Goal: Task Accomplishment & Management: Complete application form

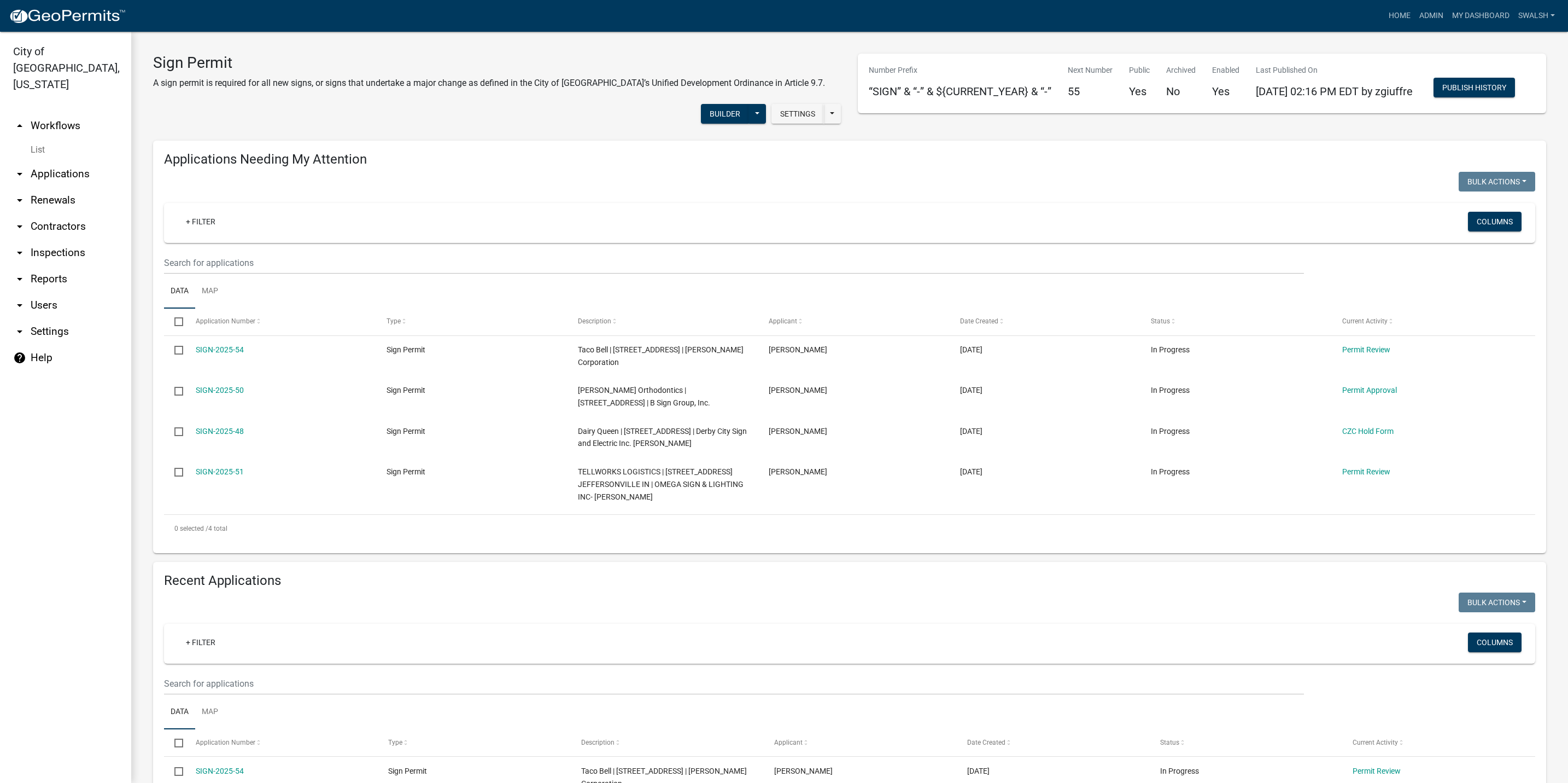
click at [69, 113] on link "arrow_drop_up Workflows" at bounding box center [65, 126] width 131 height 26
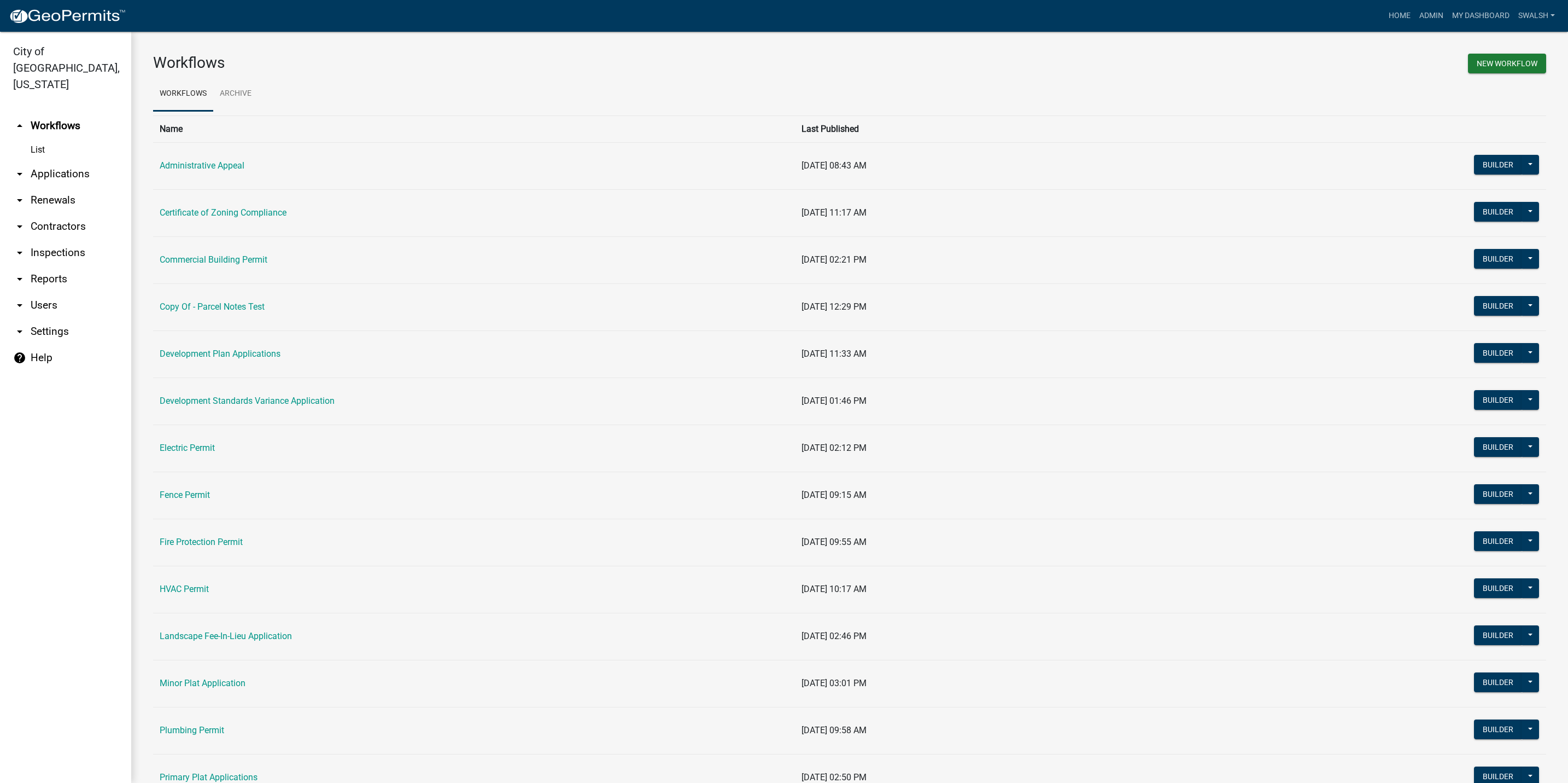
click at [66, 163] on link "arrow_drop_down Applications" at bounding box center [65, 174] width 131 height 26
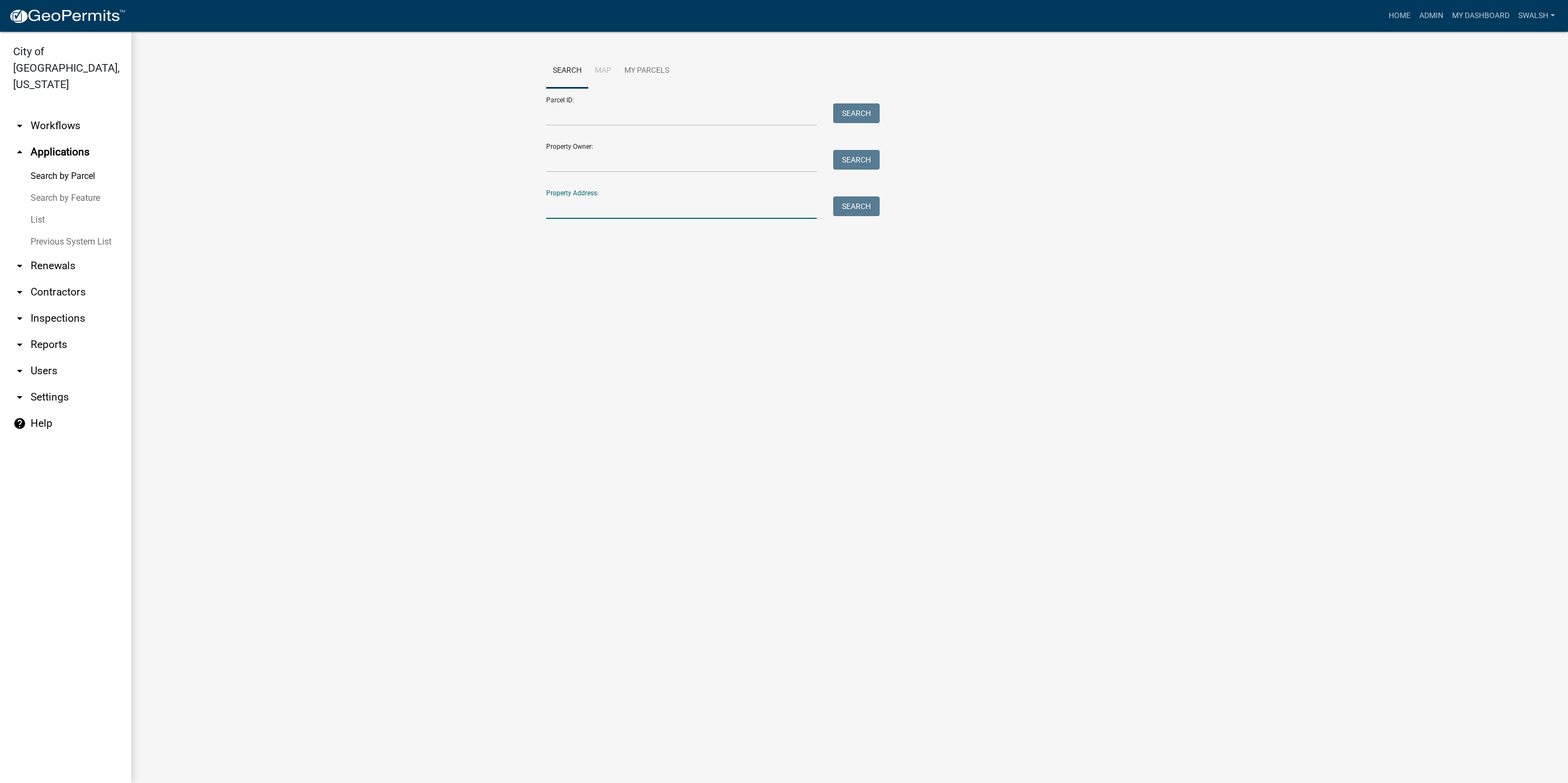
click at [622, 215] on input "Property Address:" at bounding box center [681, 207] width 270 height 22
type input "5100 woodstone"
click at [861, 210] on button "Search" at bounding box center [856, 206] width 47 height 19
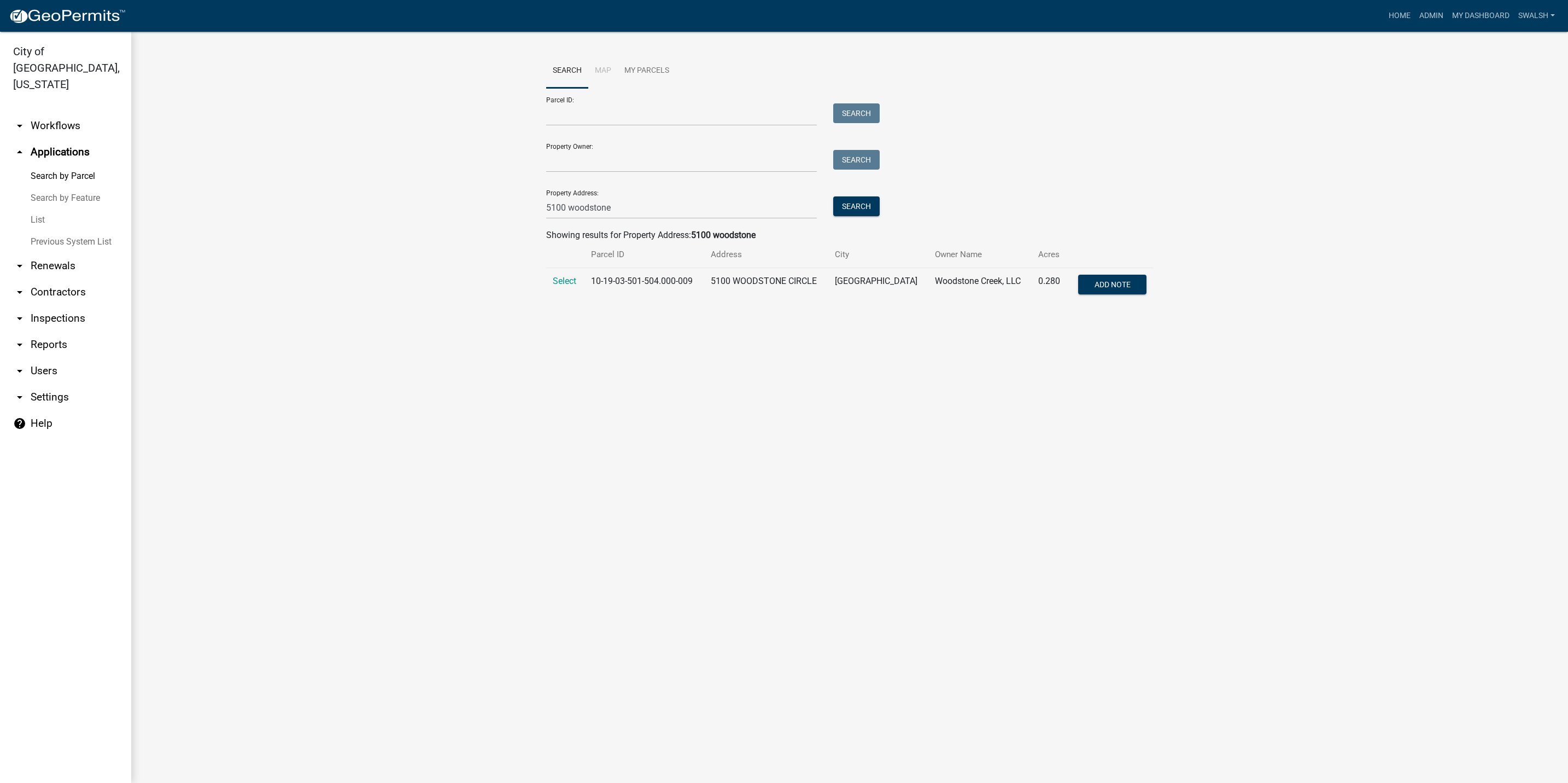
click at [581, 281] on td "Select" at bounding box center [564, 285] width 38 height 36
click at [566, 284] on span "Select" at bounding box center [564, 281] width 24 height 11
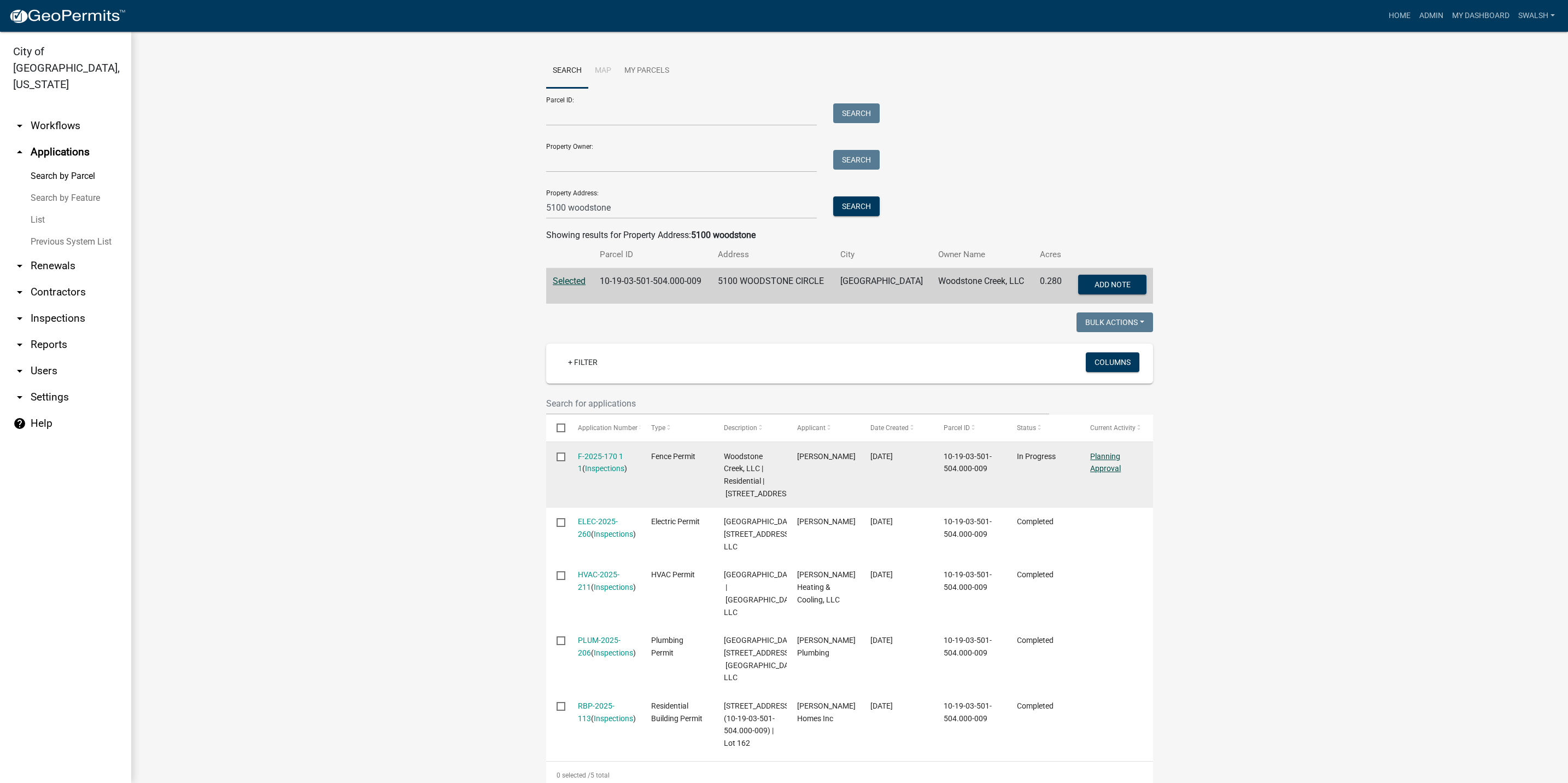
click at [1099, 469] on link "Planning Approval" at bounding box center [1105, 462] width 31 height 21
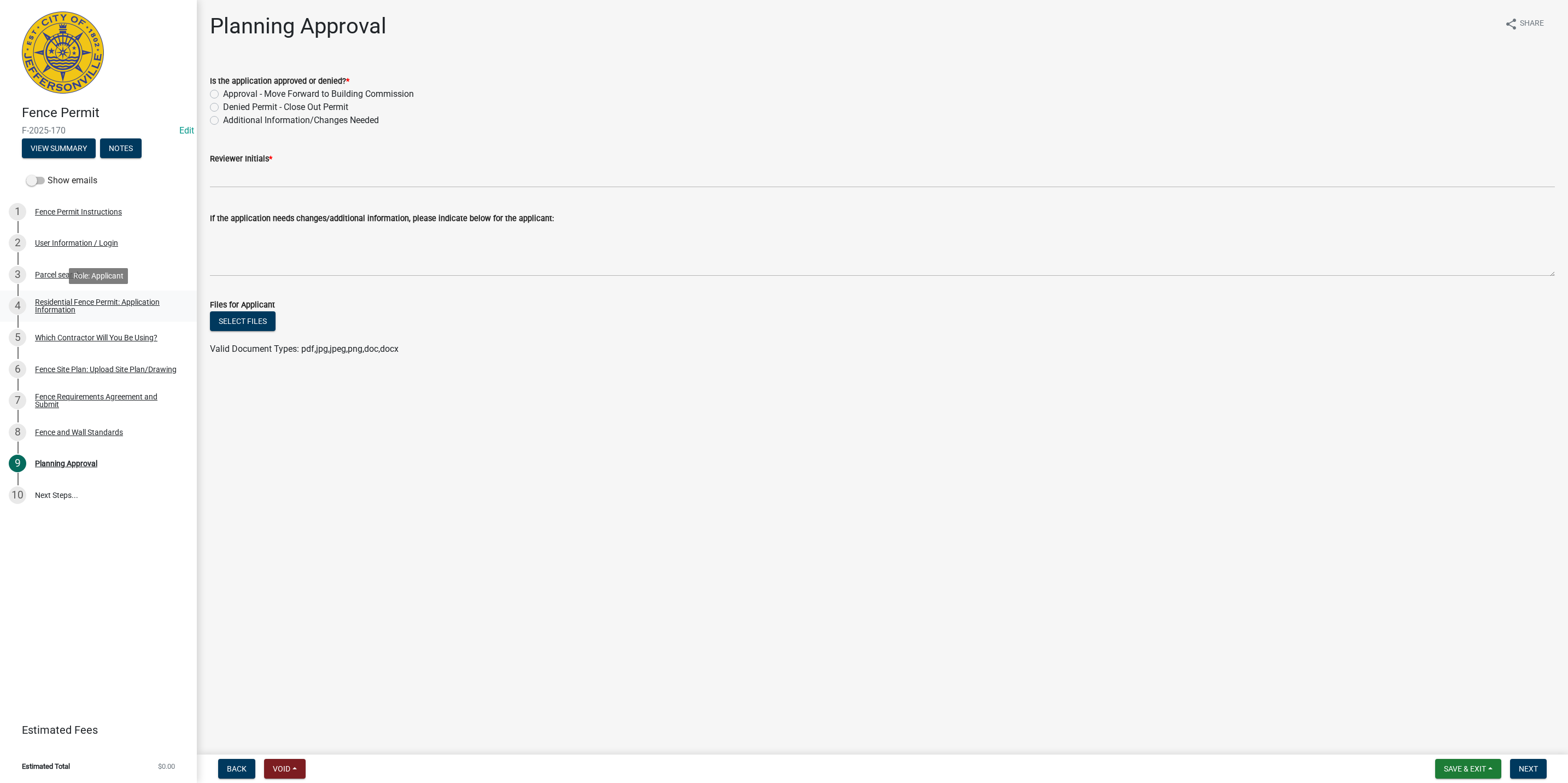
click at [91, 302] on div "Residential Fence Permit: Application Information" at bounding box center [107, 305] width 144 height 15
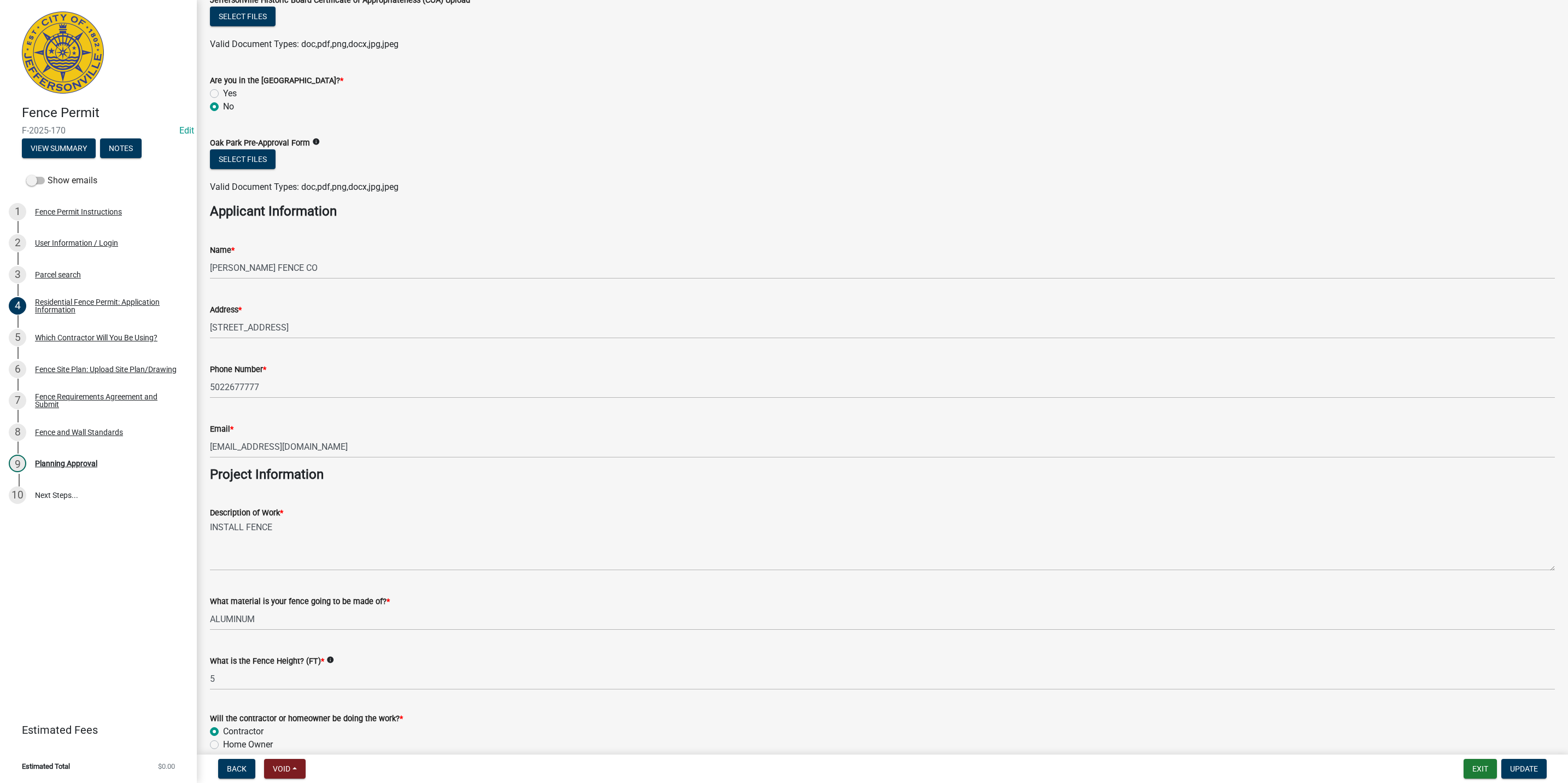
scroll to position [605, 0]
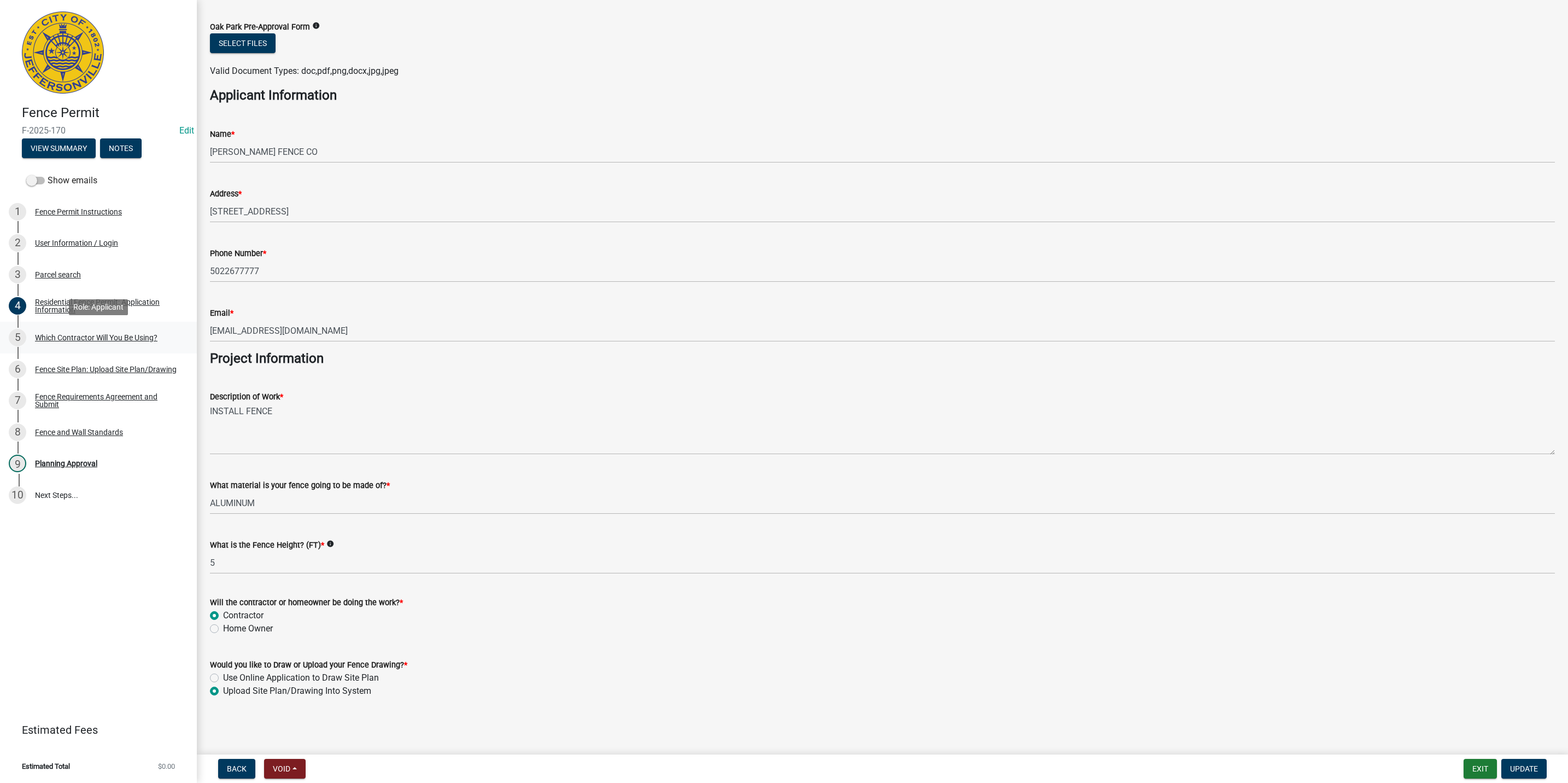
click at [85, 330] on div "5 Which Contractor Will You Be Using?" at bounding box center [94, 337] width 171 height 18
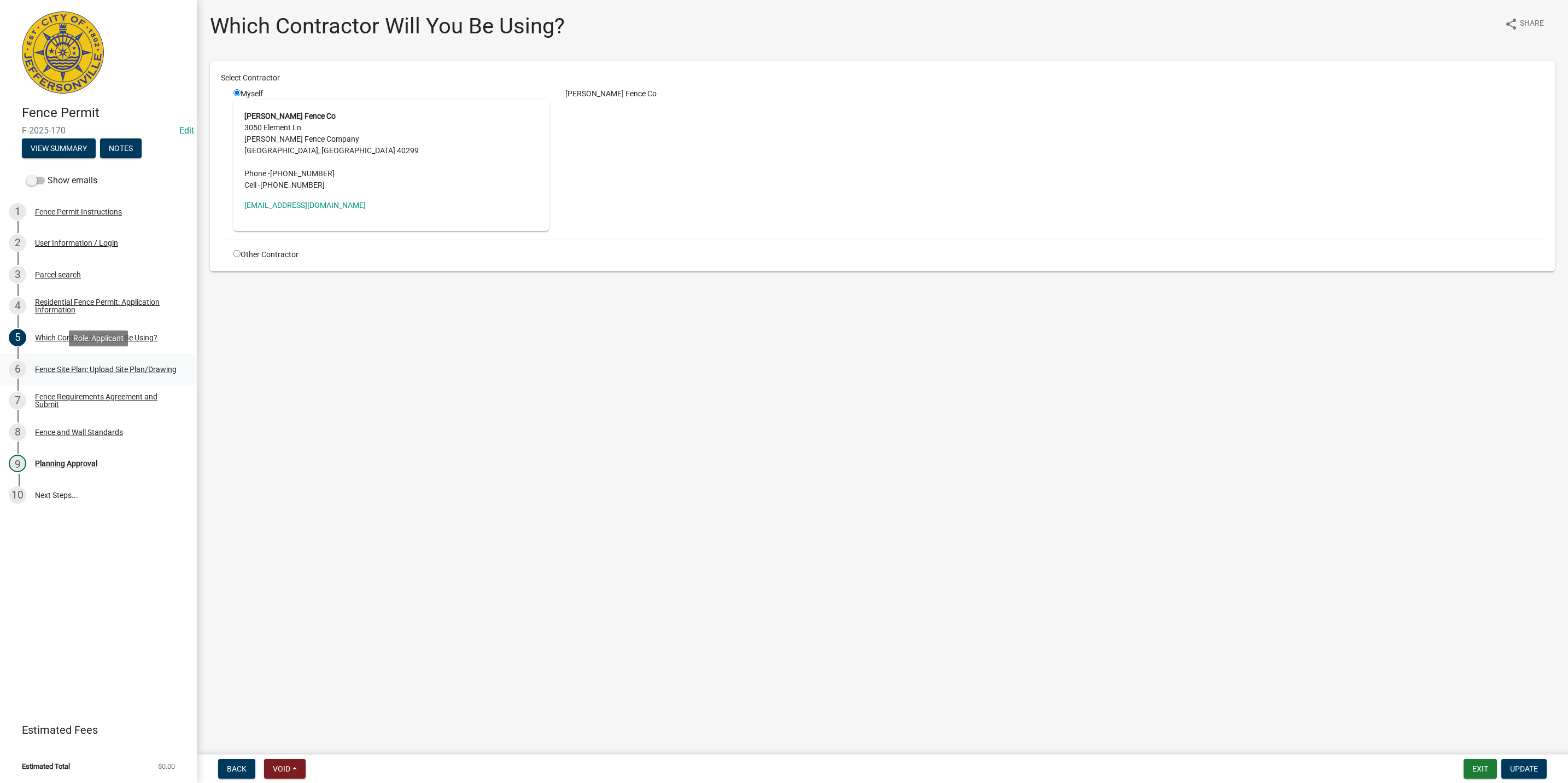
click at [120, 363] on div "6 Fence Site Plan: Upload Site Plan/Drawing" at bounding box center [94, 369] width 171 height 18
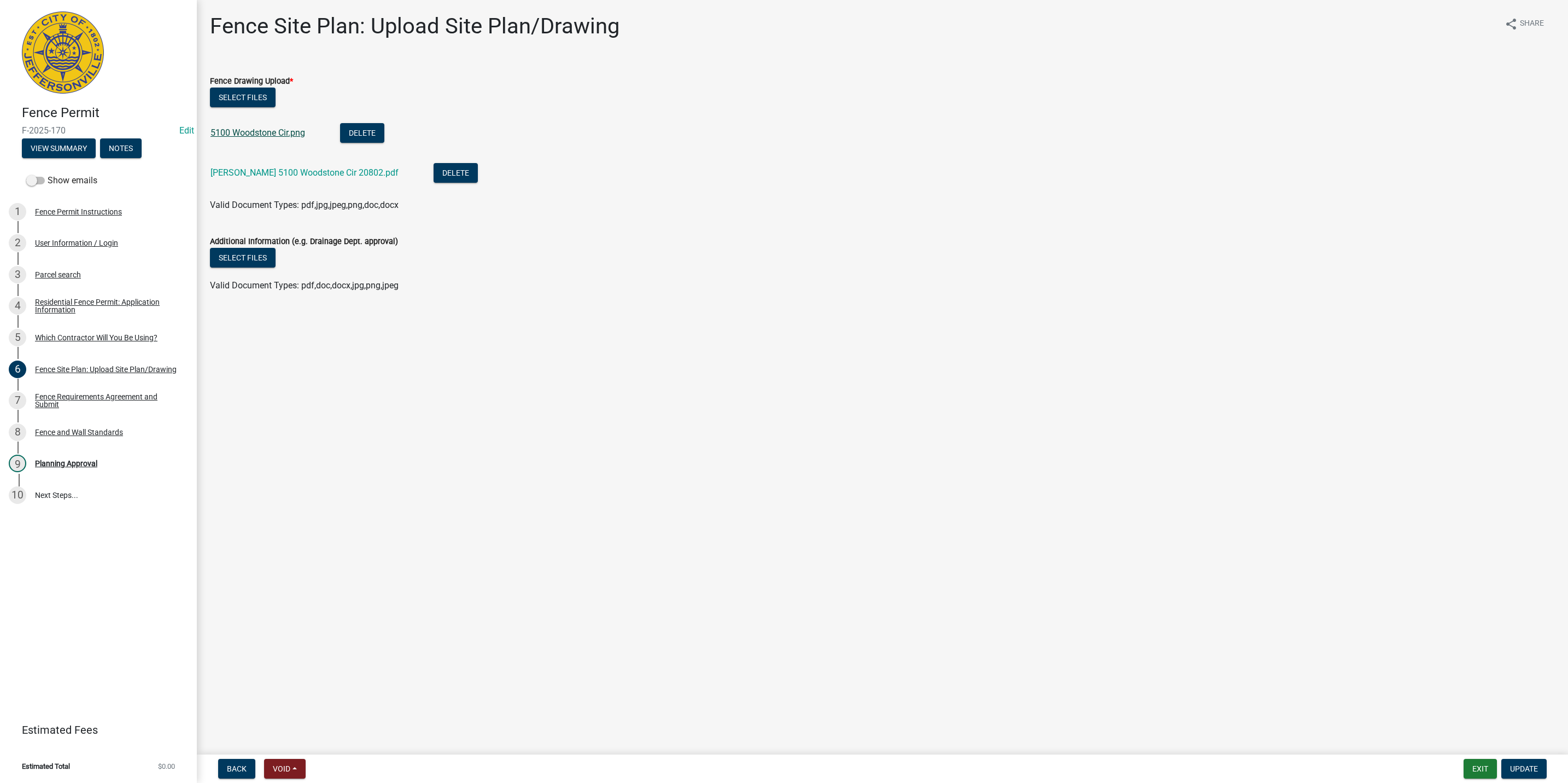
click at [259, 133] on link "5100 Woodstone Cir.png" at bounding box center [257, 133] width 94 height 11
click at [268, 170] on link "[PERSON_NAME] 5100 Woodstone Cir 20802.pdf" at bounding box center [305, 173] width 188 height 11
click at [79, 289] on link "3 Parcel search" at bounding box center [99, 275] width 197 height 32
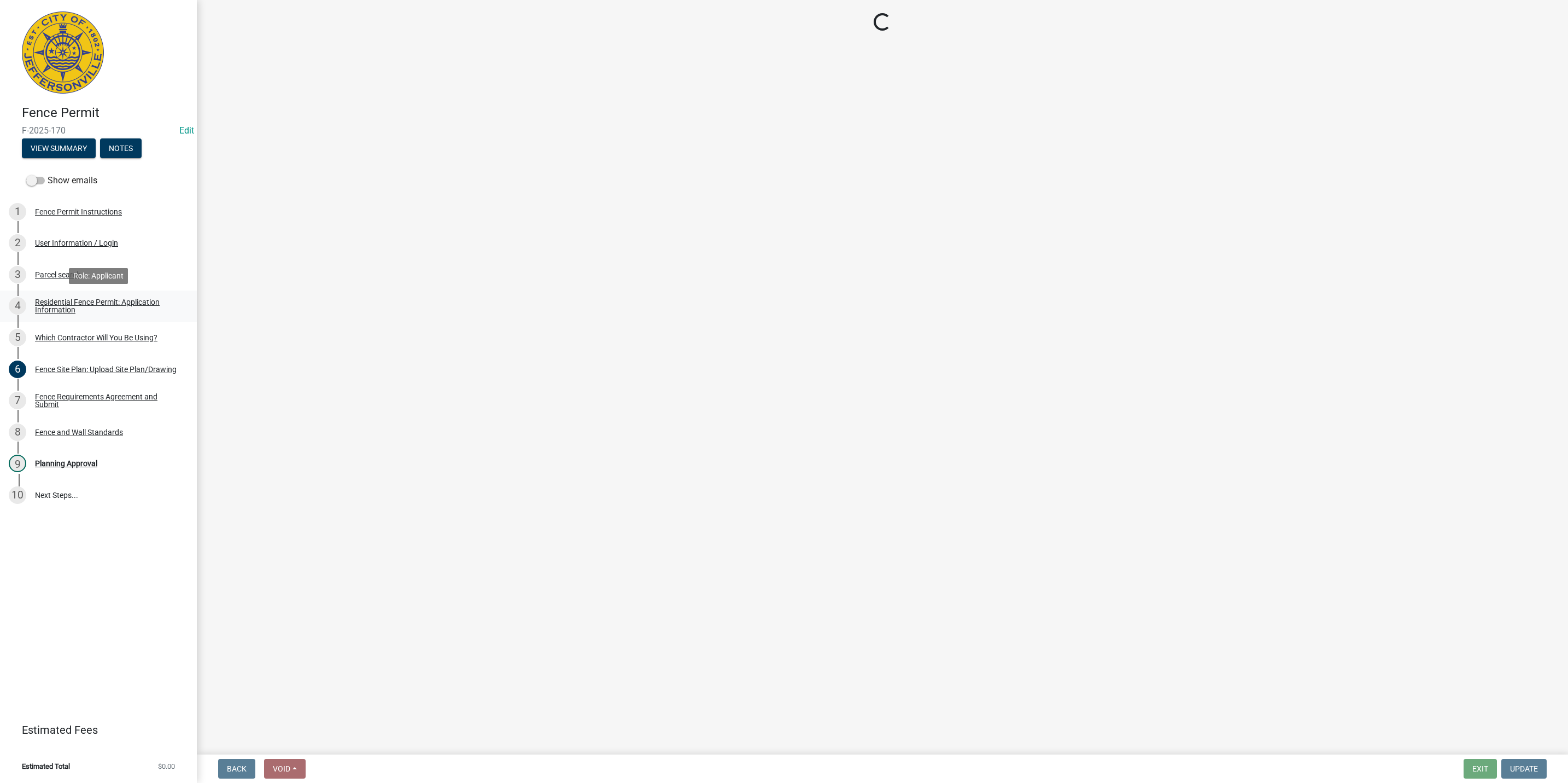
click at [79, 302] on div "Residential Fence Permit: Application Information" at bounding box center [107, 305] width 144 height 15
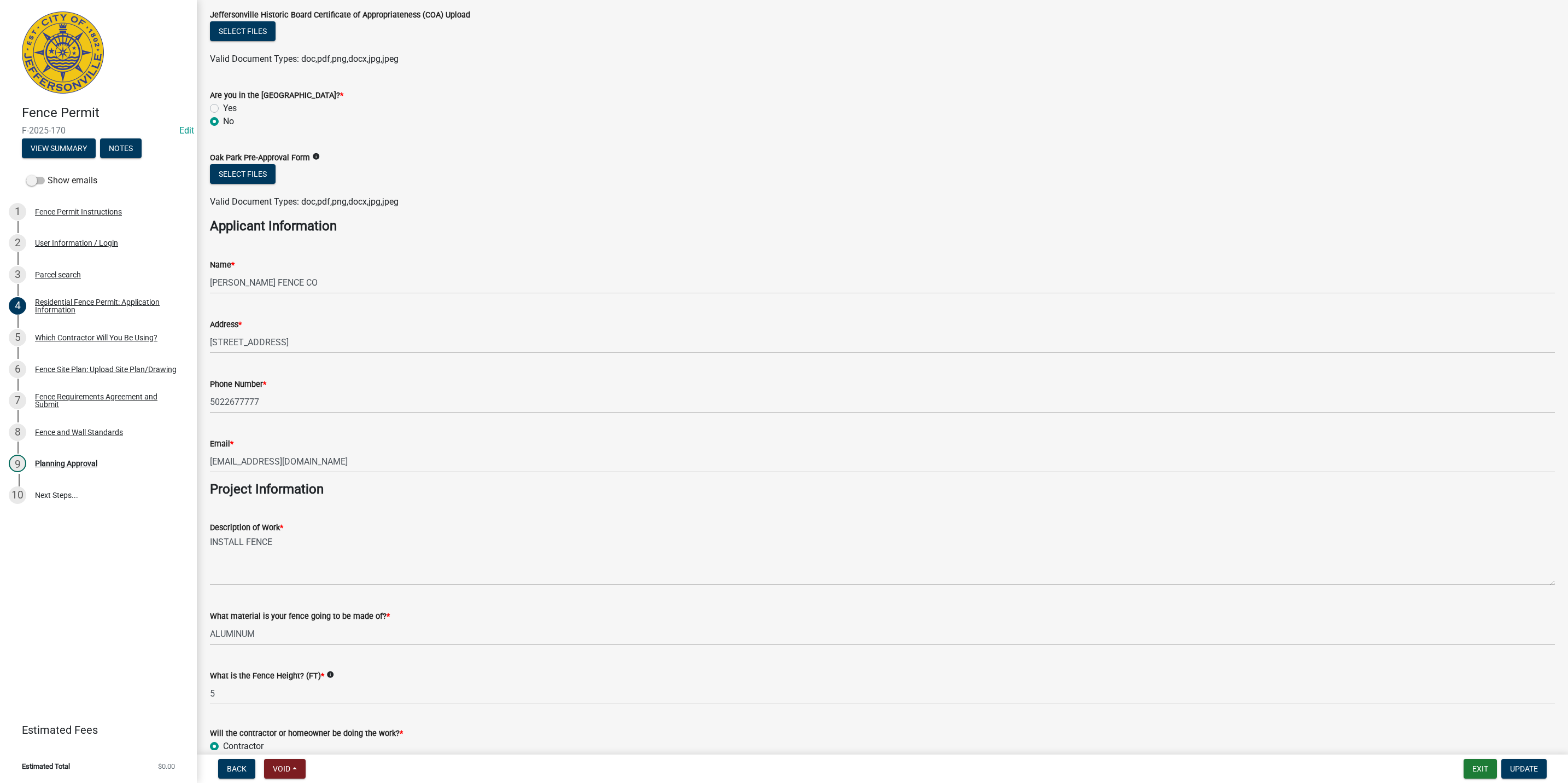
scroll to position [31, 0]
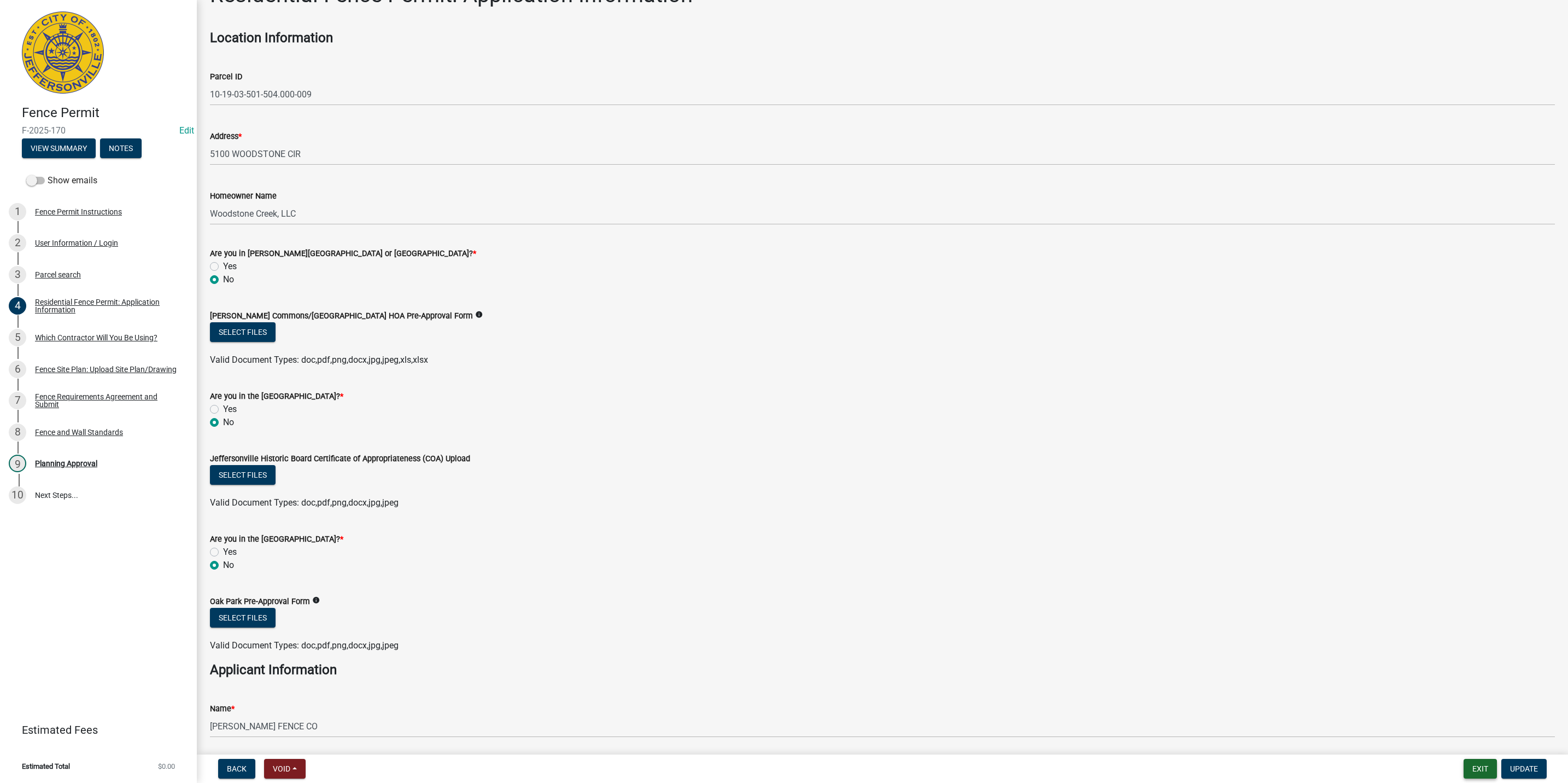
click at [1486, 772] on button "Exit" at bounding box center [1480, 768] width 33 height 19
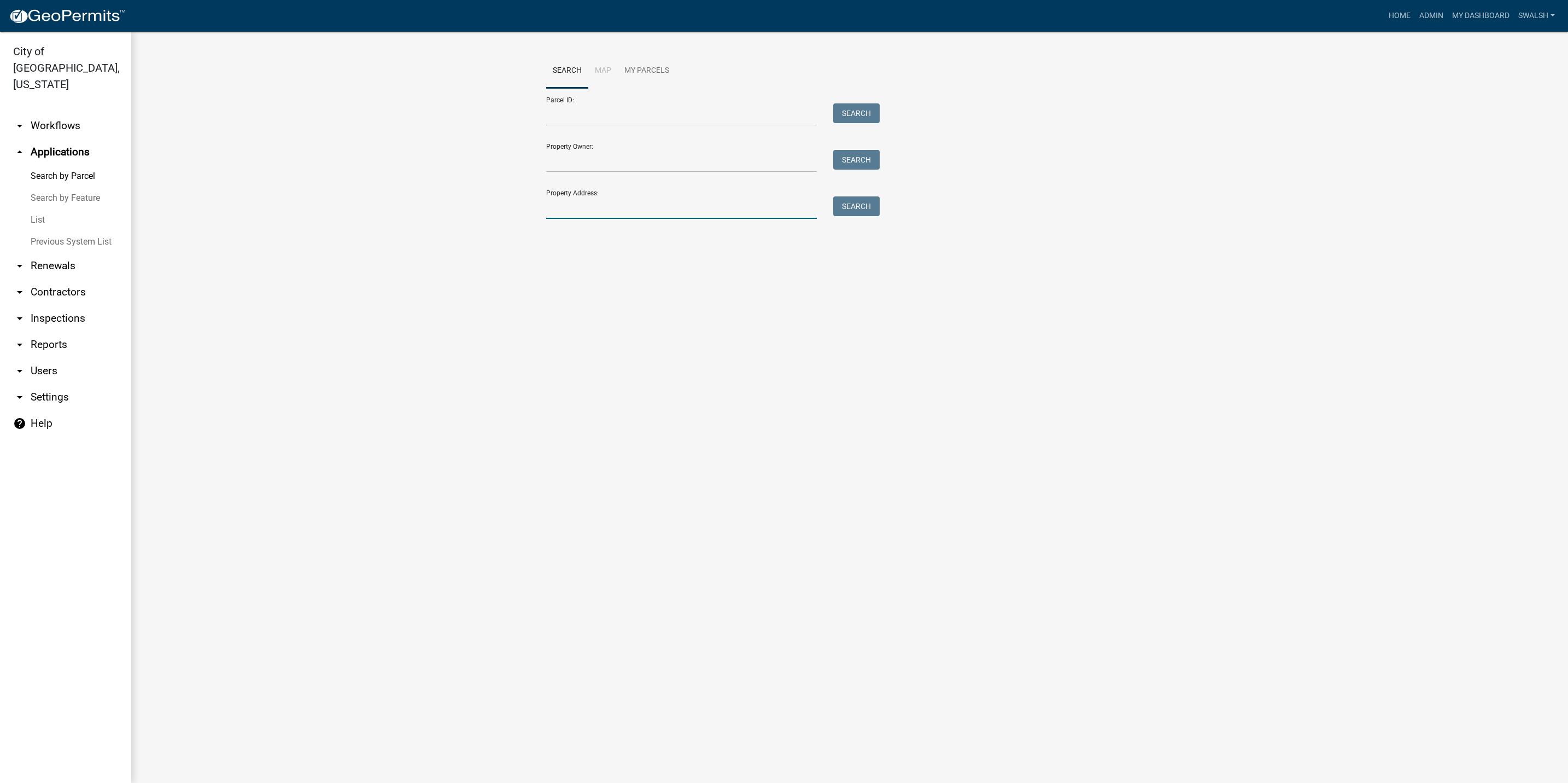
click at [575, 209] on input "Property Address:" at bounding box center [681, 207] width 270 height 22
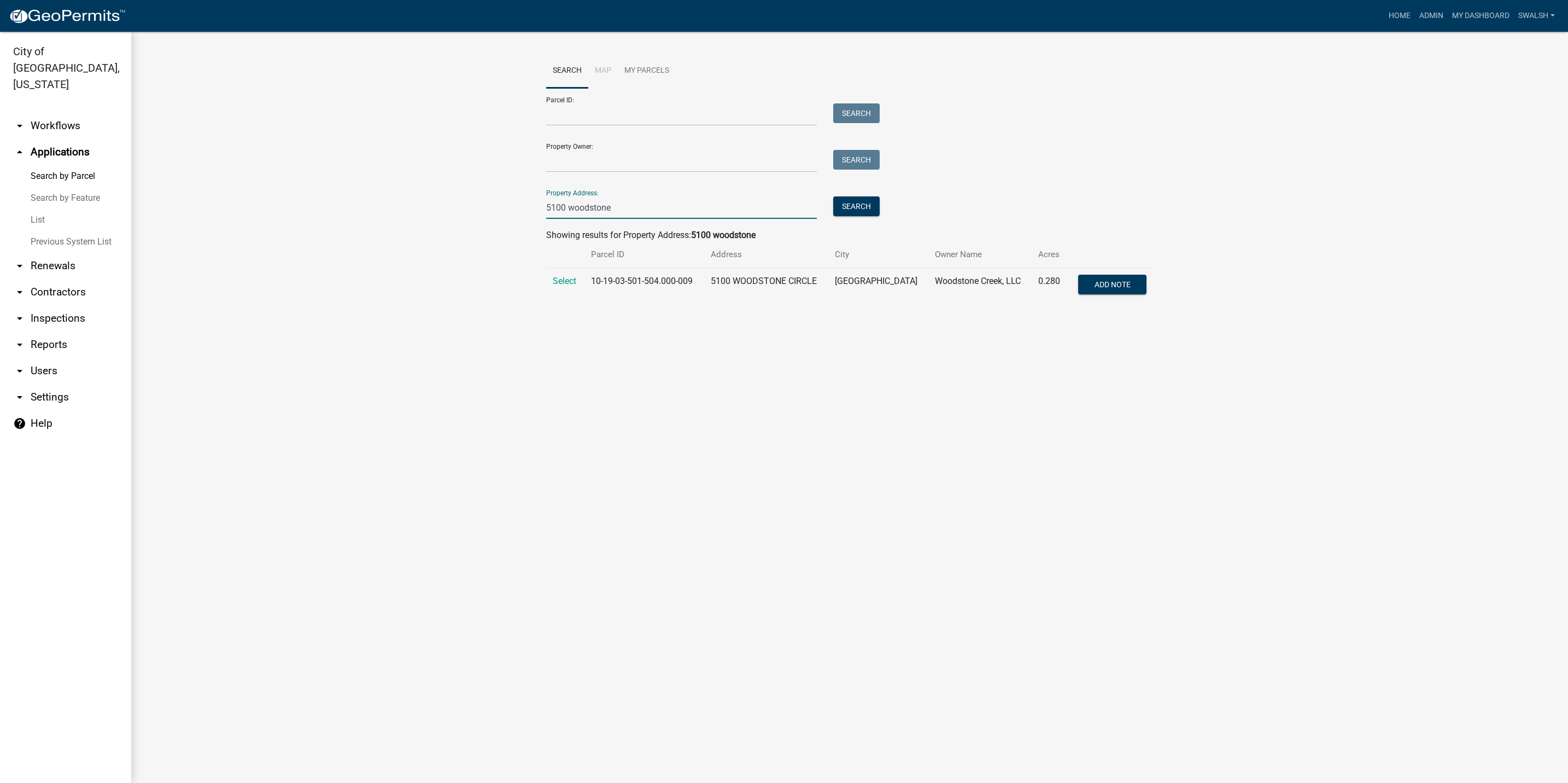
type input "5100 woodstone"
click at [578, 279] on td "Select" at bounding box center [564, 285] width 38 height 36
click at [578, 281] on td "Select" at bounding box center [564, 285] width 38 height 36
click at [566, 282] on span "Select" at bounding box center [564, 281] width 24 height 11
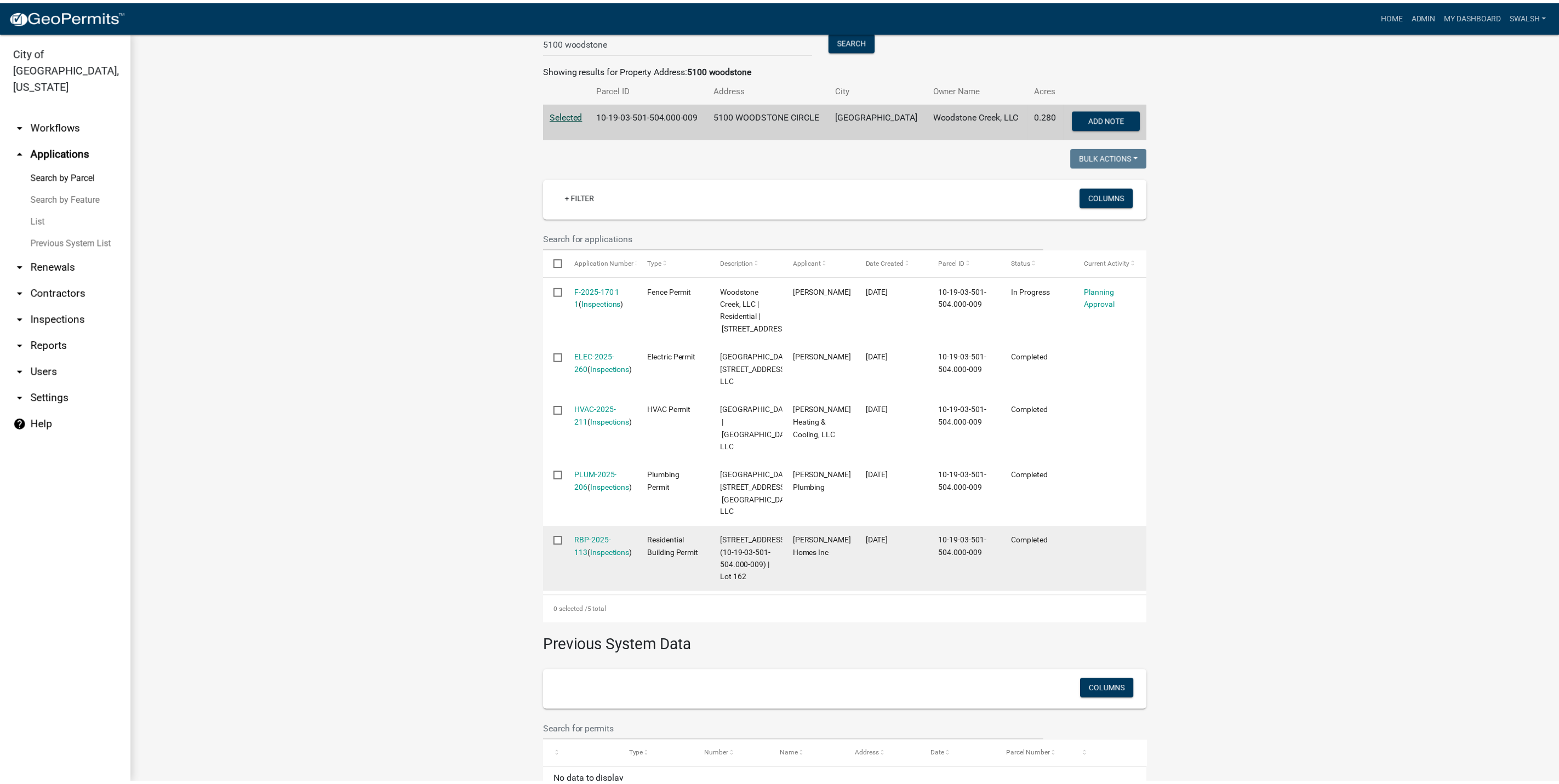
scroll to position [246, 0]
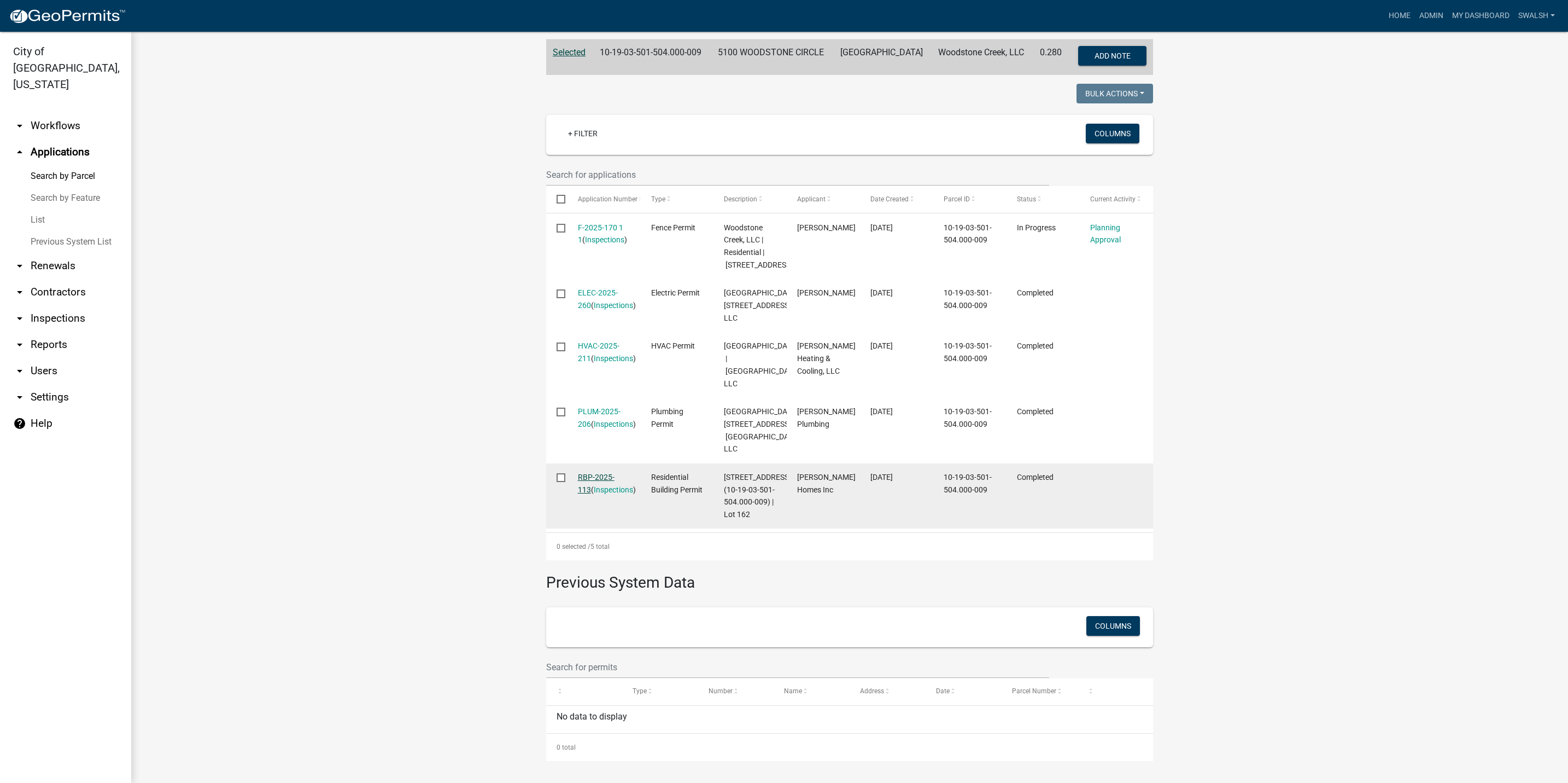
click at [589, 494] on link "RBP-2025-113" at bounding box center [596, 484] width 37 height 21
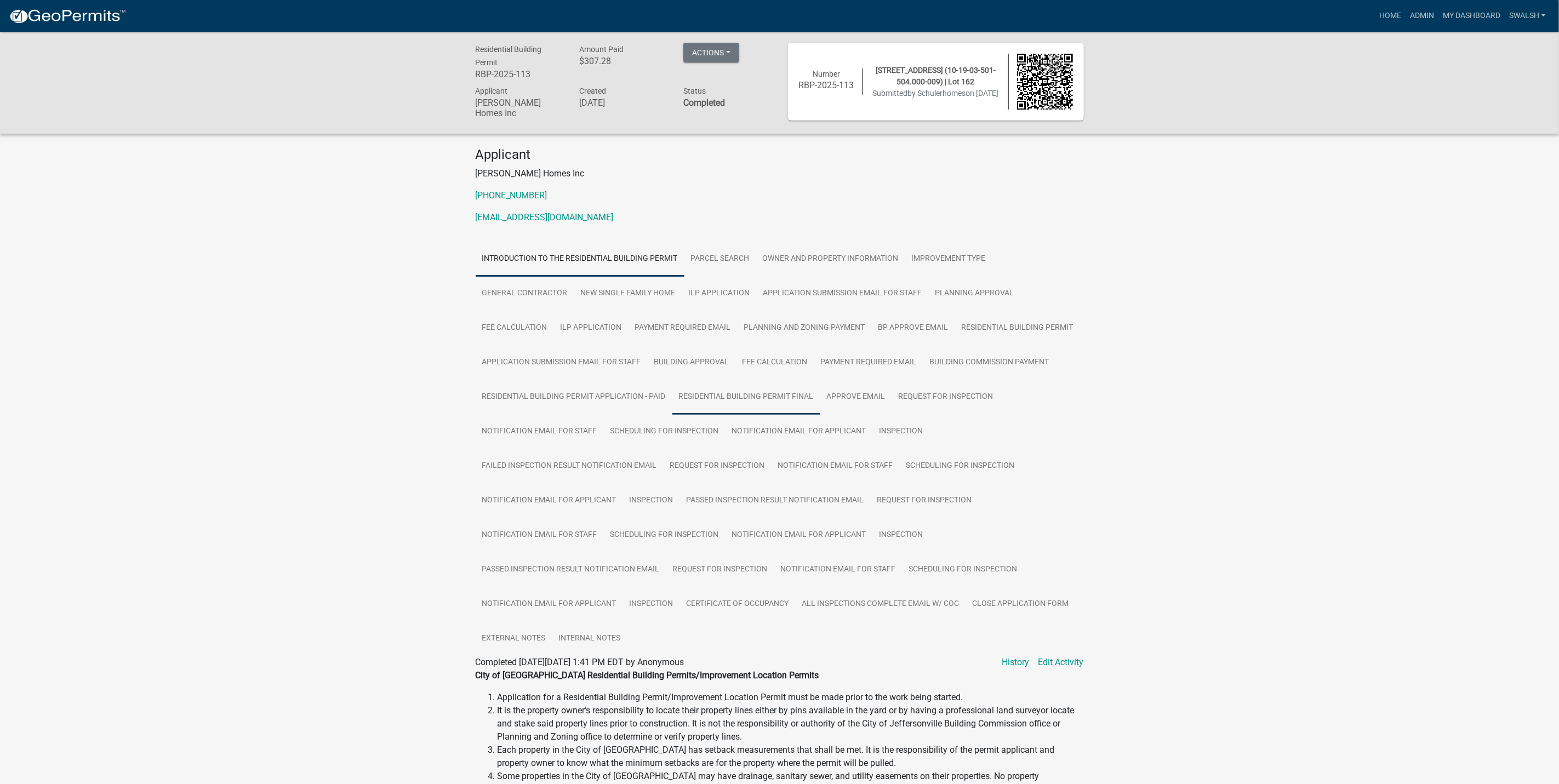
click at [773, 398] on link "Residential Building Permit Final" at bounding box center [746, 397] width 148 height 35
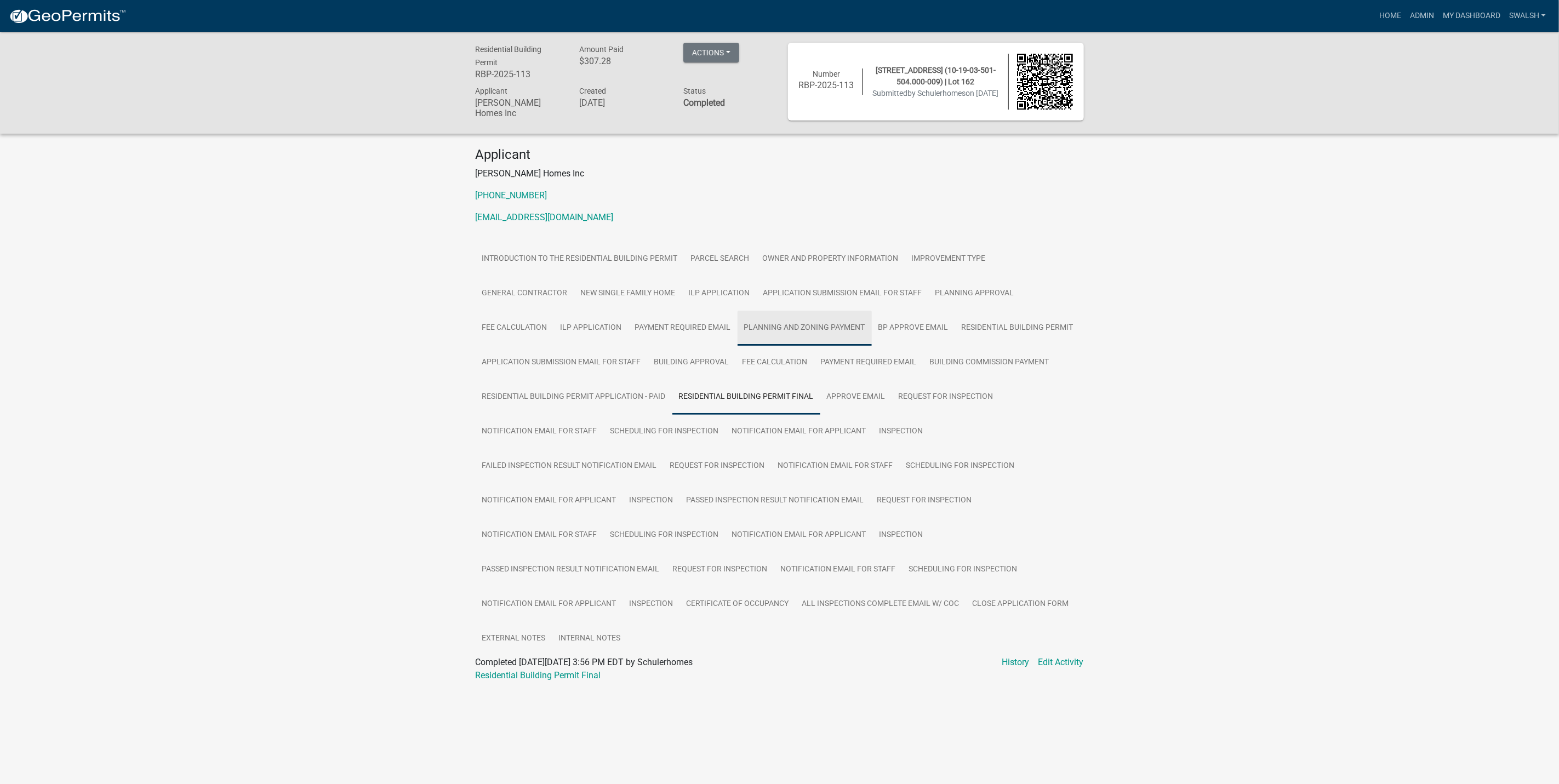
click at [761, 323] on link "Planning and Zoning Payment" at bounding box center [805, 328] width 134 height 35
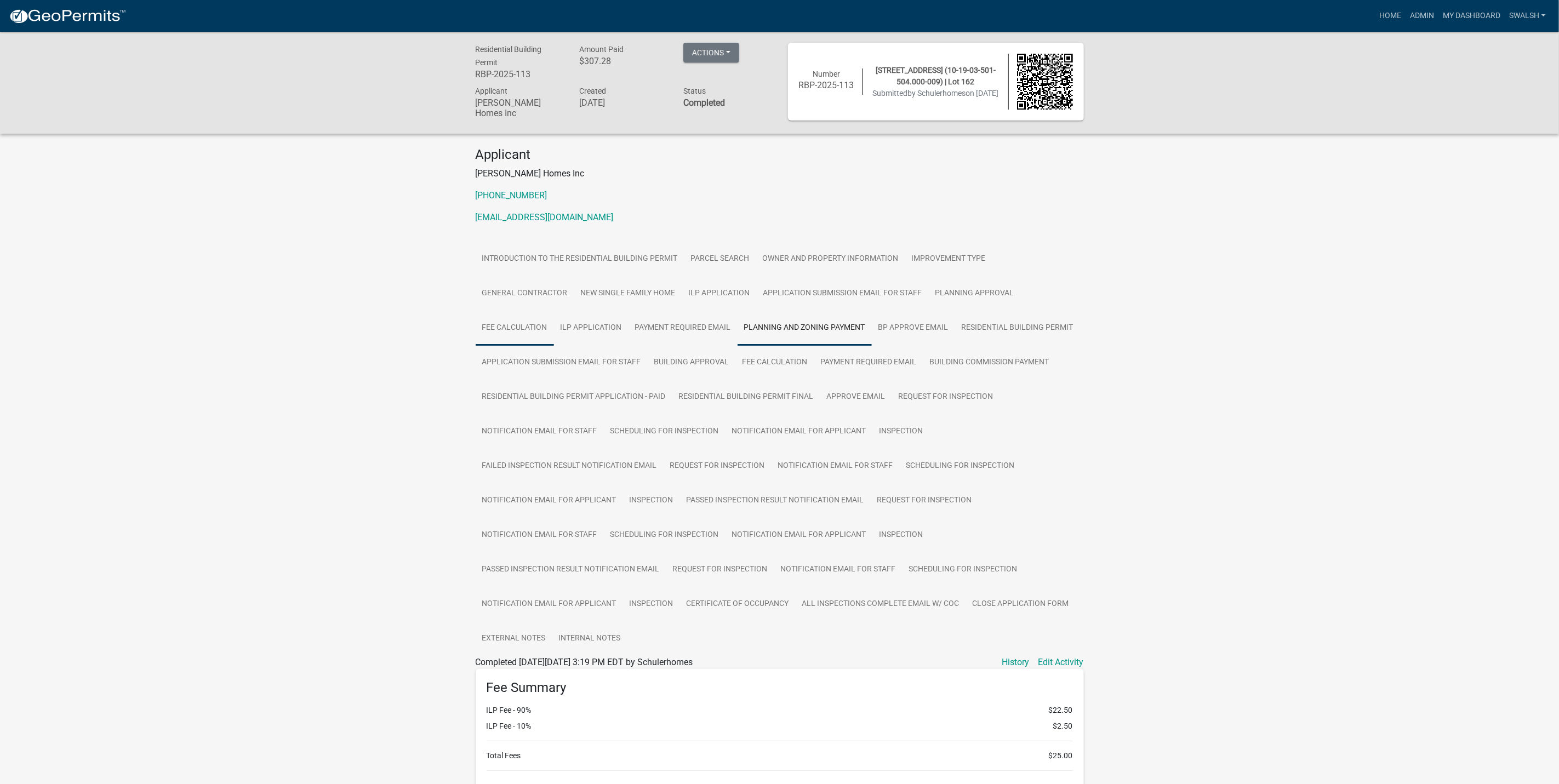
click at [529, 320] on link "Fee Calculation" at bounding box center [514, 328] width 79 height 35
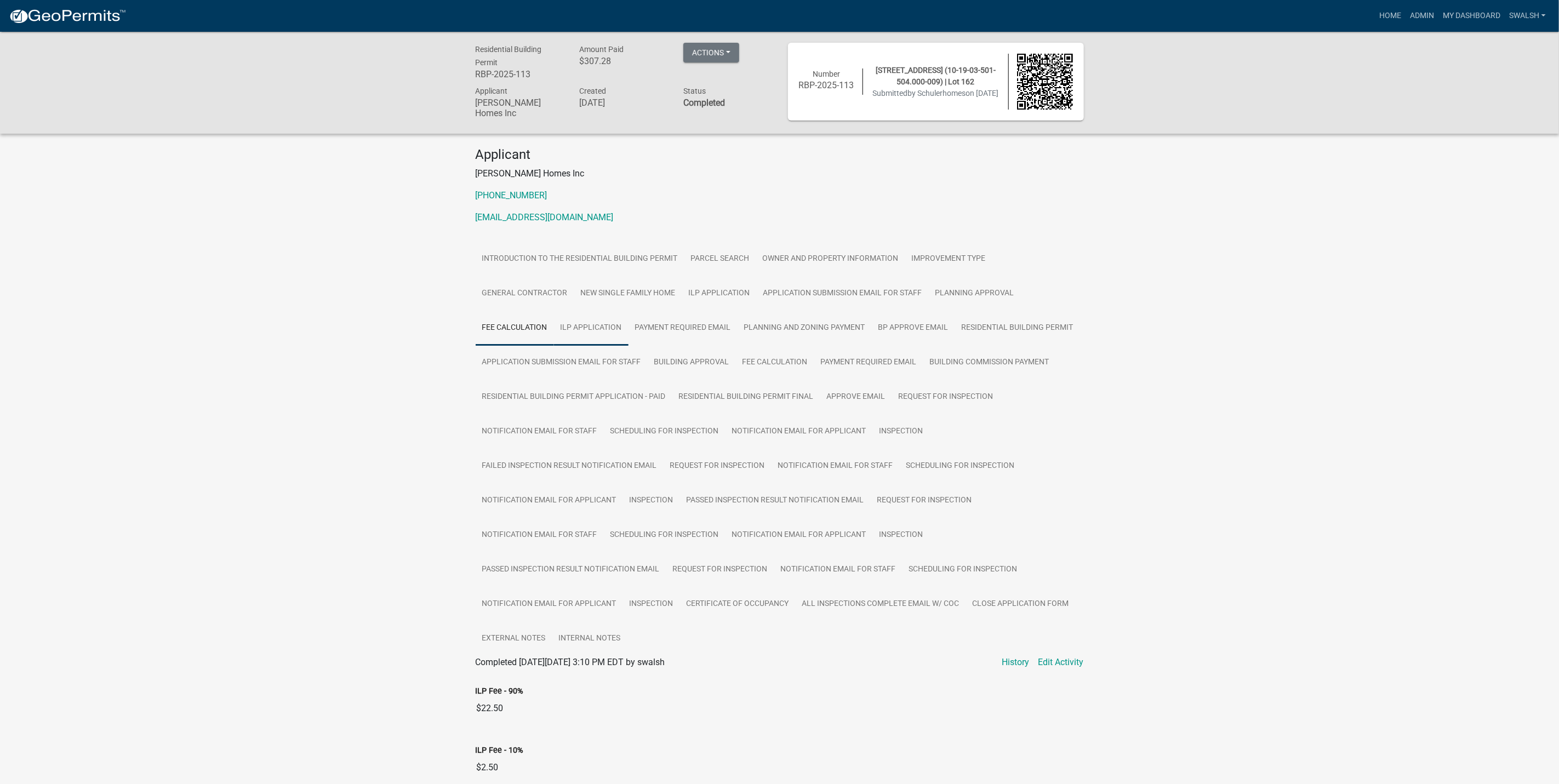
click at [598, 321] on link "ILP Application" at bounding box center [591, 328] width 74 height 35
click at [625, 300] on link "New Single Family Home" at bounding box center [628, 294] width 108 height 35
click at [578, 700] on link "24176-162 REV 04032025.pdf" at bounding box center [779, 699] width 608 height 26
click at [76, 2] on nav "more_horiz Home Admin My Dashboard swalsh Admin Account Logout" at bounding box center [779, 16] width 1559 height 32
click at [78, 19] on img at bounding box center [67, 16] width 117 height 17
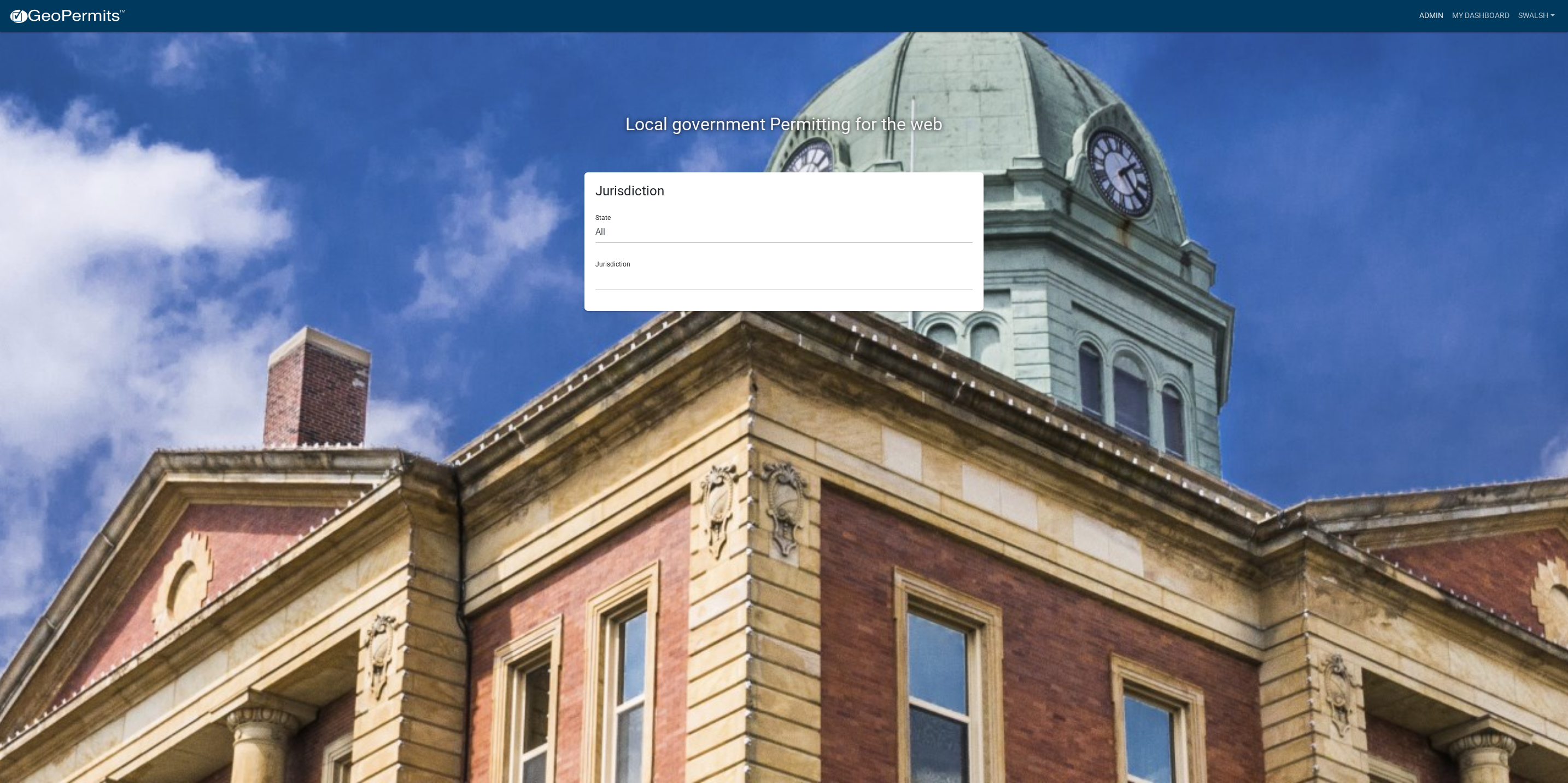
click at [1430, 20] on link "Admin" at bounding box center [1431, 16] width 33 height 21
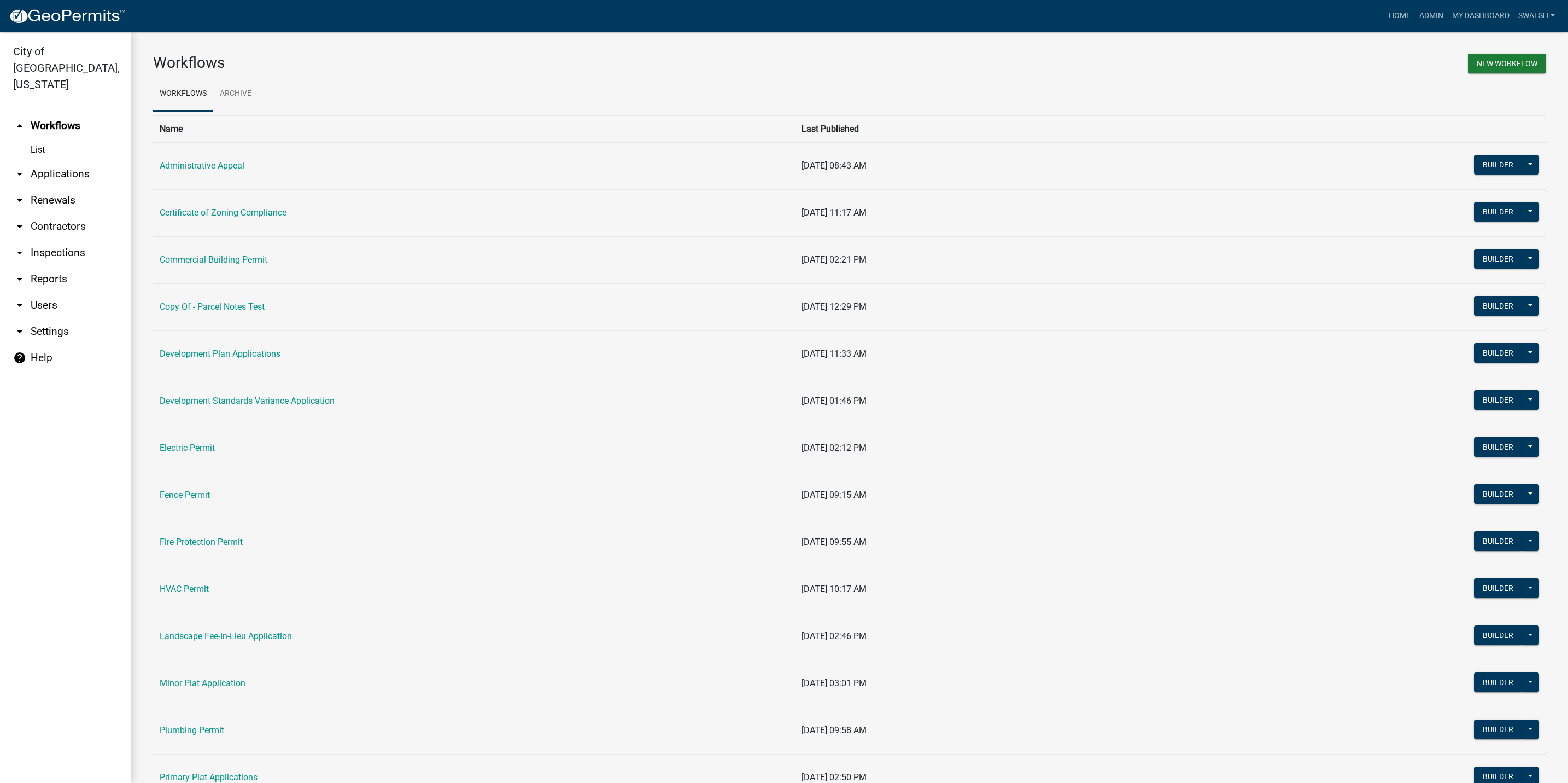
click at [62, 161] on link "arrow_drop_down Applications" at bounding box center [65, 174] width 131 height 26
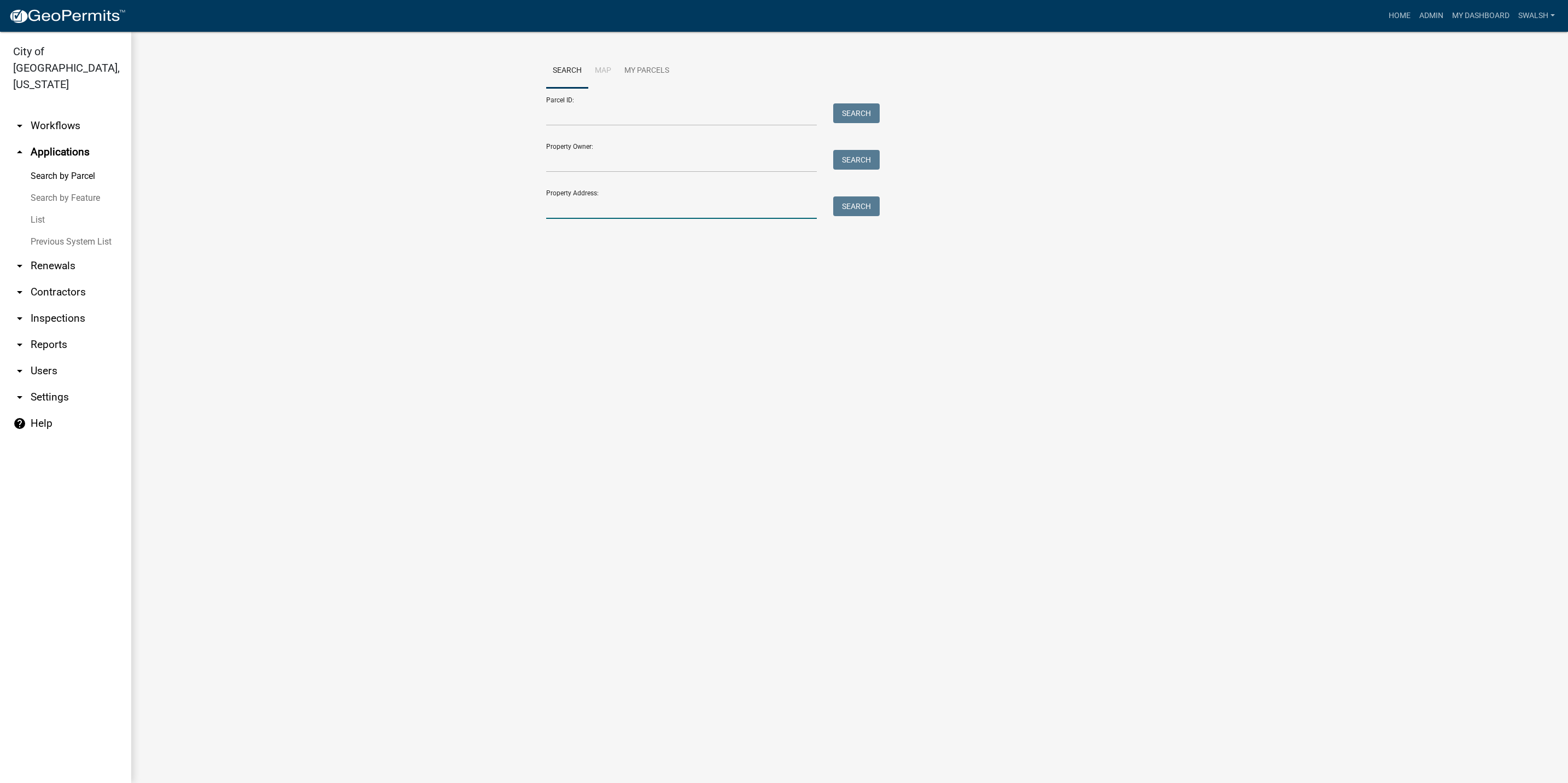
click at [688, 218] on input "Property Address:" at bounding box center [681, 207] width 270 height 22
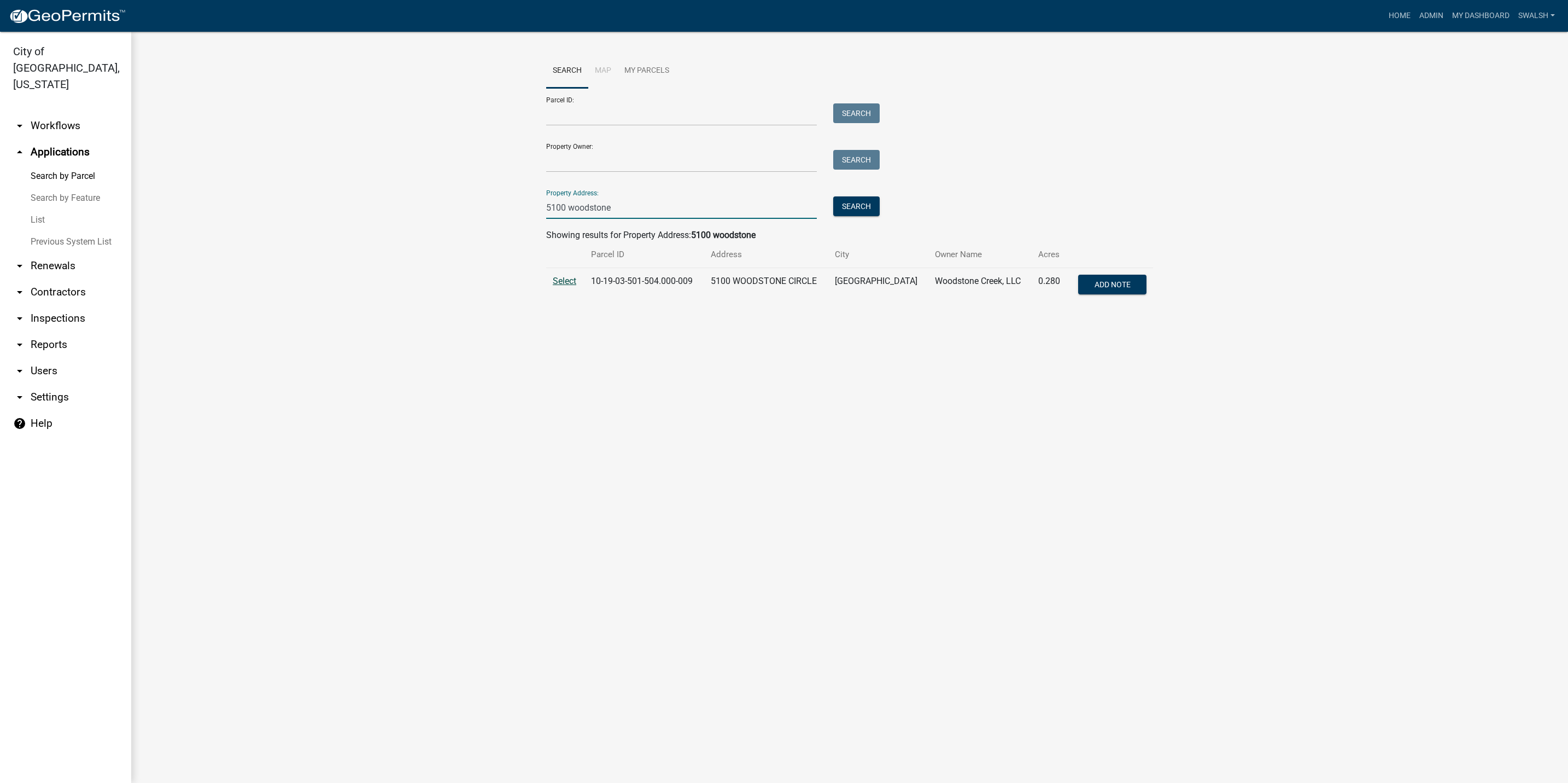
type input "5100 woodstone"
click at [566, 284] on span "Select" at bounding box center [564, 281] width 24 height 11
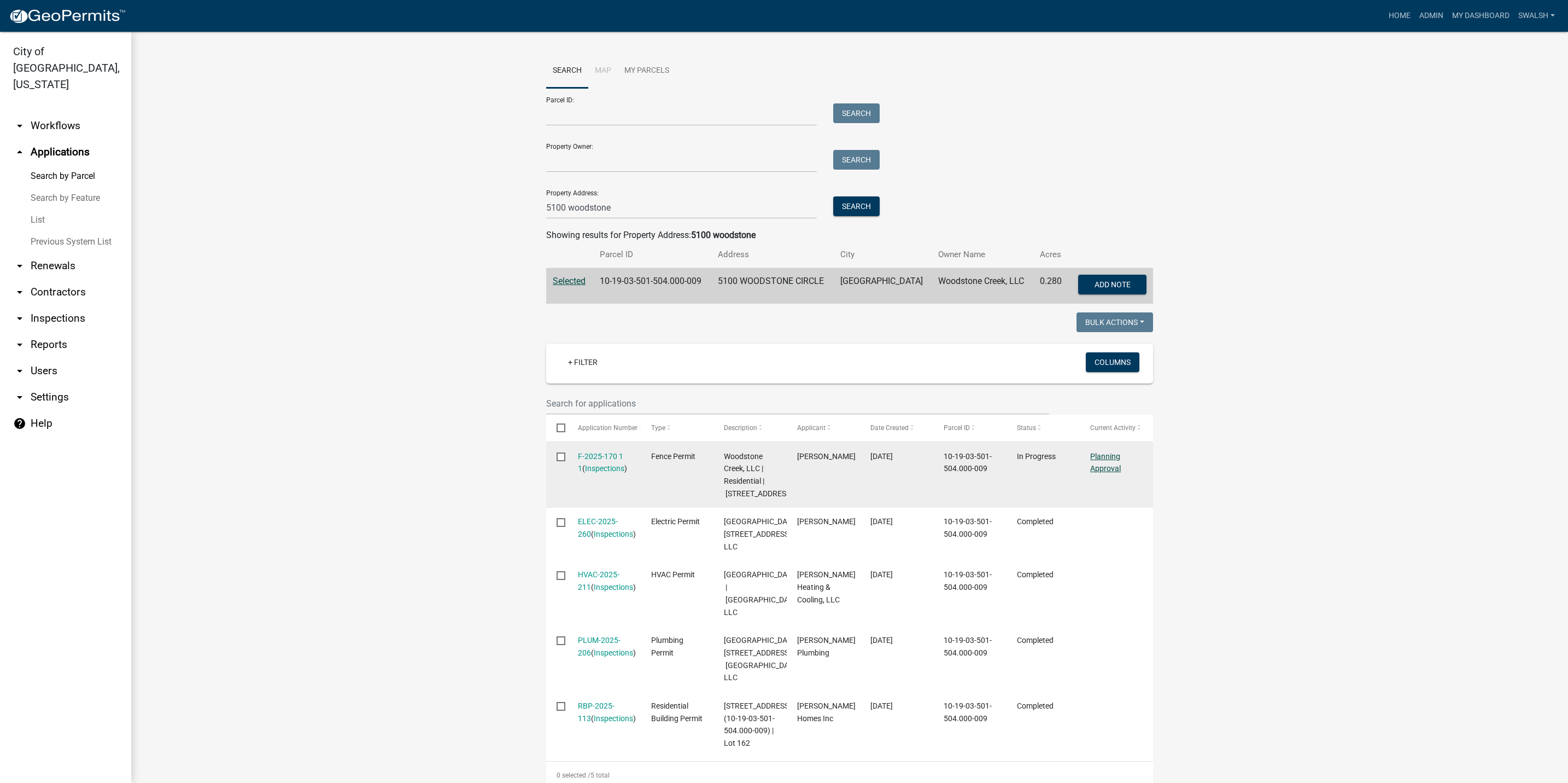
click at [1098, 455] on link "Planning Approval" at bounding box center [1105, 462] width 31 height 21
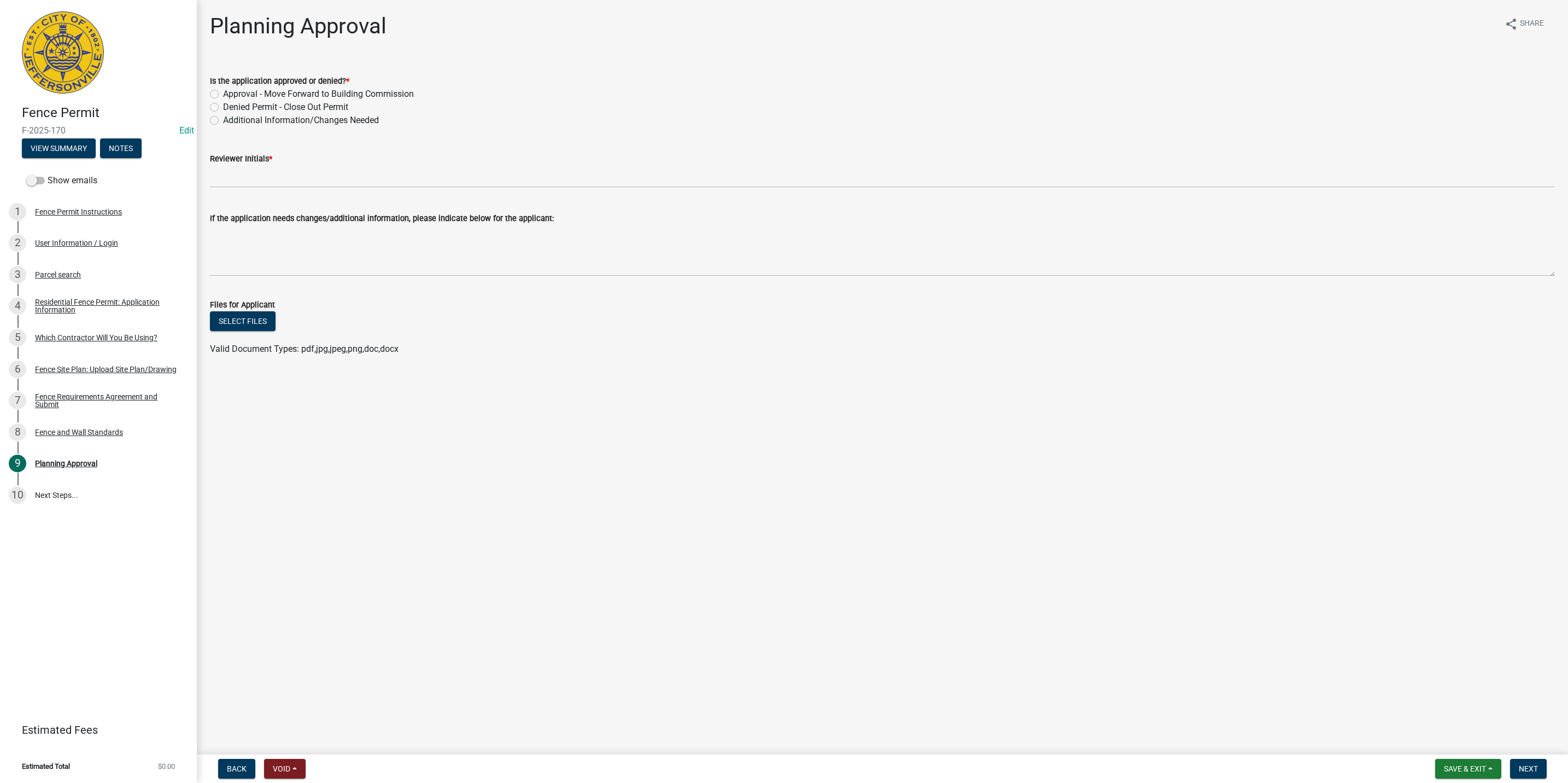
click at [257, 95] on label "Approval - Move Forward to Building Commission" at bounding box center [318, 93] width 191 height 13
click at [230, 94] on input "Approval - Move Forward to Building Commission" at bounding box center [226, 91] width 7 height 7
radio input "true"
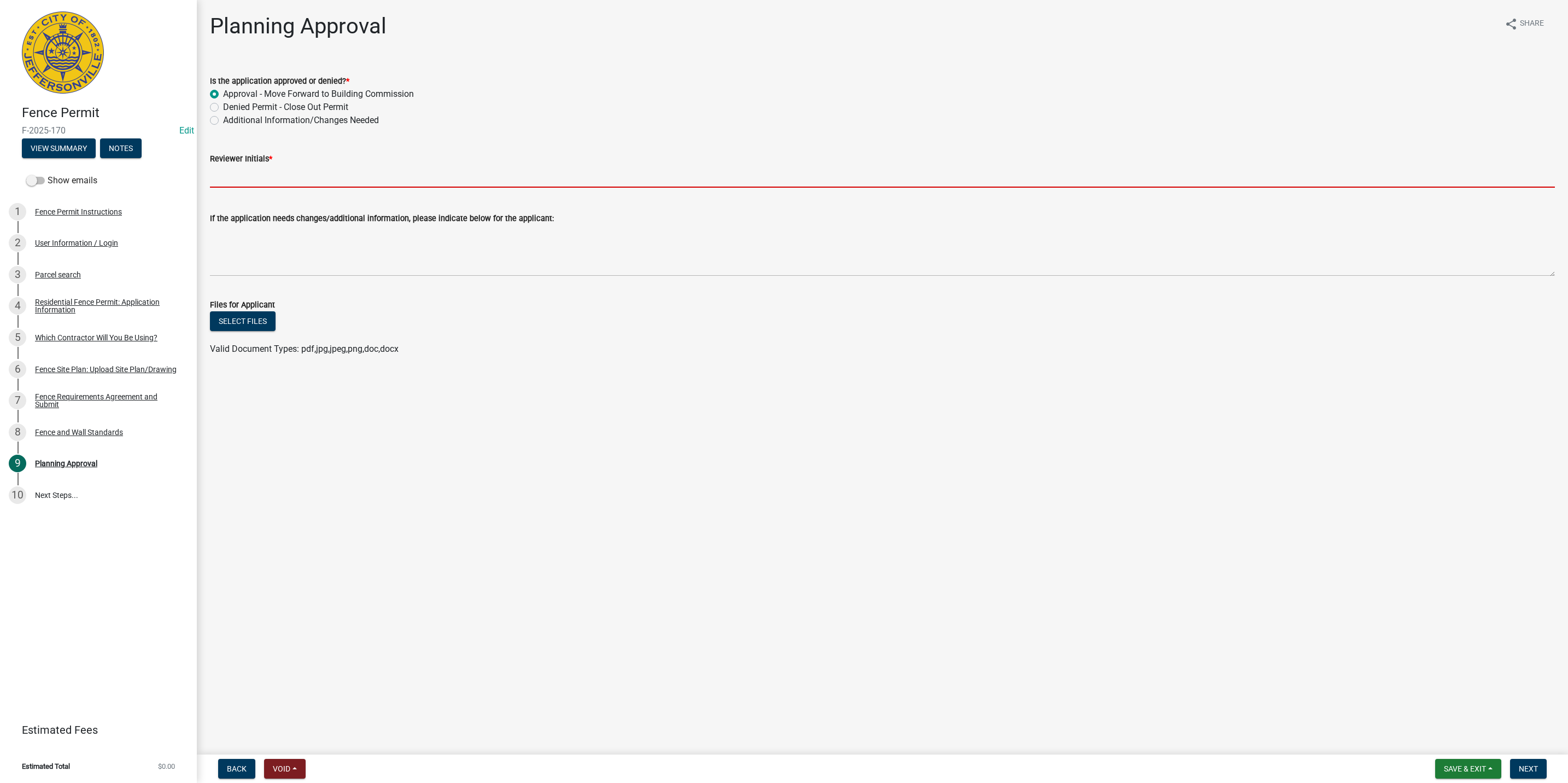
click at [254, 168] on input "Reviewer Initials *" at bounding box center [882, 176] width 1345 height 22
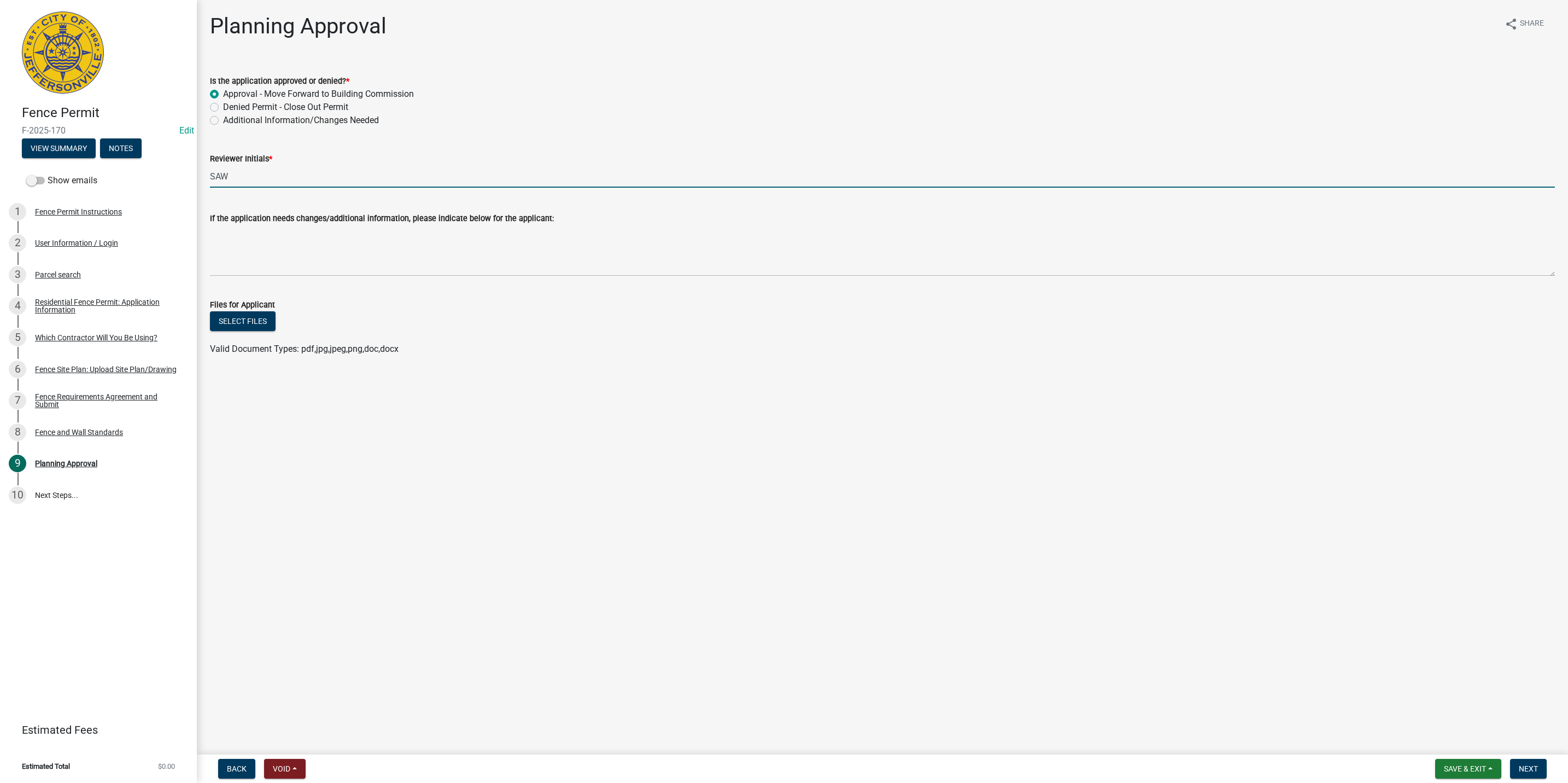
type input "SAW"
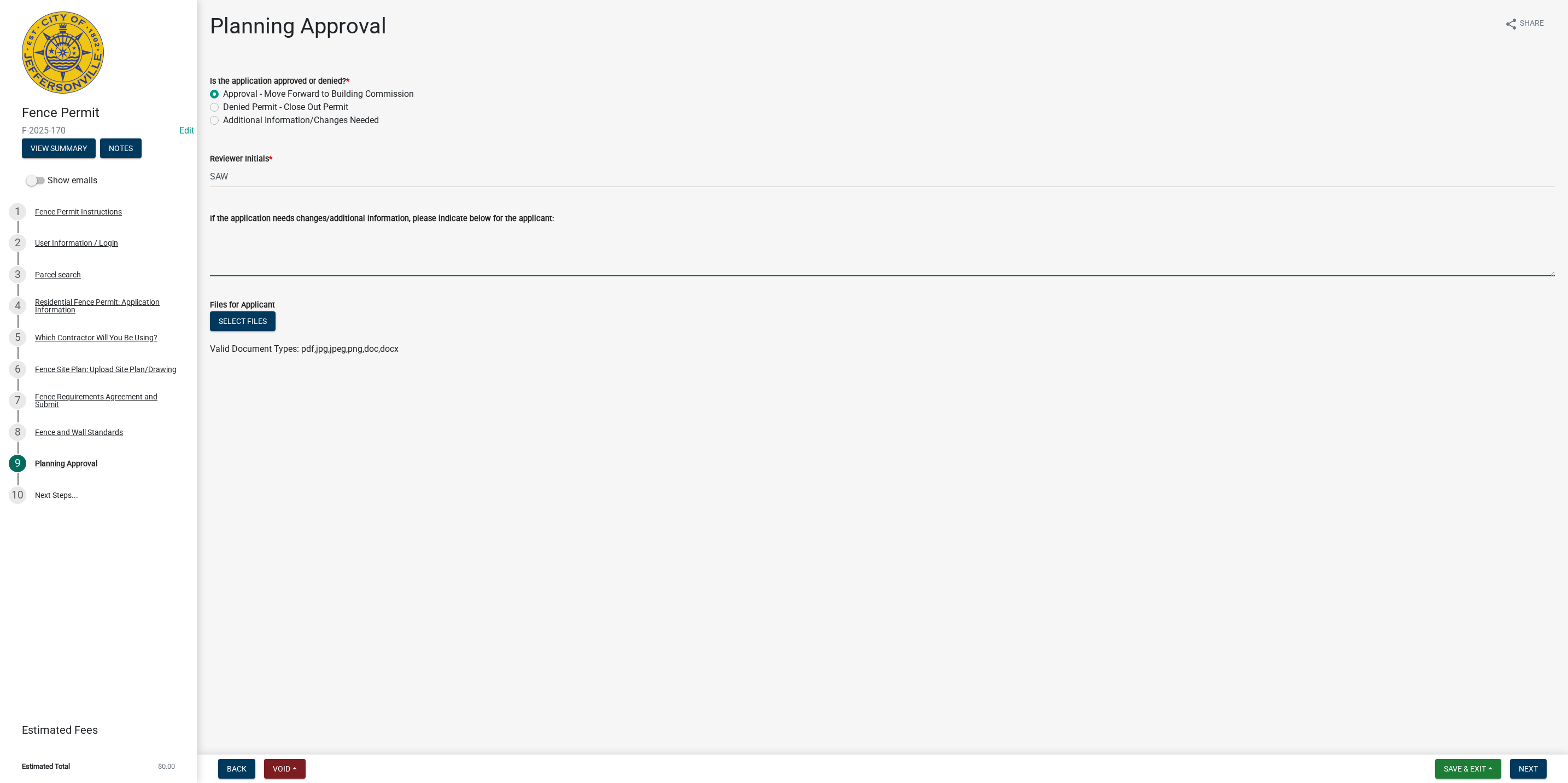
click at [324, 276] on textarea "If the application needs changes/additional information, please indicate below …" at bounding box center [882, 250] width 1345 height 51
type textarea "W"
type textarea "5' fence in line with house, 22.16' from ROW. (Sidewalk location not available …"
click at [1535, 768] on span "Next" at bounding box center [1528, 768] width 19 height 9
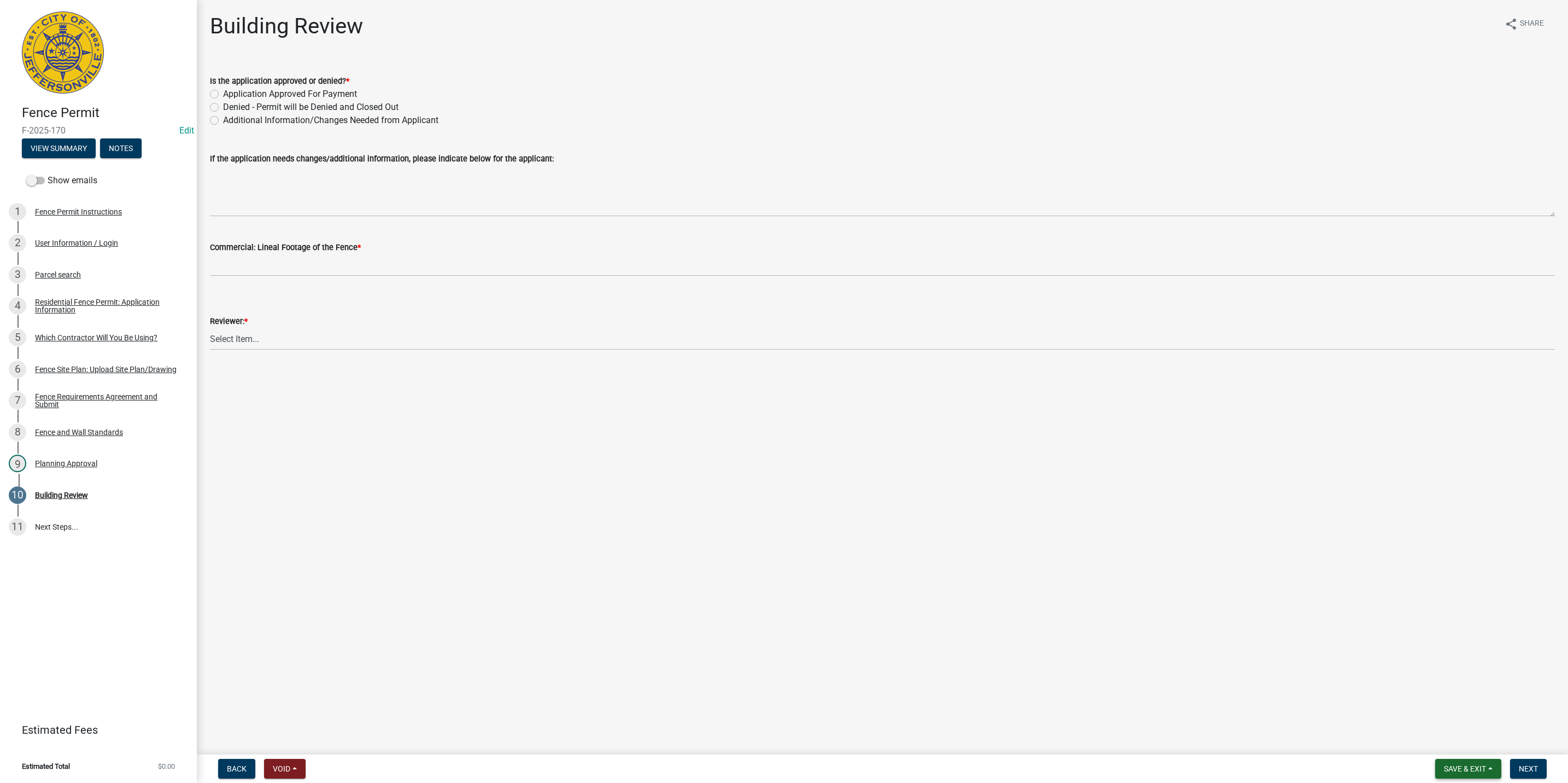
click at [1460, 770] on span "Save & Exit" at bounding box center [1465, 768] width 42 height 9
click at [1463, 744] on button "Save & Exit" at bounding box center [1457, 741] width 87 height 26
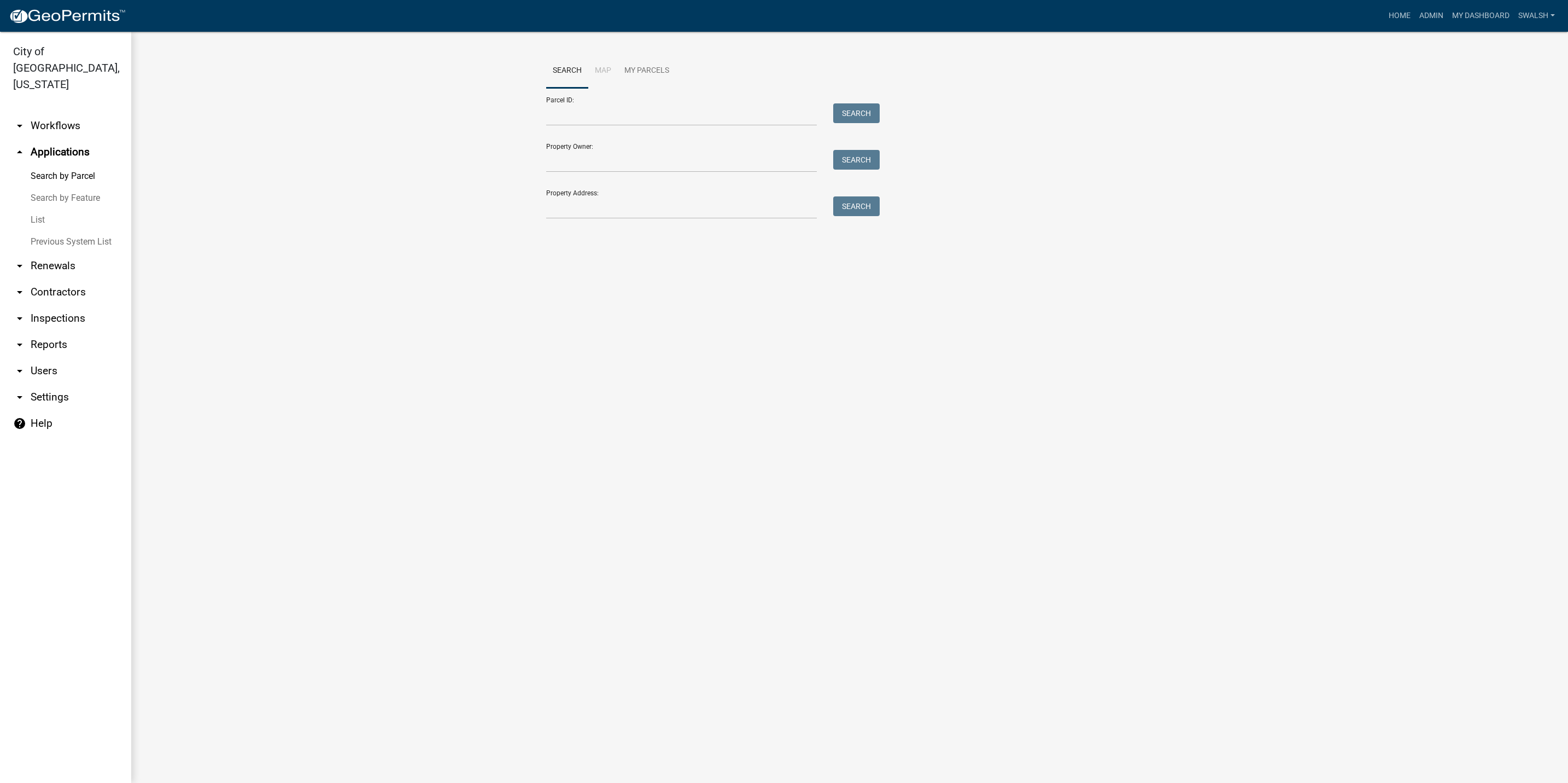
click at [41, 113] on link "arrow_drop_down Workflows" at bounding box center [65, 126] width 131 height 26
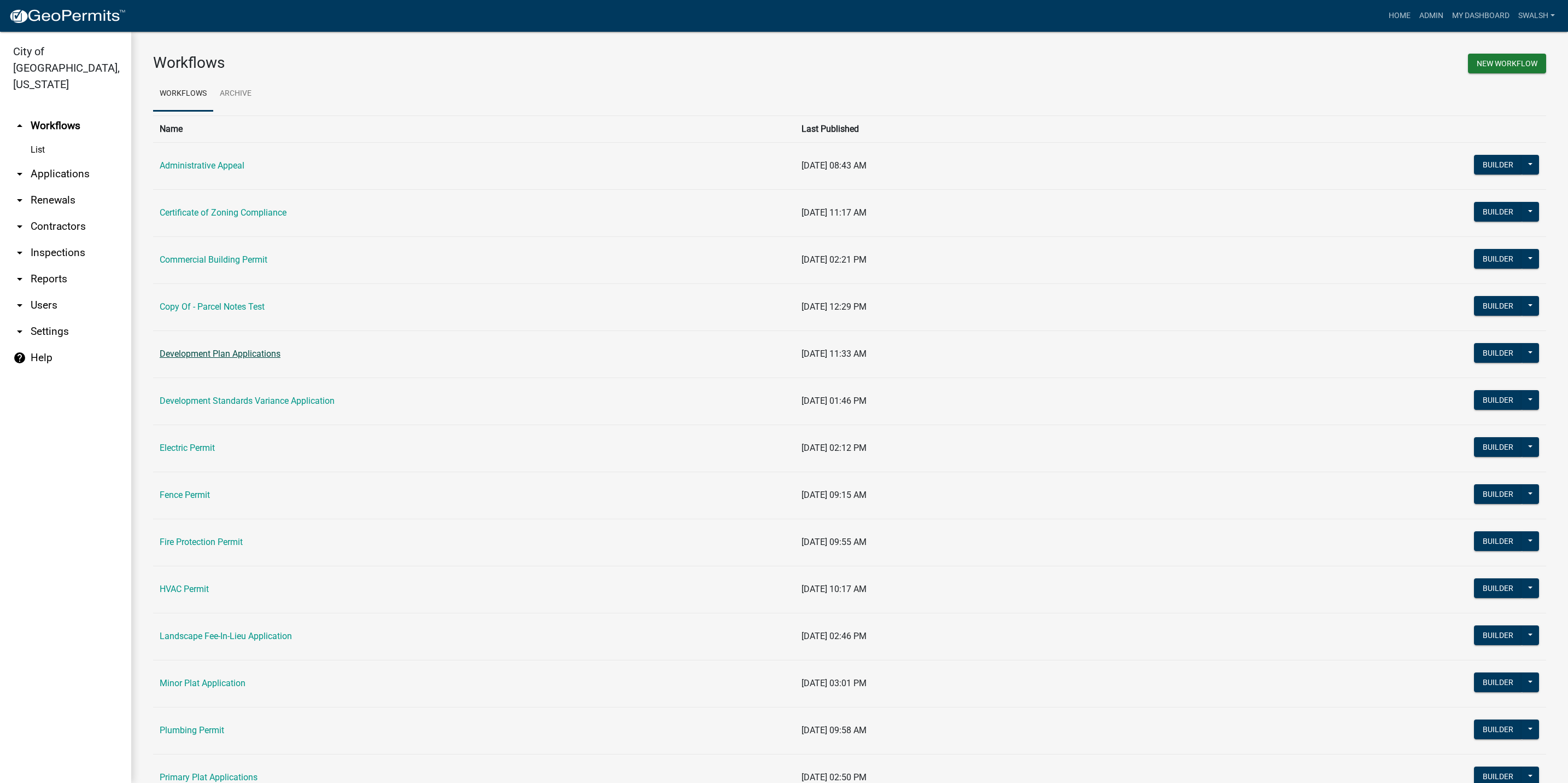
click at [241, 353] on link "Development Plan Applications" at bounding box center [219, 354] width 121 height 11
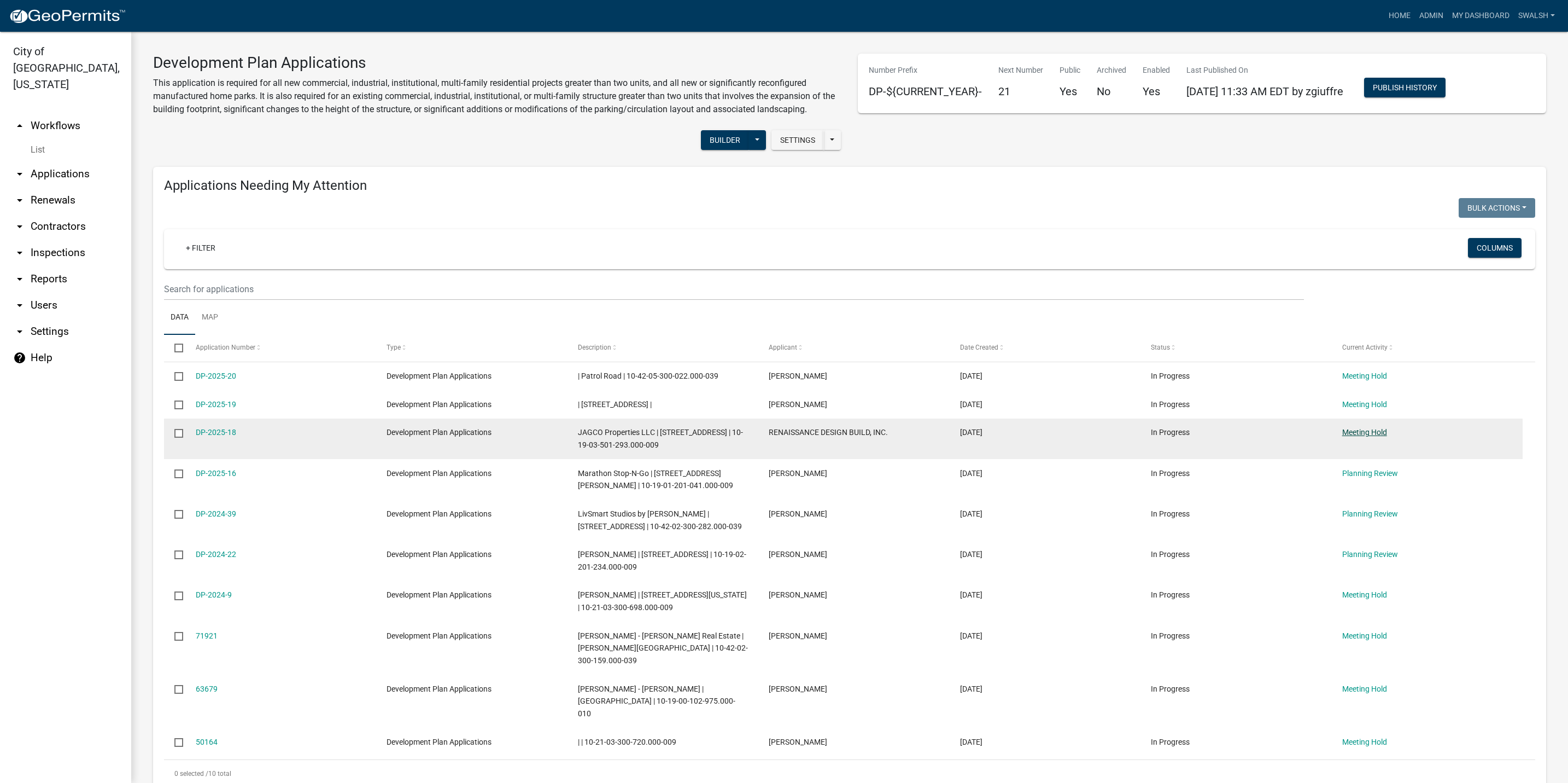
click at [1368, 437] on link "Meeting Hold" at bounding box center [1364, 432] width 45 height 9
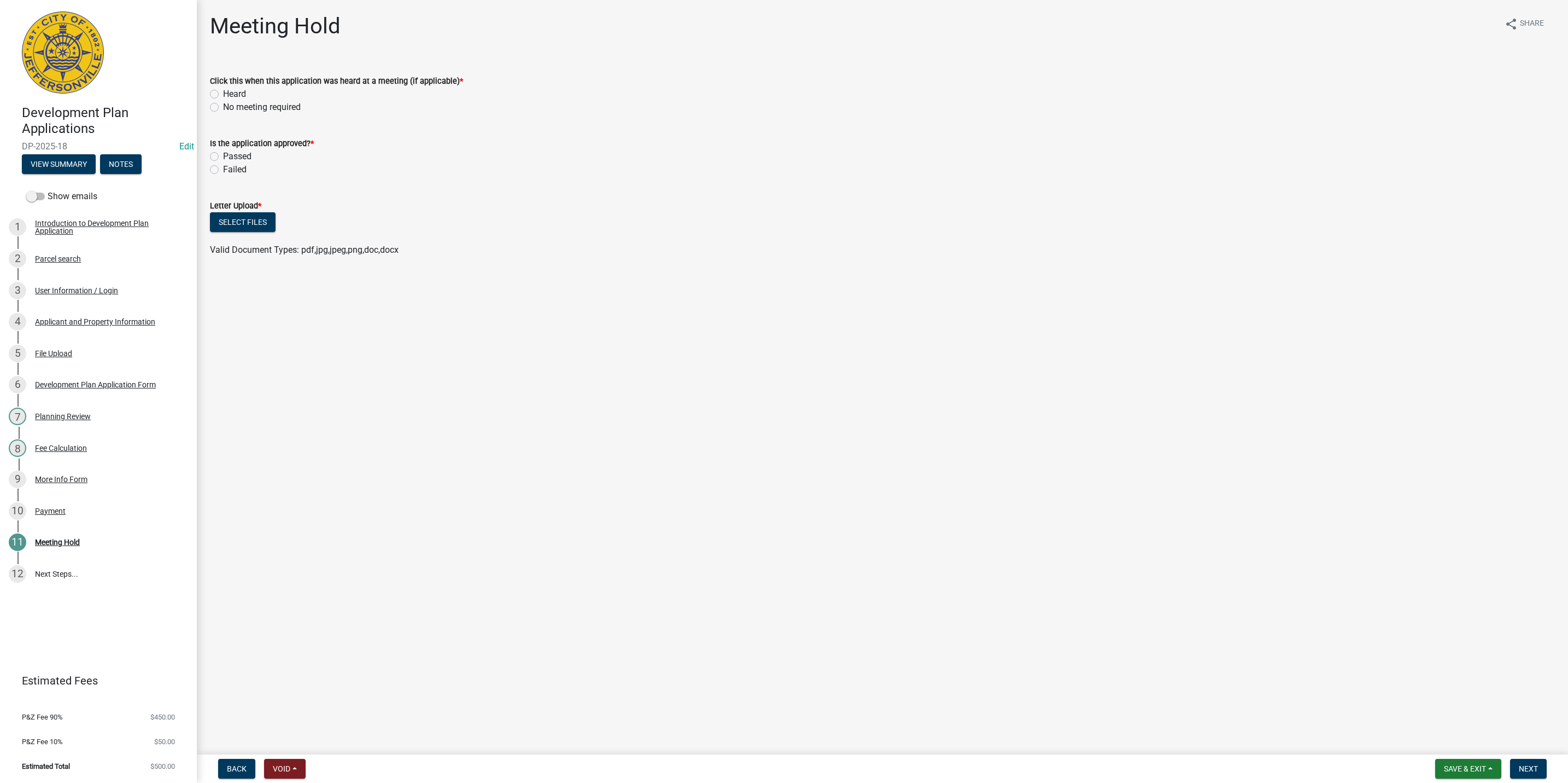
click at [241, 109] on label "No meeting required" at bounding box center [261, 107] width 77 height 13
click at [230, 107] on input "No meeting required" at bounding box center [226, 104] width 7 height 7
radio input "true"
click at [223, 154] on label "Passed" at bounding box center [237, 156] width 28 height 13
click at [223, 154] on input "Passed" at bounding box center [226, 153] width 7 height 7
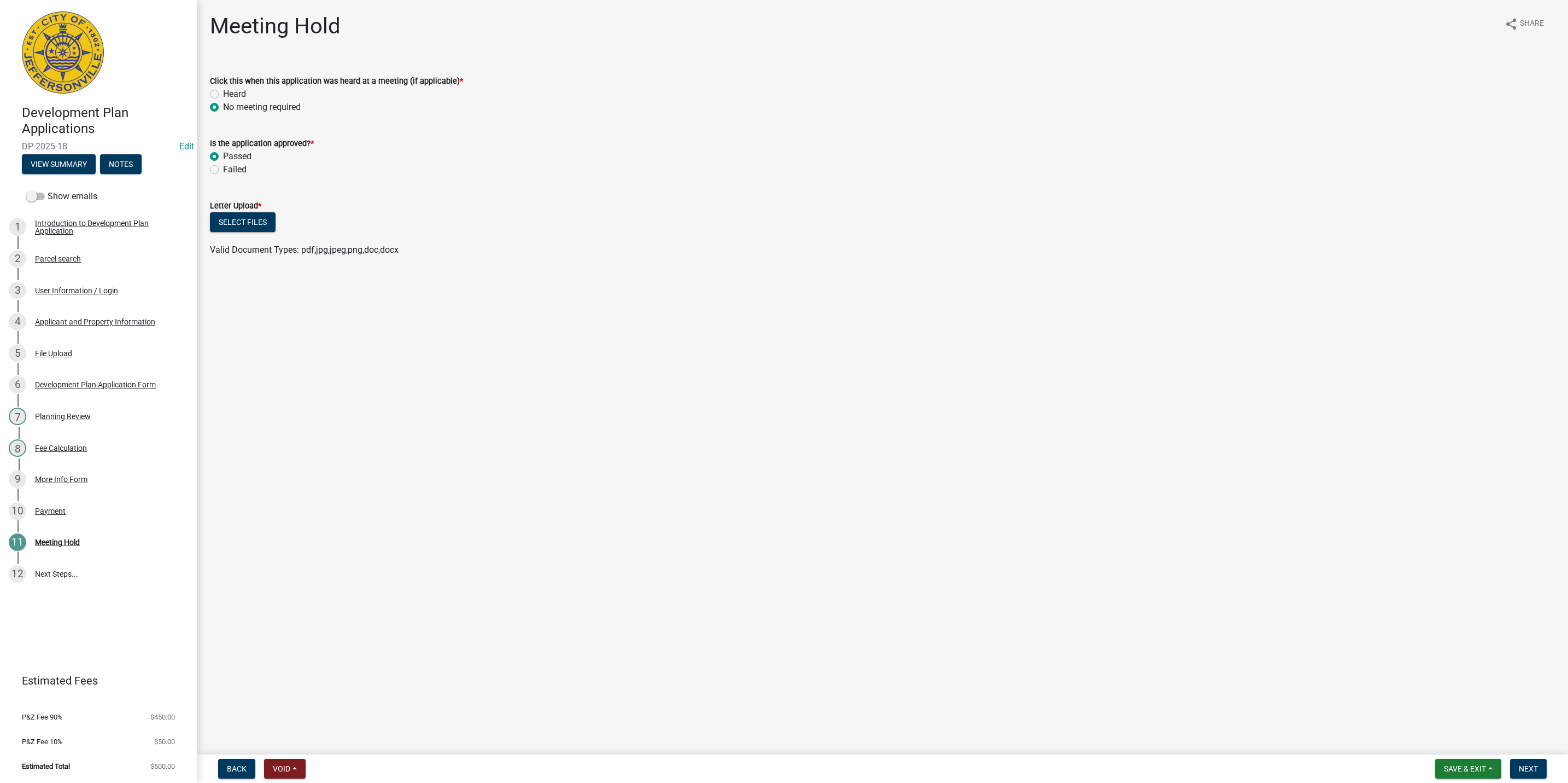
radio input "true"
click at [230, 217] on button "Select files" at bounding box center [242, 222] width 66 height 19
click at [1539, 774] on button "Next" at bounding box center [1528, 768] width 37 height 19
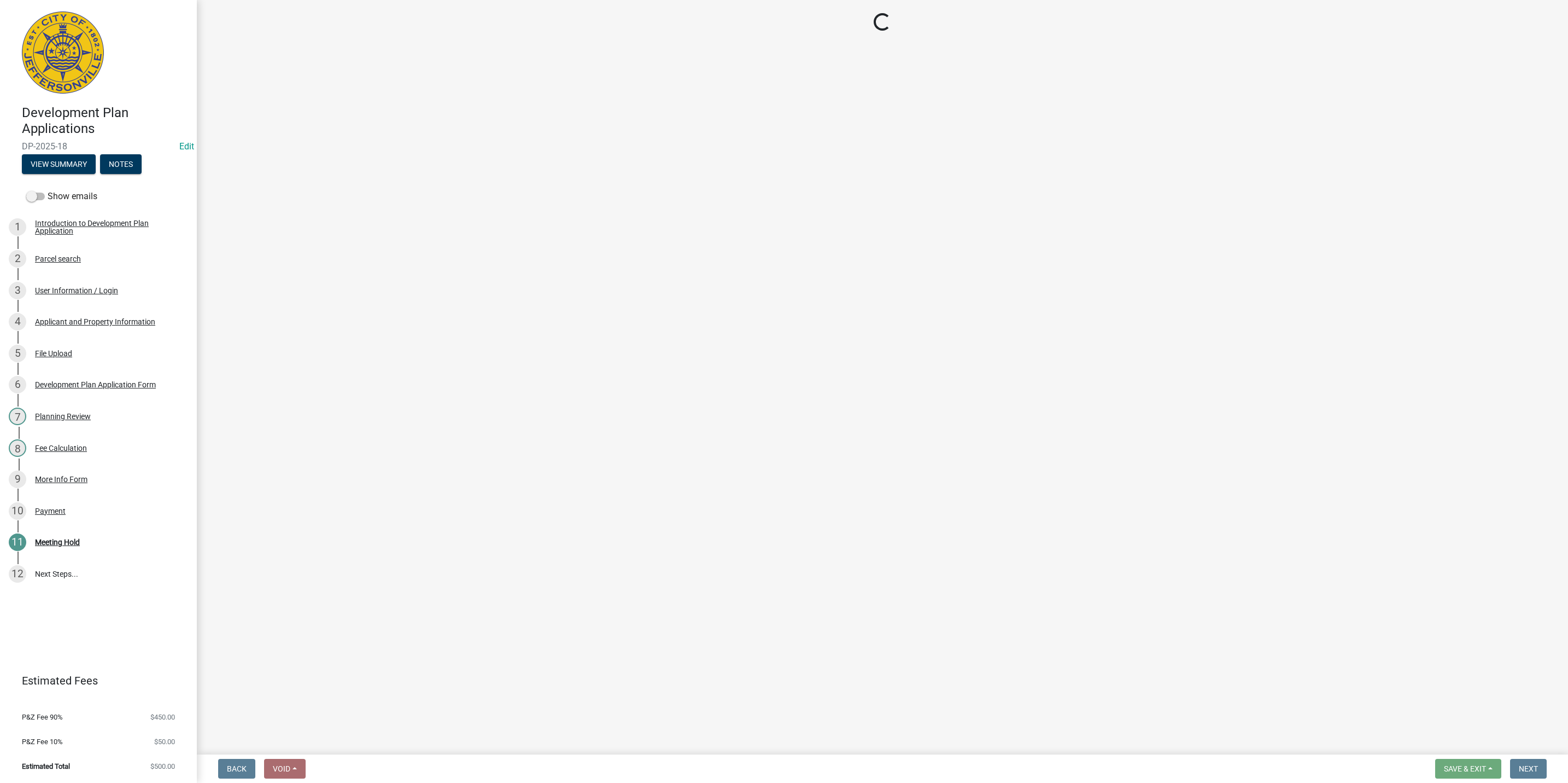
drag, startPoint x: 1343, startPoint y: 630, endPoint x: 971, endPoint y: 471, distance: 404.6
click at [971, 471] on main "Loading..." at bounding box center [882, 374] width 1371 height 750
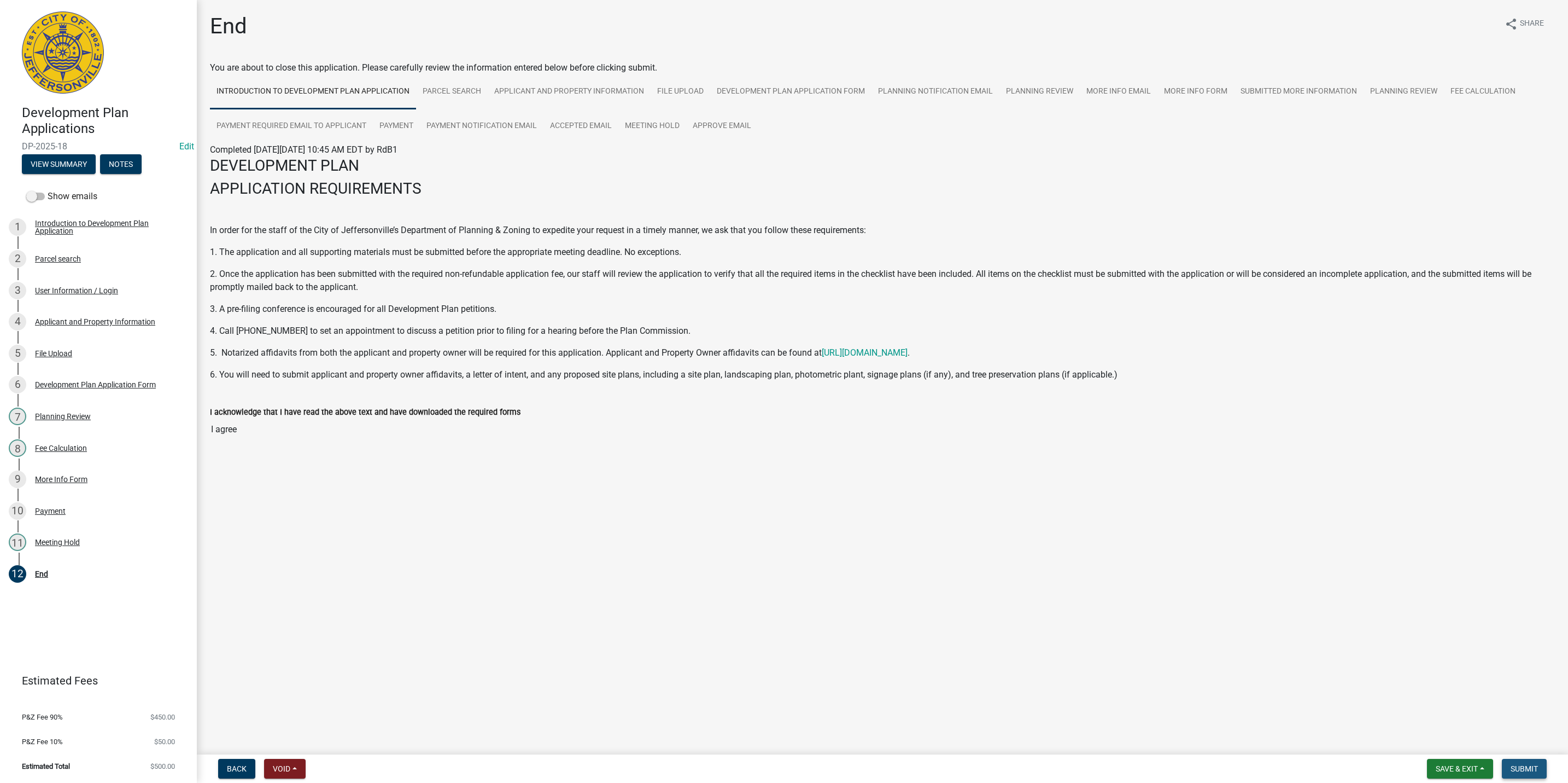
click at [1529, 775] on button "Submit" at bounding box center [1524, 768] width 45 height 19
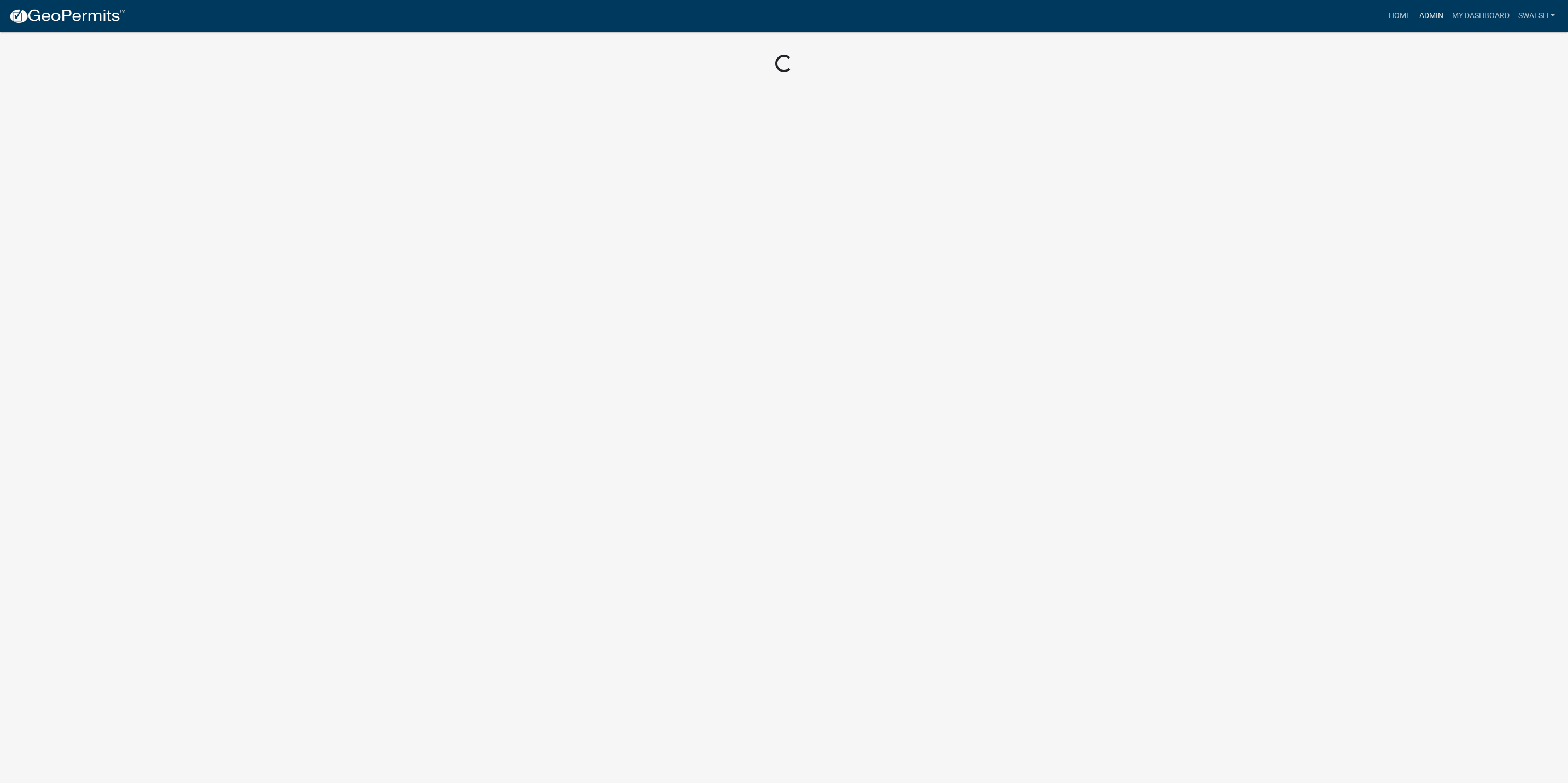
click at [1432, 19] on link "Admin" at bounding box center [1431, 16] width 33 height 21
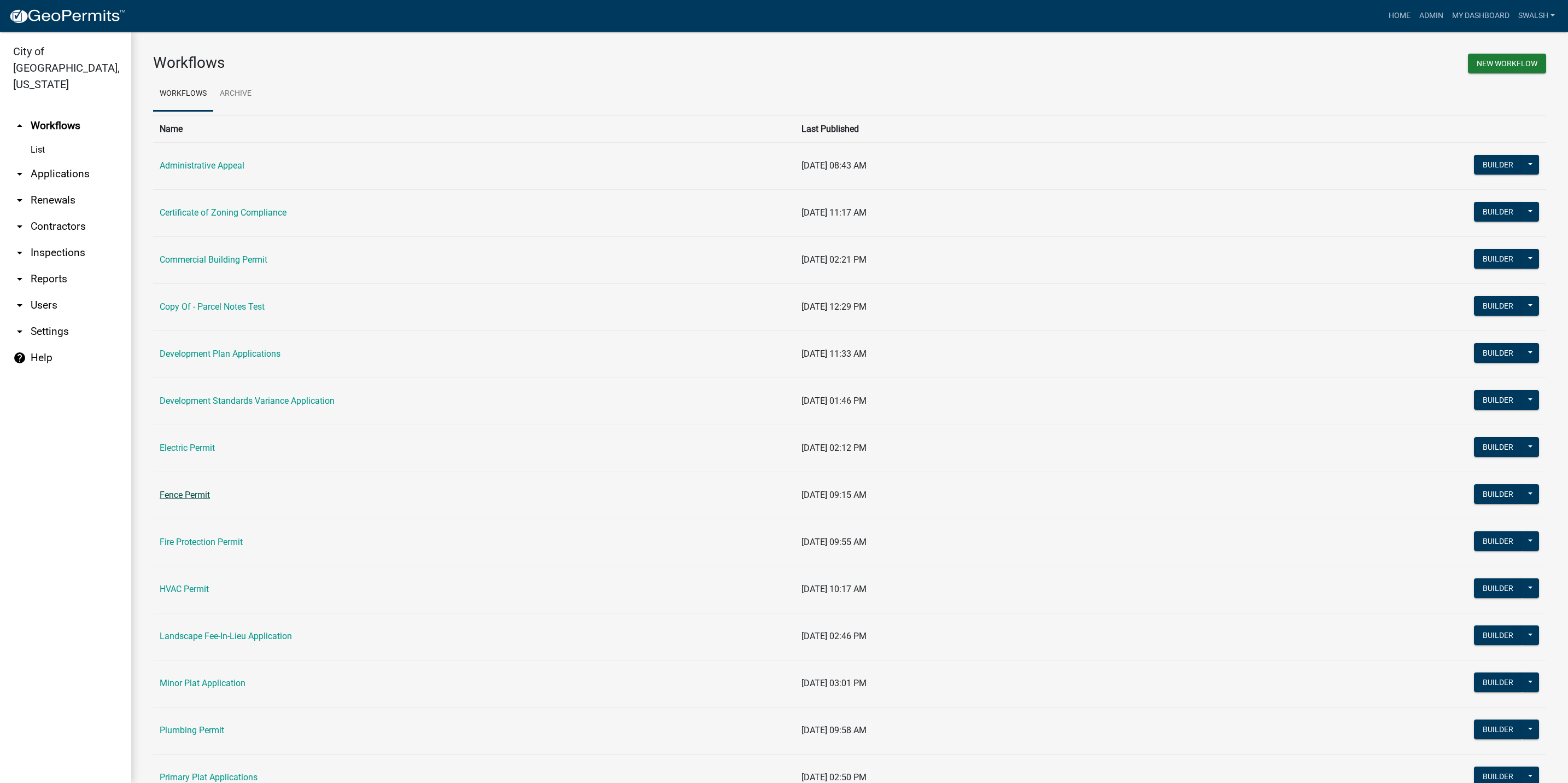
click at [194, 494] on link "Fence Permit" at bounding box center [184, 495] width 50 height 11
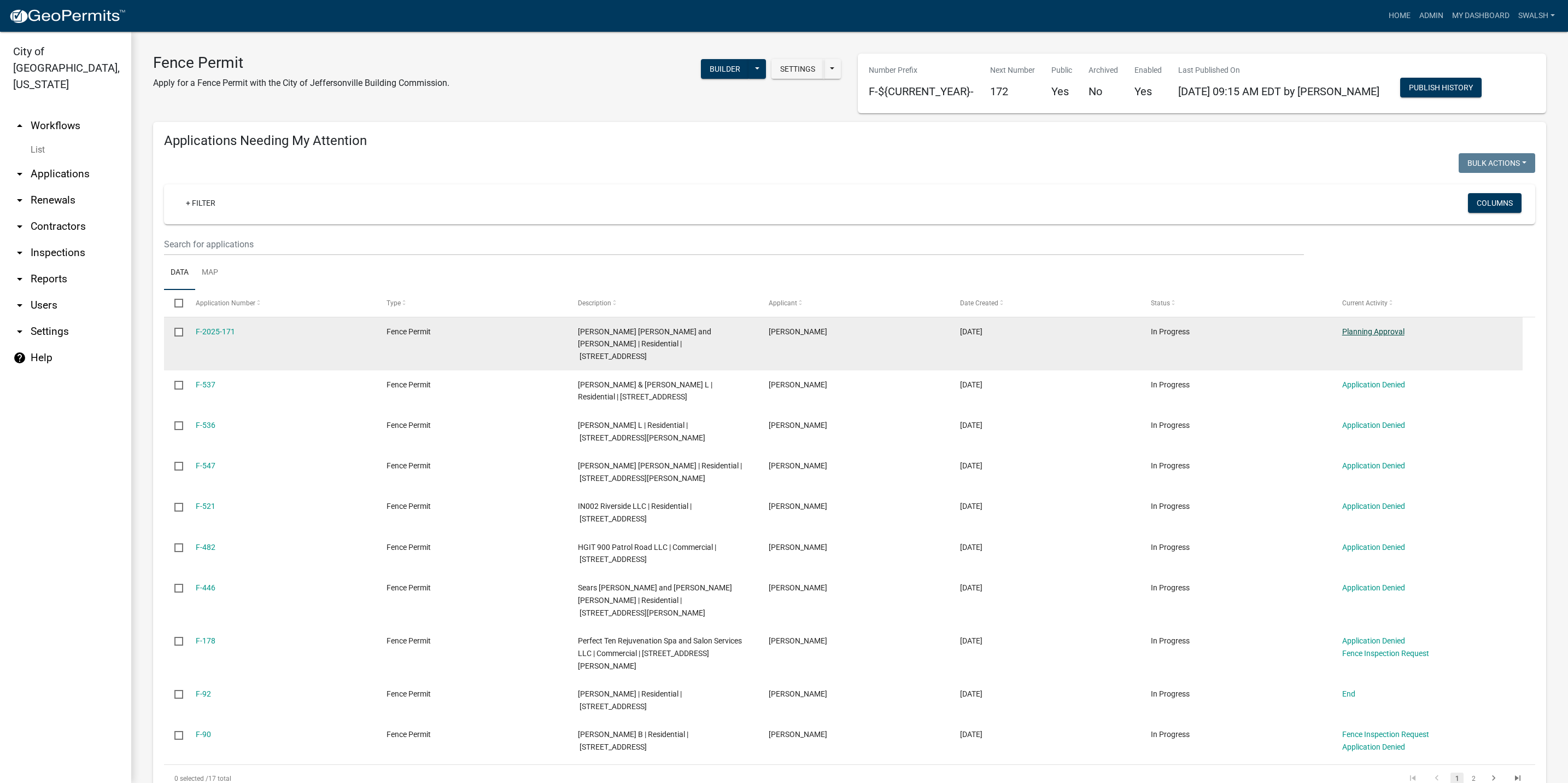
click at [1388, 332] on link "Planning Approval" at bounding box center [1373, 331] width 63 height 9
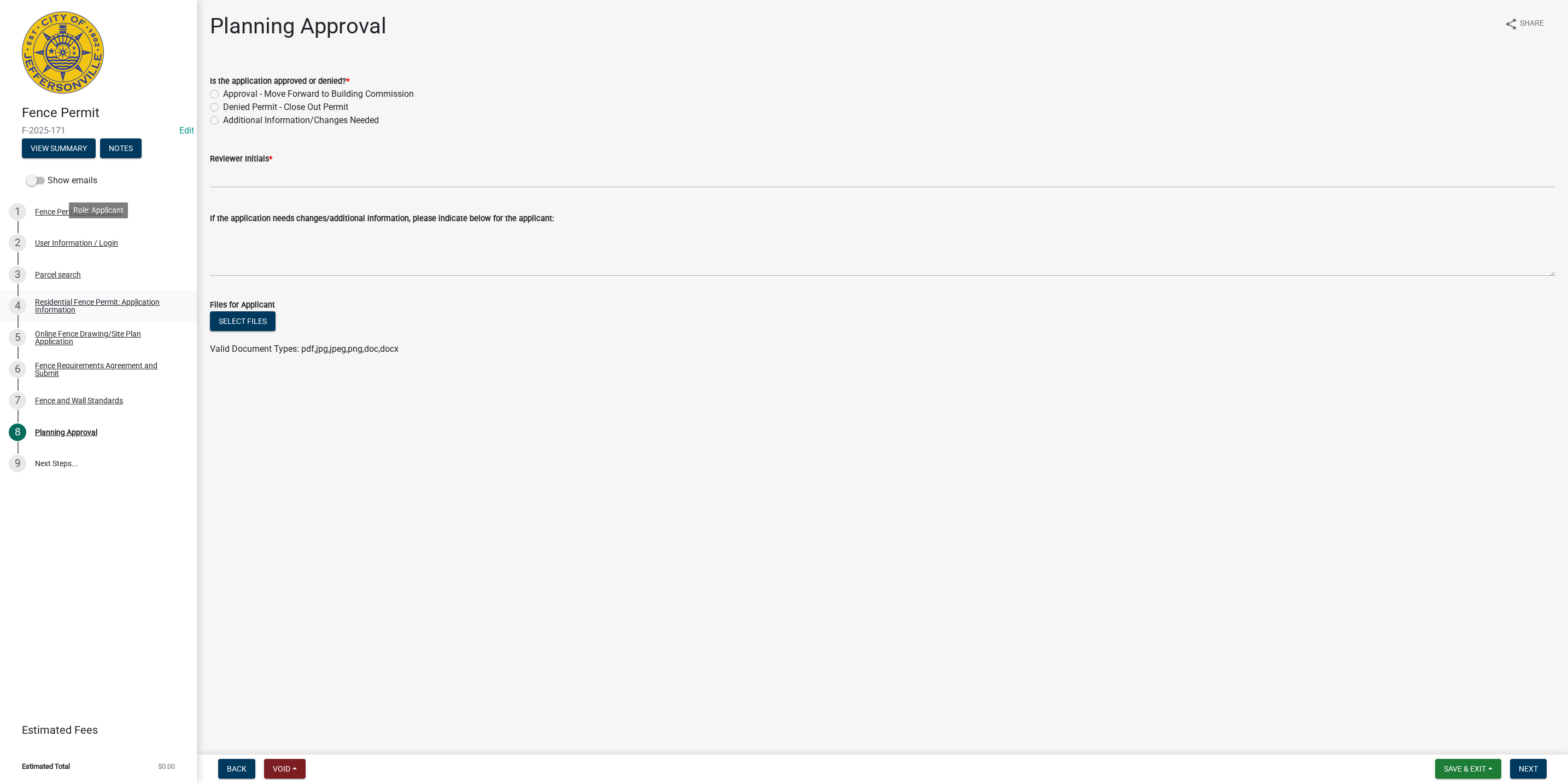
click at [85, 298] on div "Residential Fence Permit: Application Information" at bounding box center [107, 305] width 144 height 15
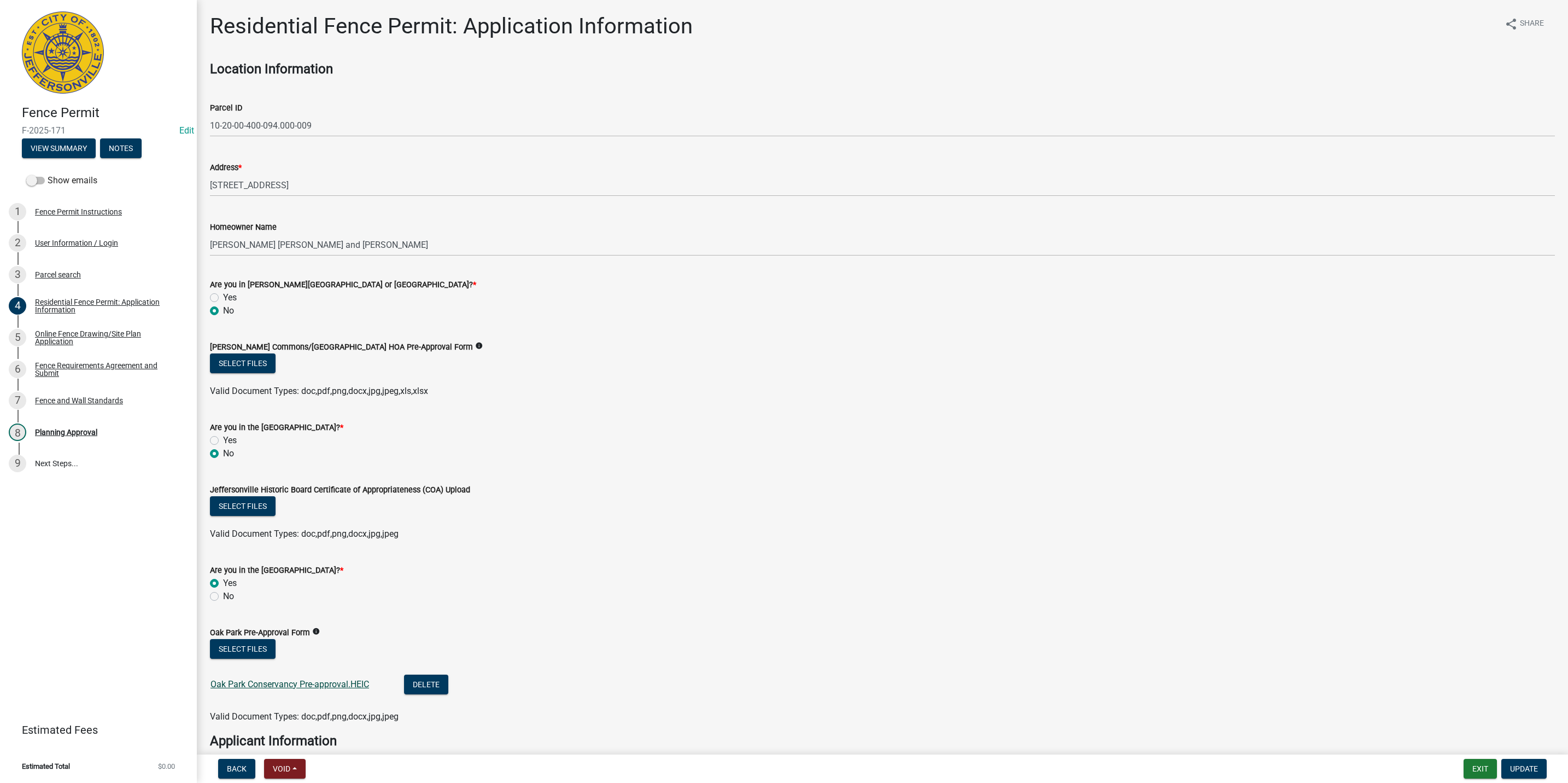
click at [320, 683] on link "Oak Park Conservancy Pre-approval.HEIC" at bounding box center [290, 684] width 158 height 11
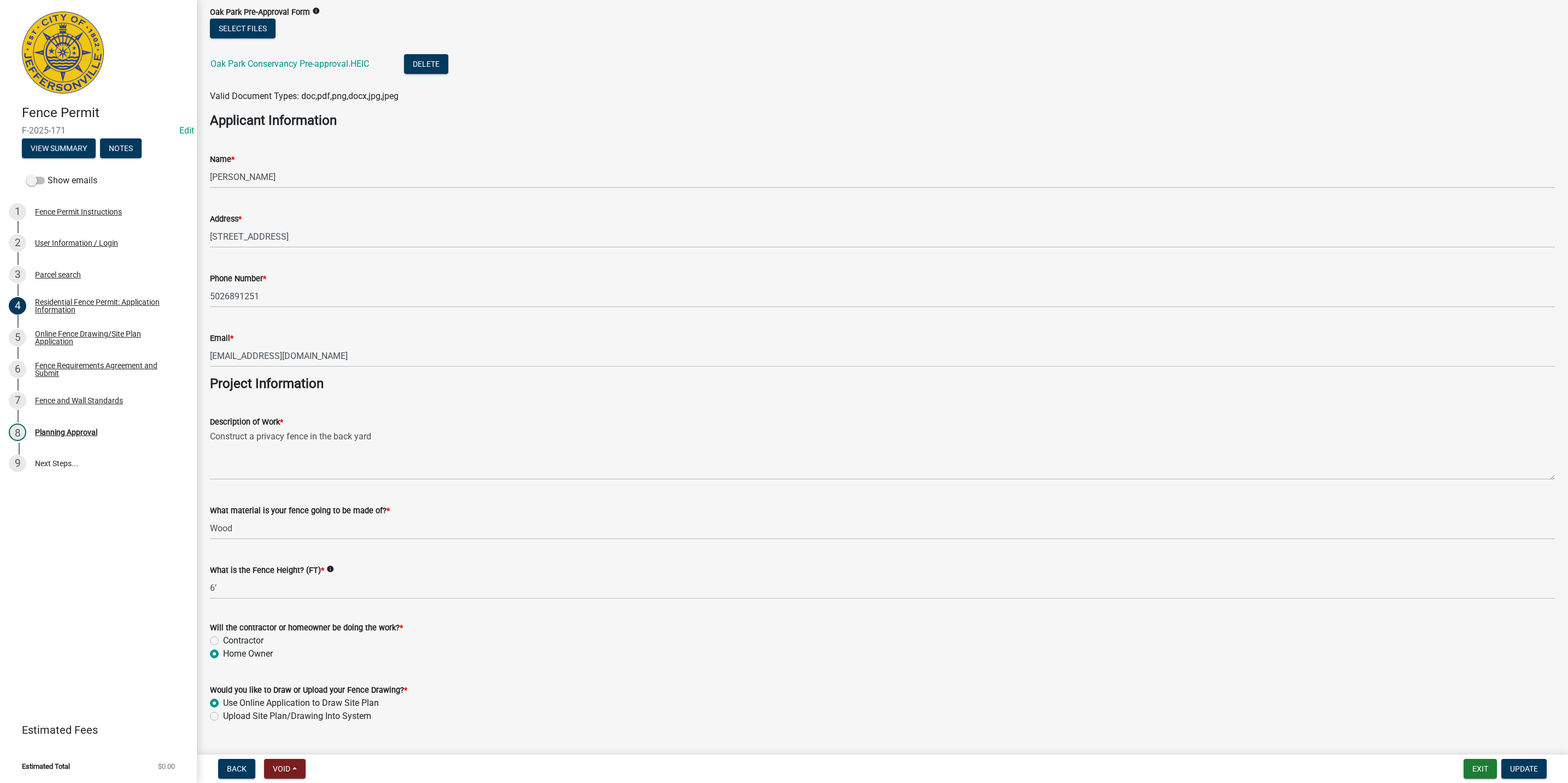
scroll to position [645, 0]
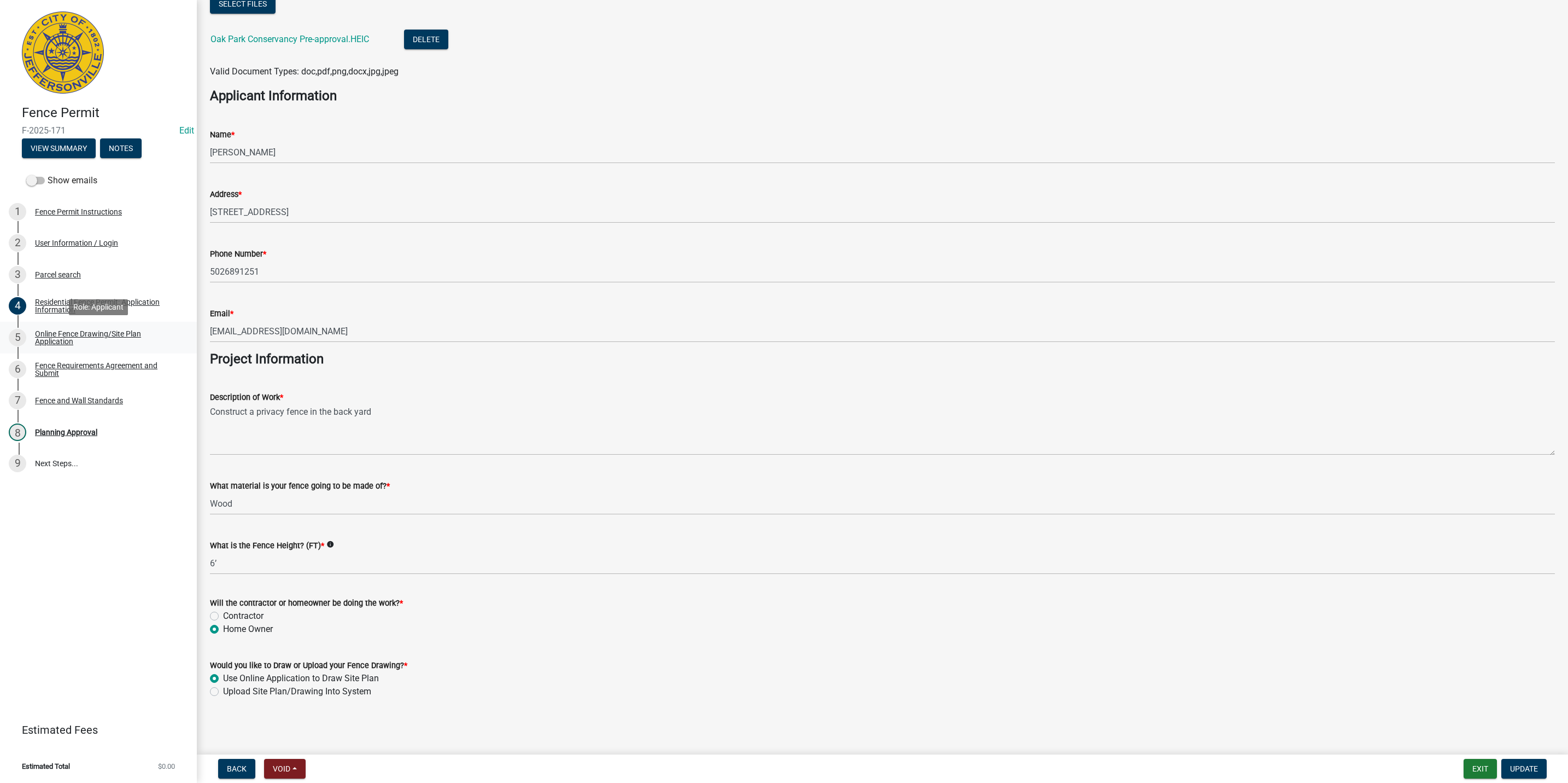
click at [121, 338] on div "Online Fence Drawing/Site Plan Application" at bounding box center [107, 336] width 144 height 15
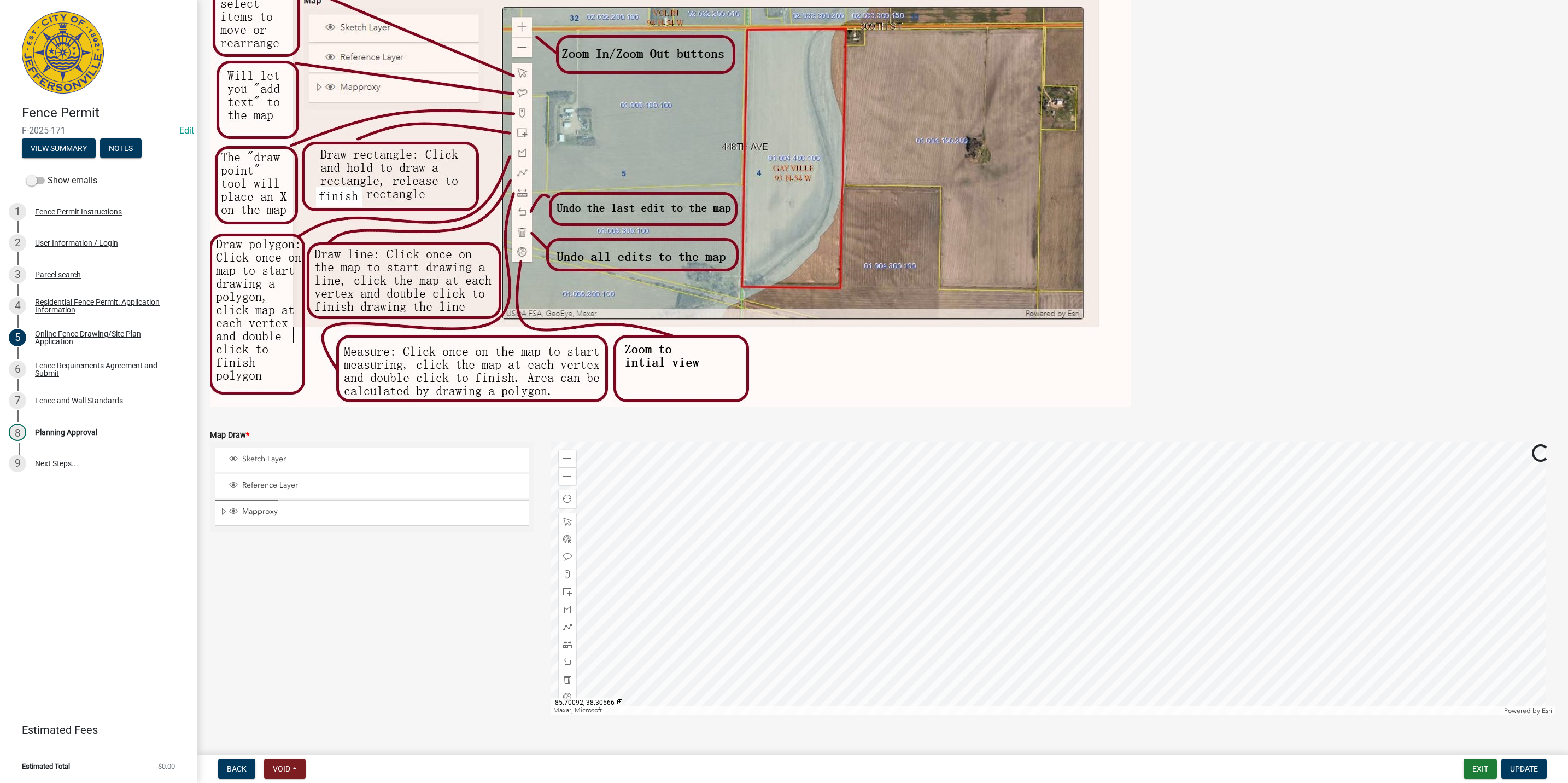
scroll to position [135, 0]
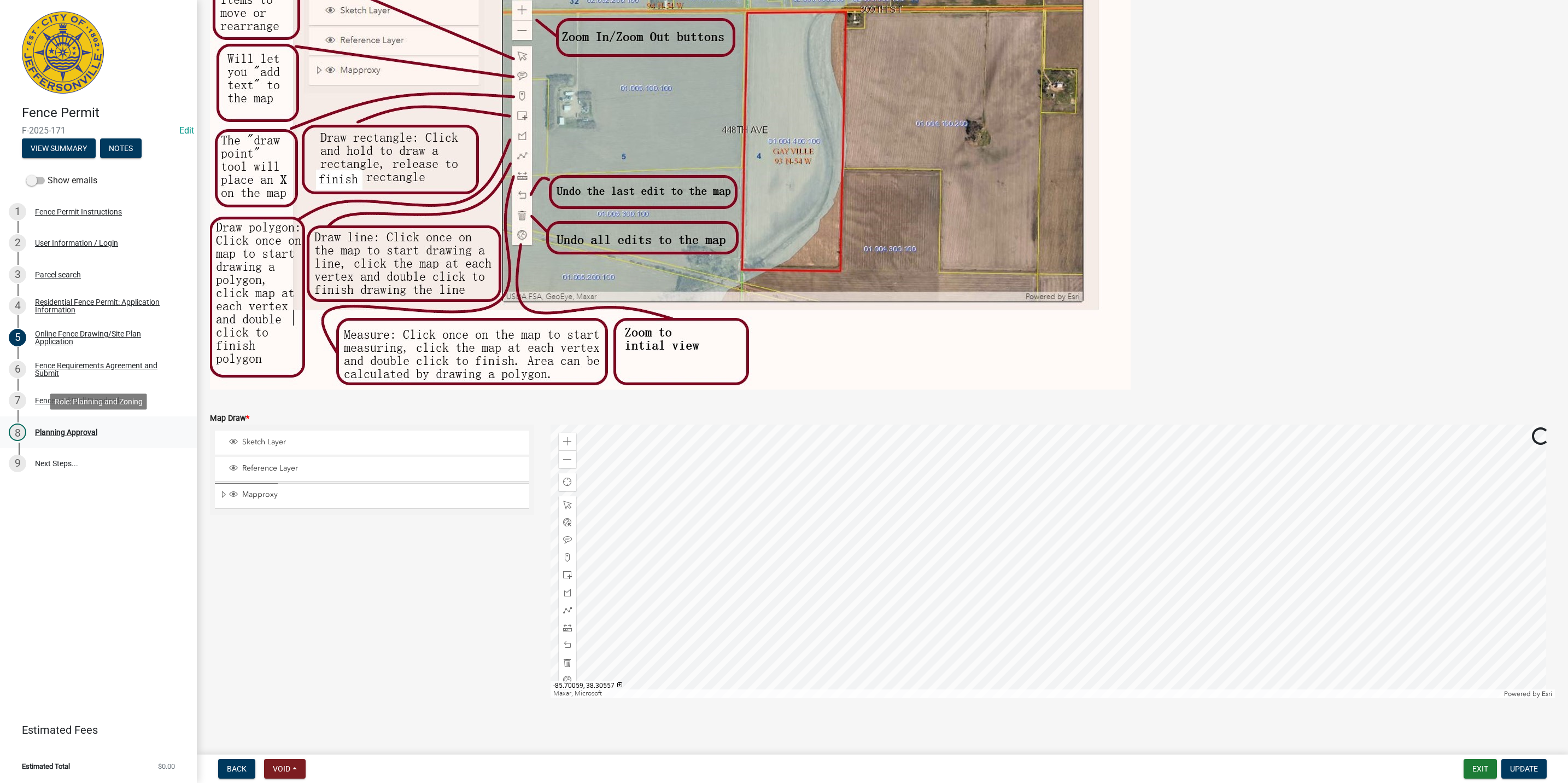
click at [112, 420] on link "8 Planning Approval" at bounding box center [99, 432] width 197 height 32
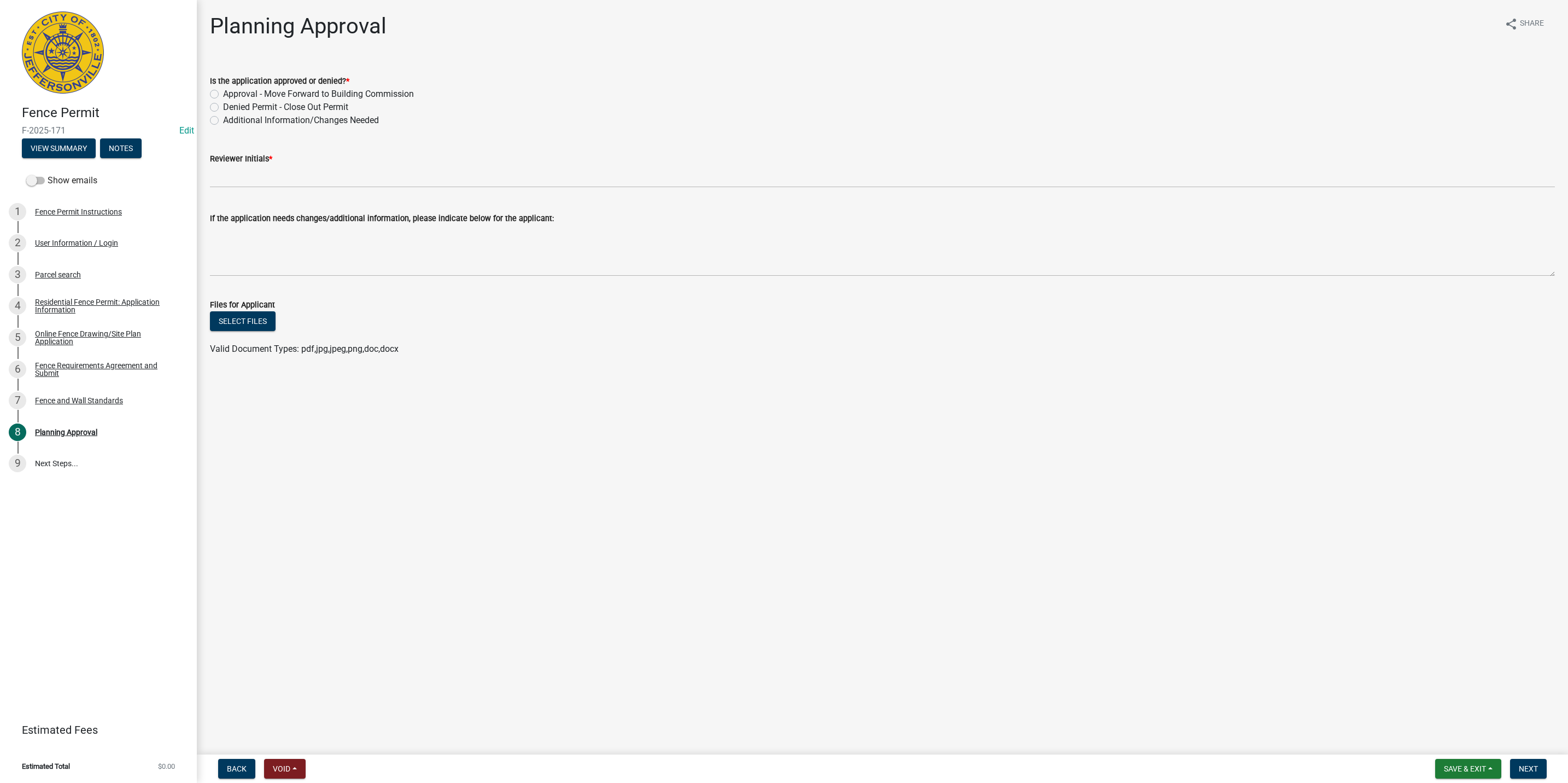
click at [245, 87] on label "Approval - Move Forward to Building Commission" at bounding box center [318, 93] width 191 height 13
click at [230, 87] on input "Approval - Move Forward to Building Commission" at bounding box center [226, 91] width 7 height 7
radio input "true"
click at [254, 165] on div "Reviewer Initials *" at bounding box center [882, 159] width 1345 height 13
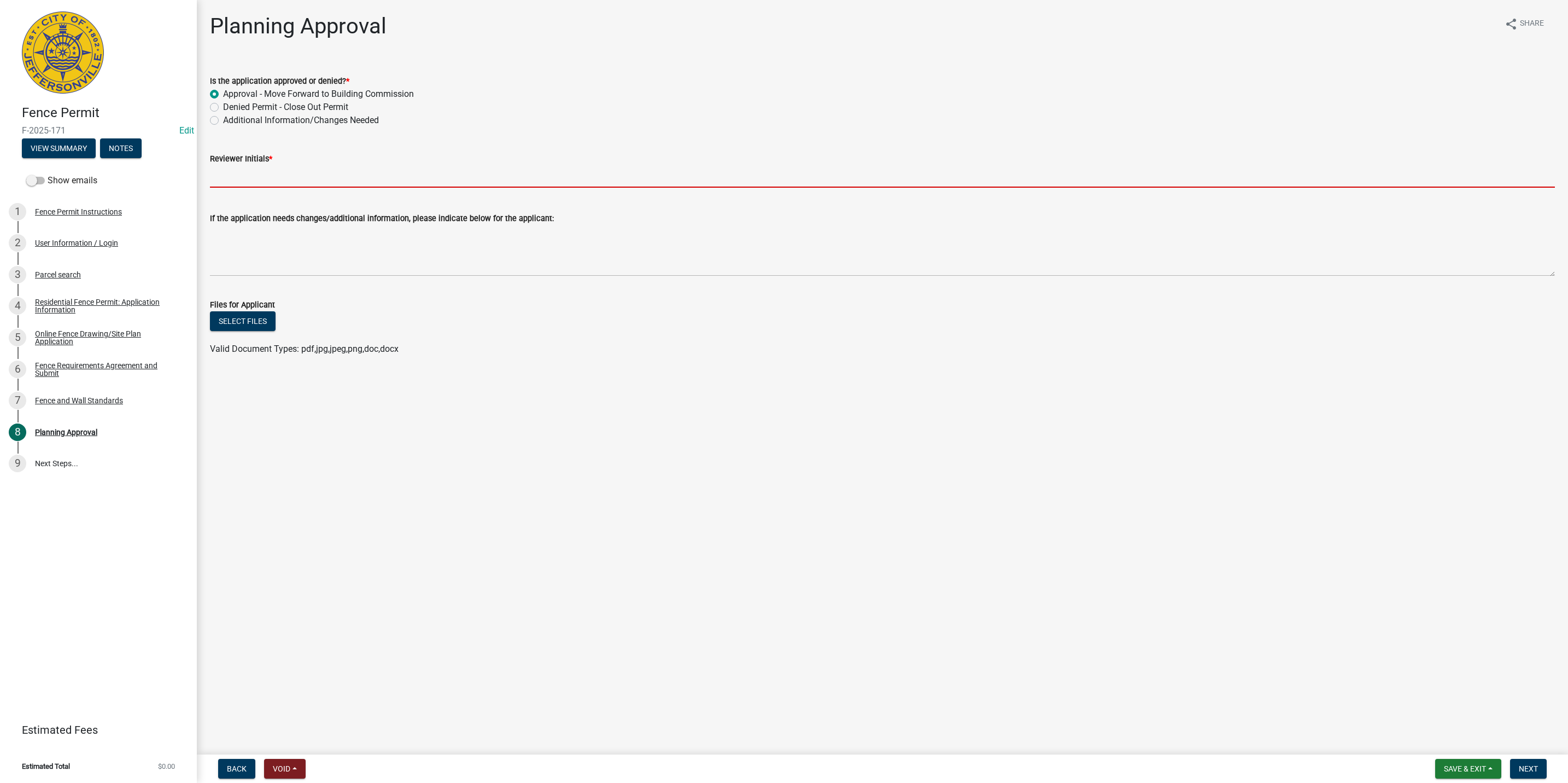
click at [254, 179] on input "Reviewer Initials *" at bounding box center [882, 176] width 1345 height 22
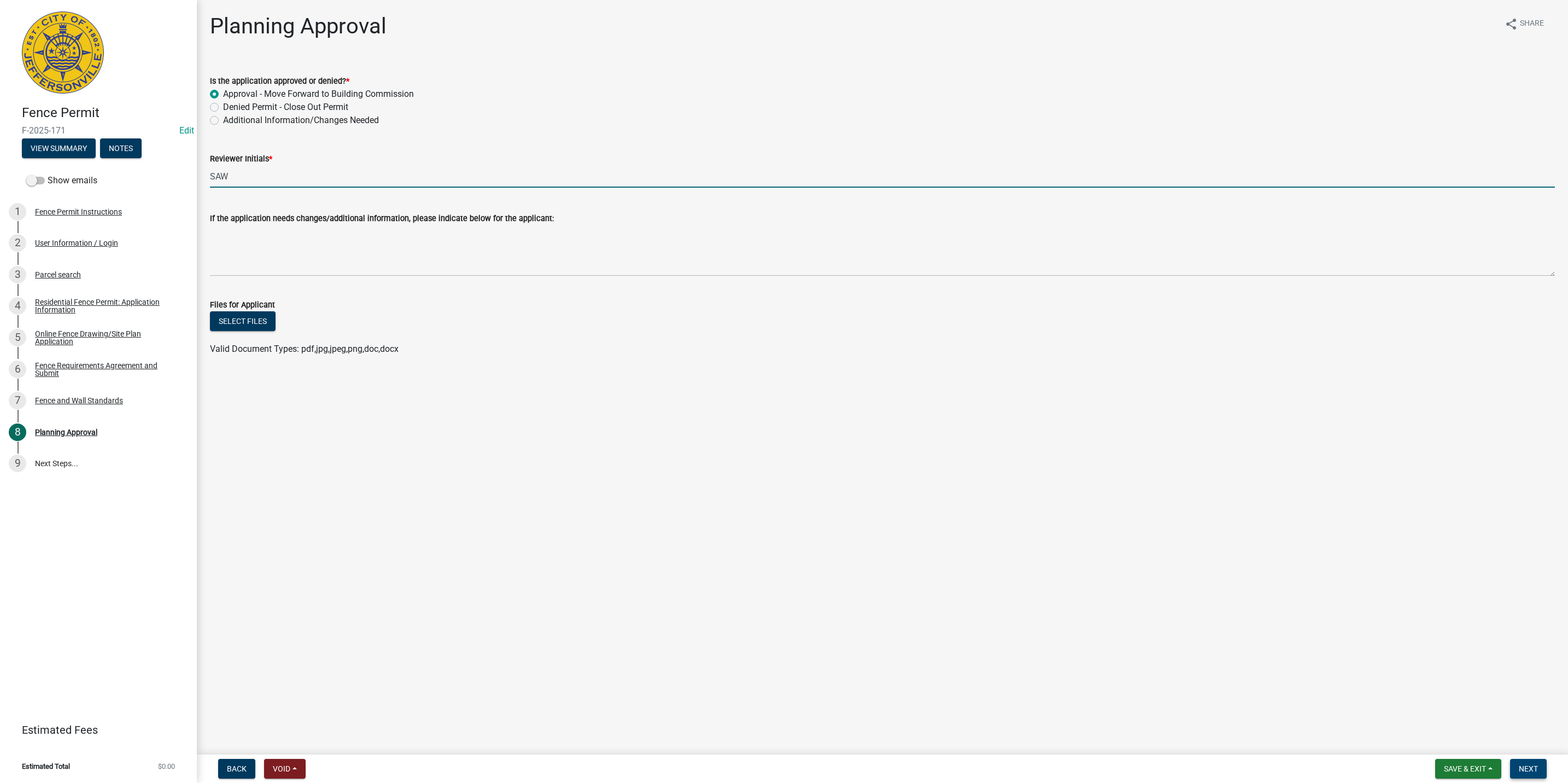
type input "SAW"
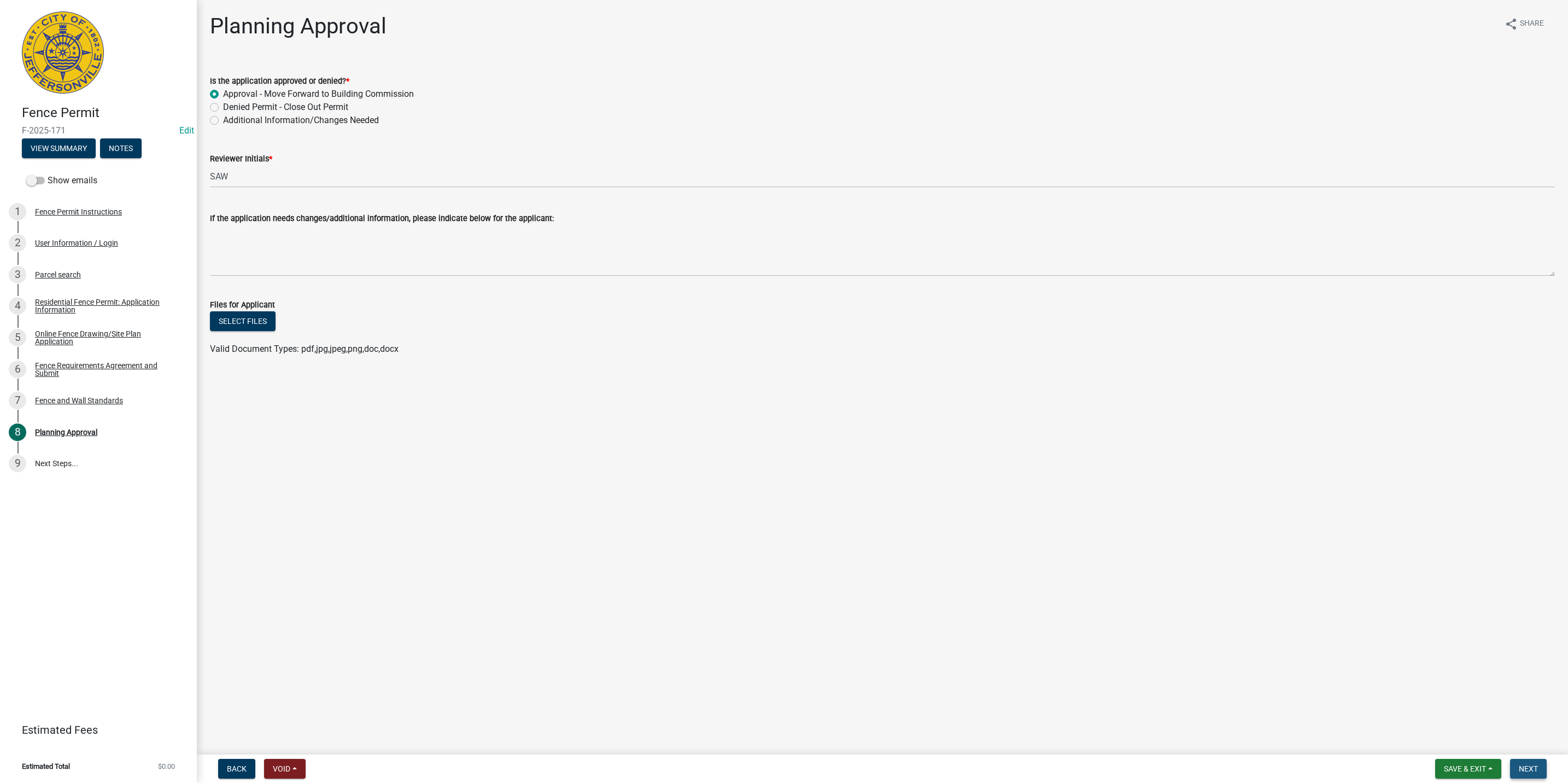
click at [1539, 765] on button "Next" at bounding box center [1528, 768] width 37 height 19
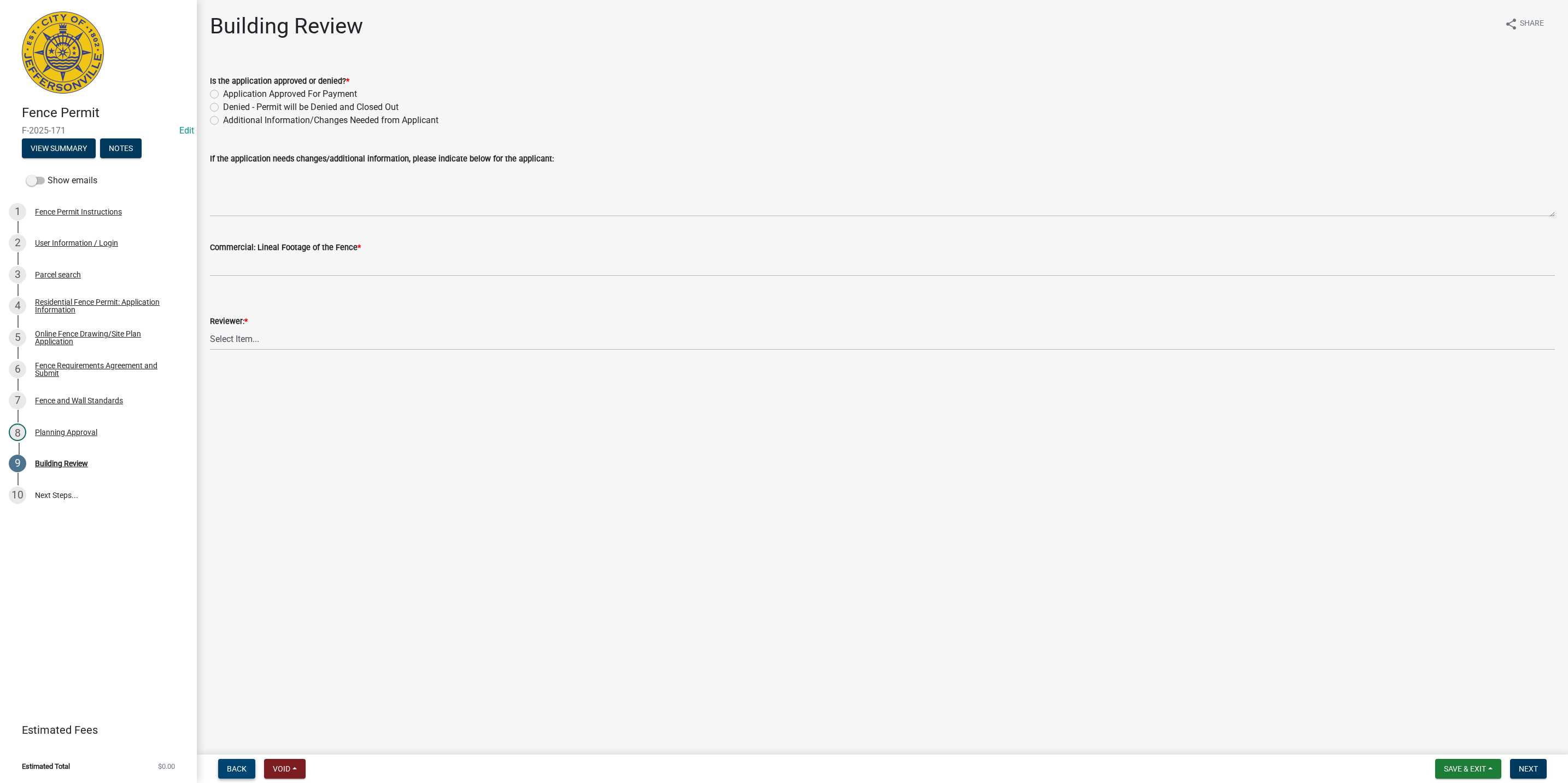
click at [235, 770] on span "Back" at bounding box center [237, 768] width 19 height 9
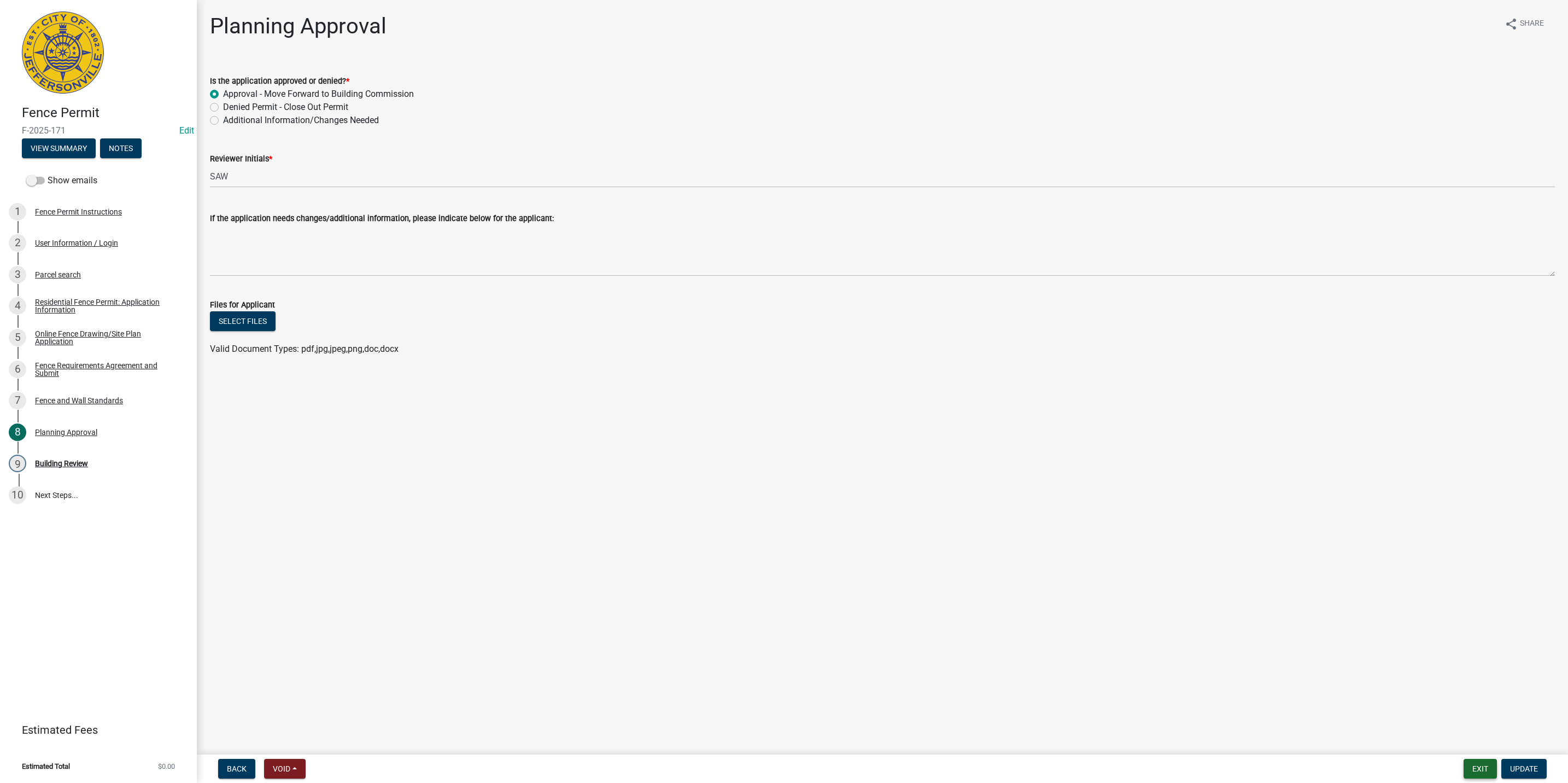
click at [1480, 772] on button "Exit" at bounding box center [1480, 768] width 33 height 19
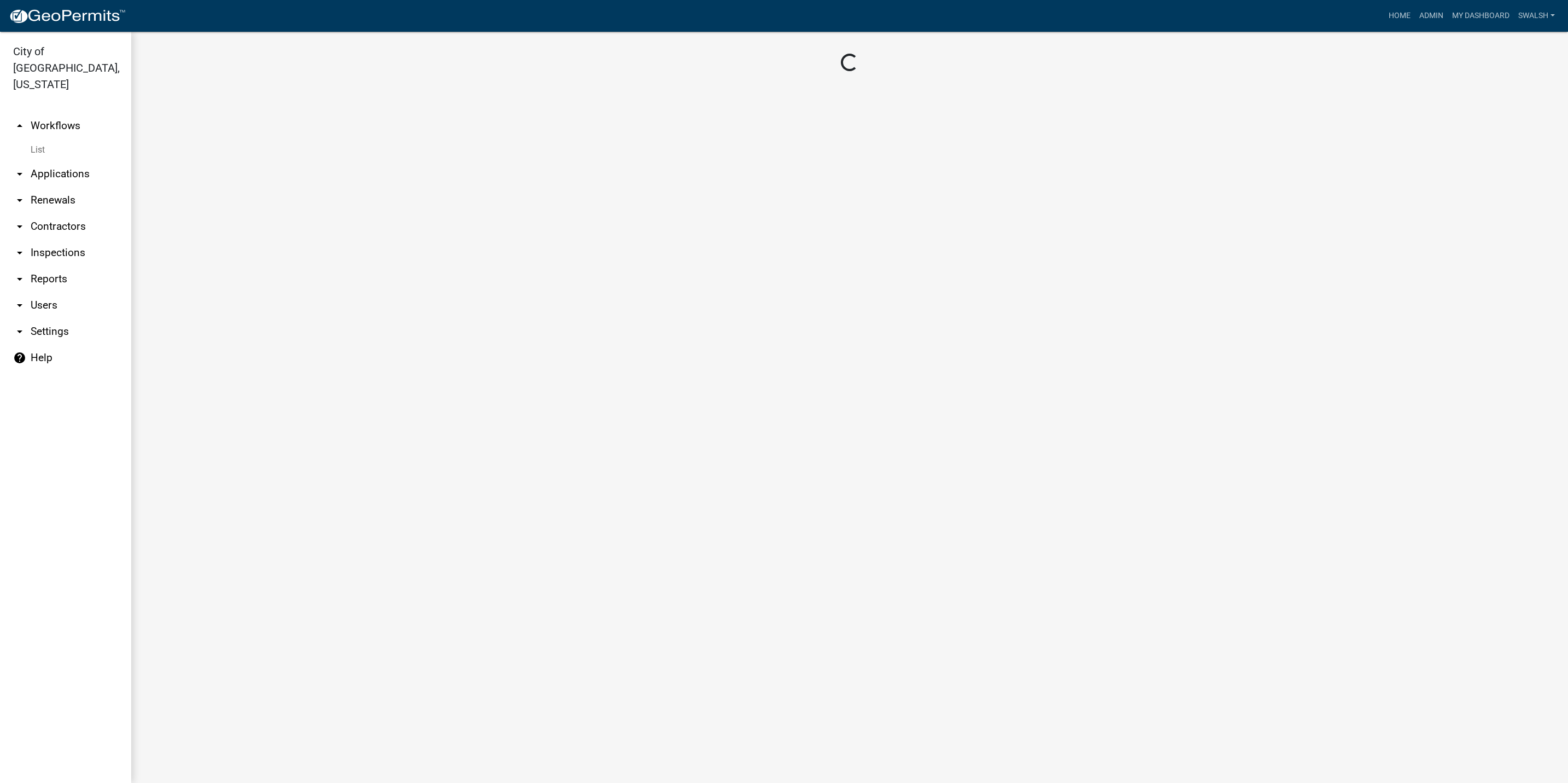
click at [53, 113] on link "arrow_drop_up Workflows" at bounding box center [65, 126] width 131 height 26
click at [1420, 6] on link "Admin" at bounding box center [1431, 16] width 33 height 21
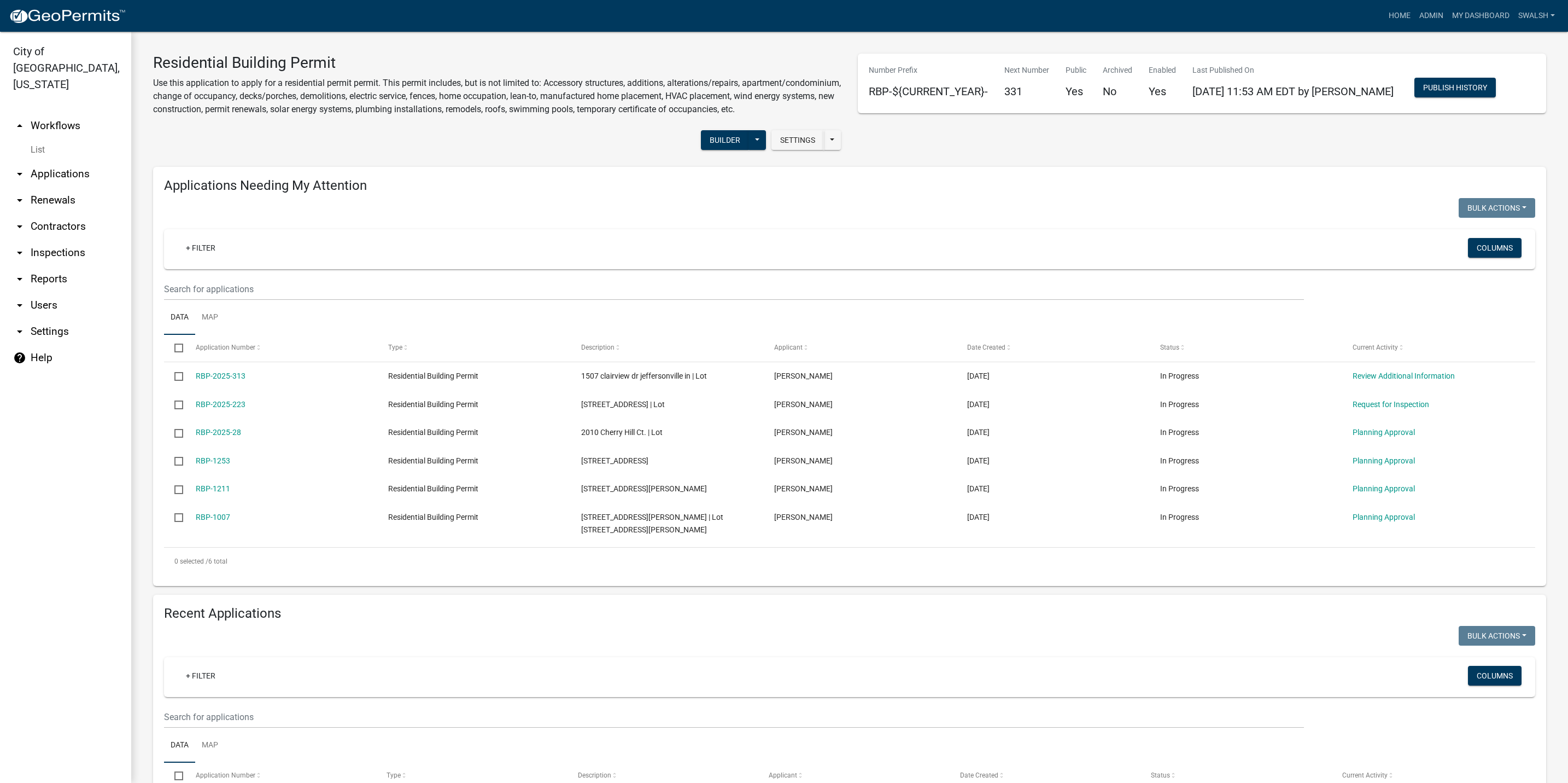
click at [53, 113] on link "arrow_drop_up Workflows" at bounding box center [65, 126] width 131 height 26
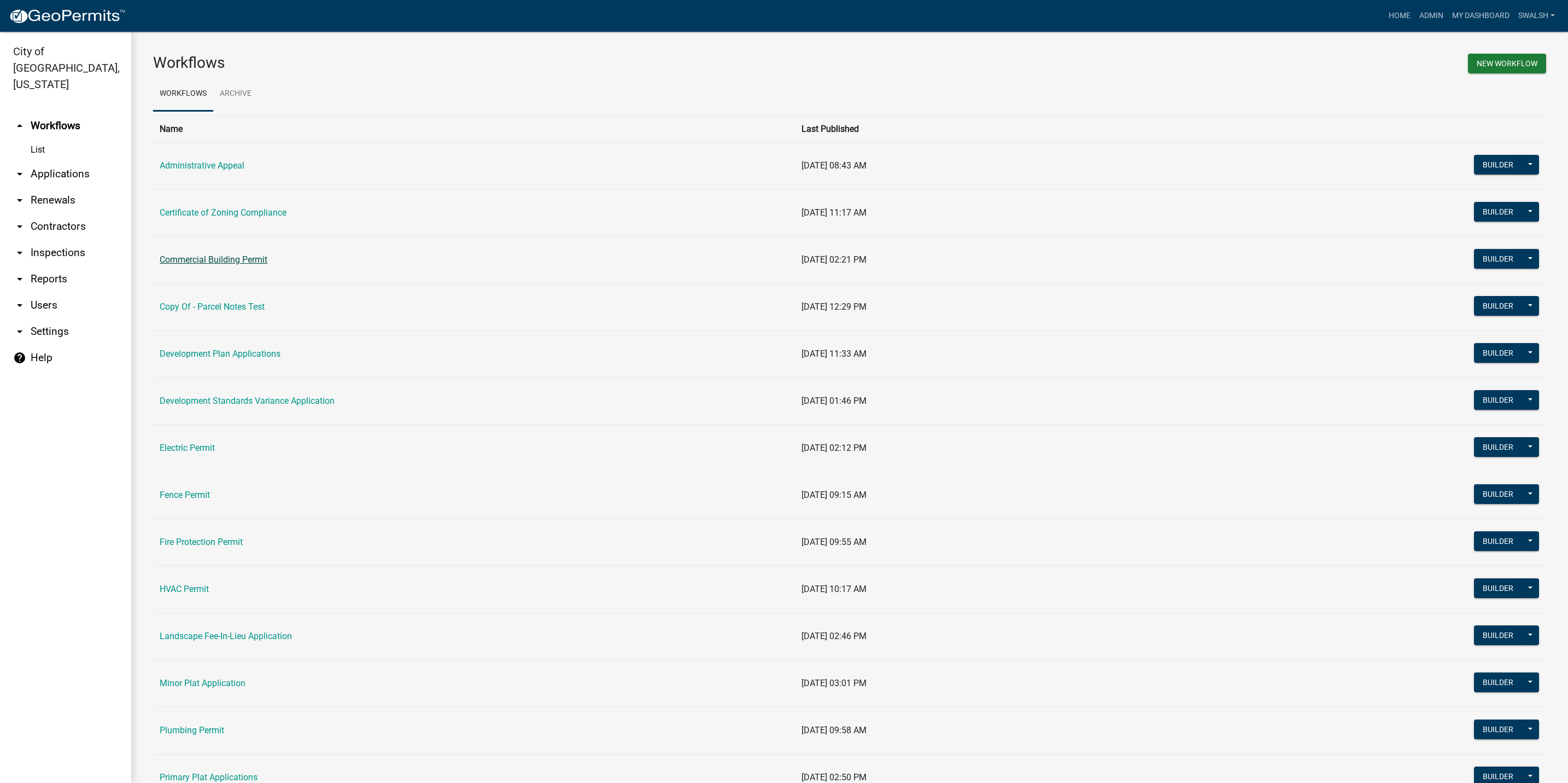
click at [223, 260] on link "Commercial Building Permit" at bounding box center [213, 260] width 107 height 11
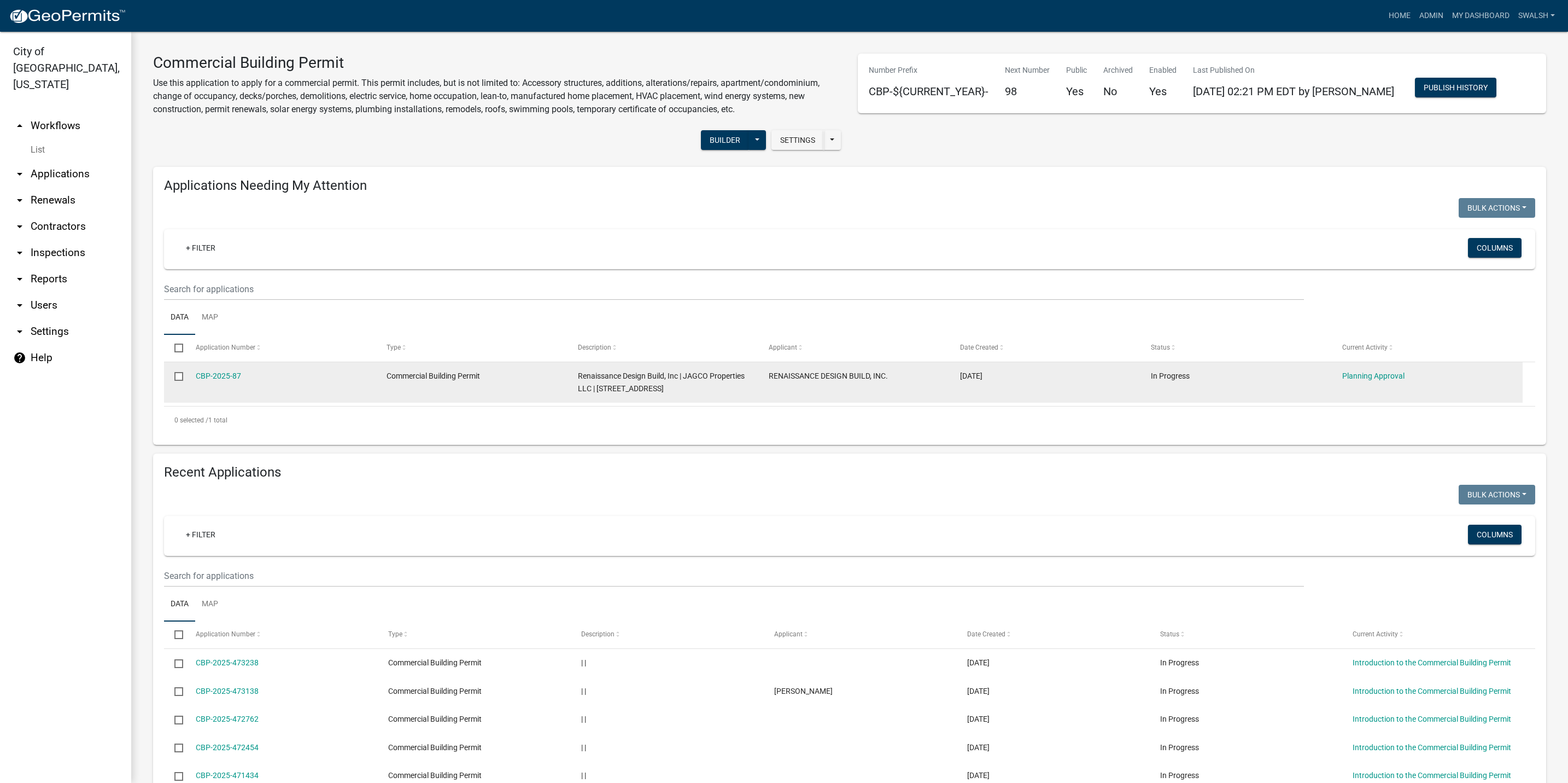
click at [1363, 381] on div "Planning Approval" at bounding box center [1426, 376] width 170 height 12
click at [1362, 374] on link "Planning Approval" at bounding box center [1373, 376] width 63 height 9
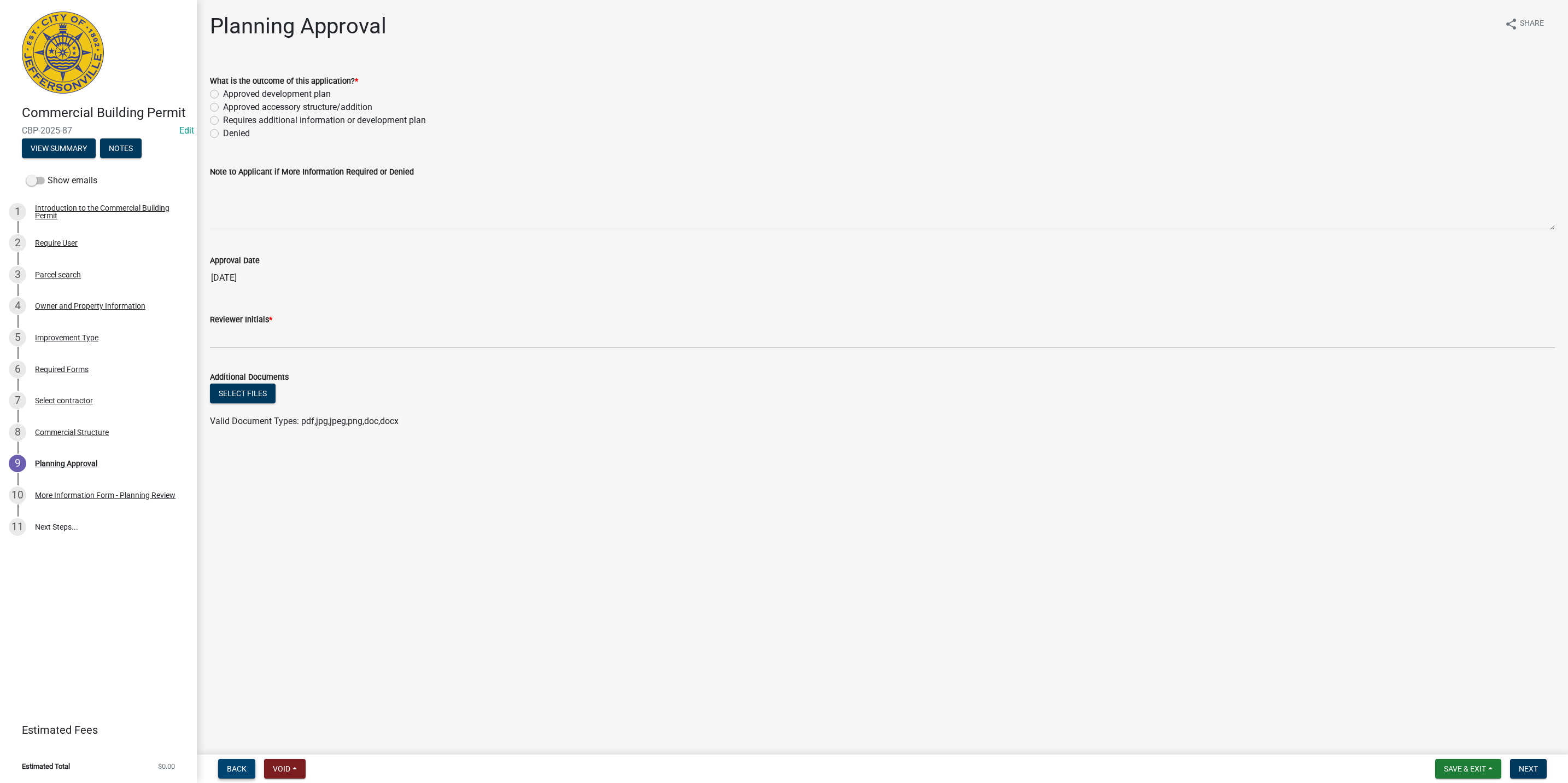
click at [233, 760] on button "Back" at bounding box center [237, 768] width 37 height 19
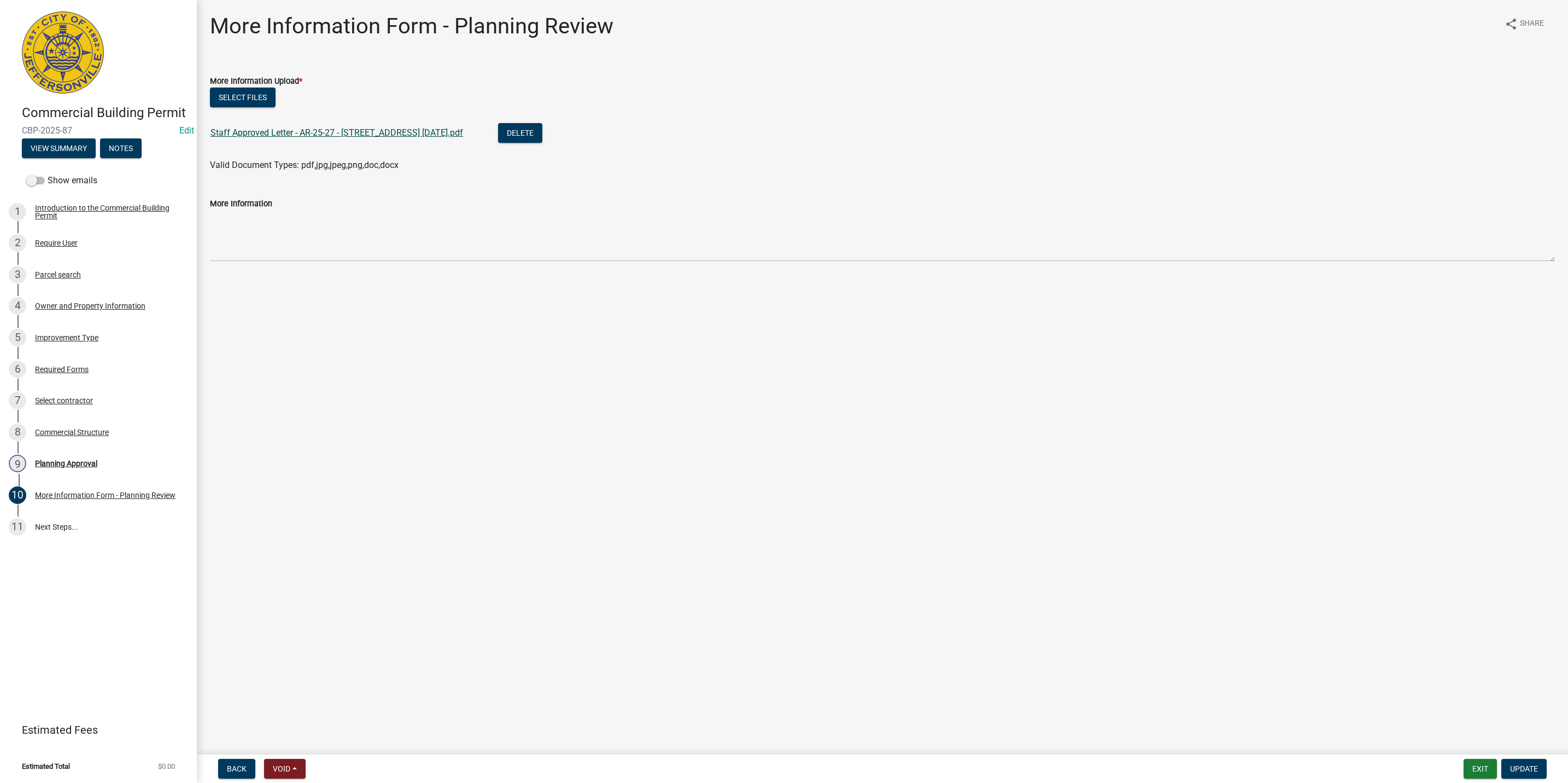
click at [343, 128] on link "Staff Approved Letter - AR-25-27 - 4775 Keystone blvd 09-05-2025.pdf" at bounding box center [336, 133] width 253 height 11
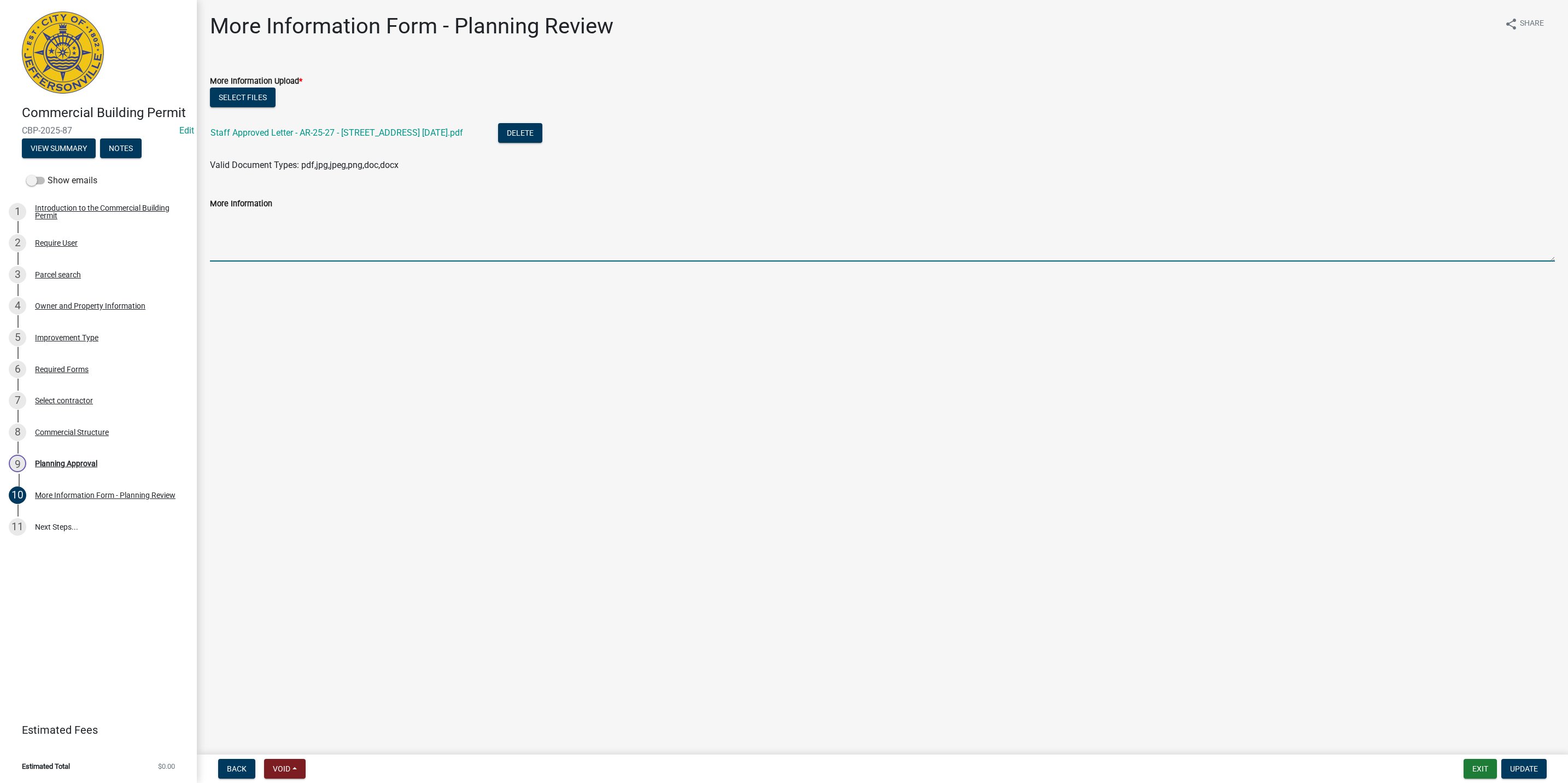
click at [248, 240] on textarea "More Information" at bounding box center [882, 235] width 1345 height 51
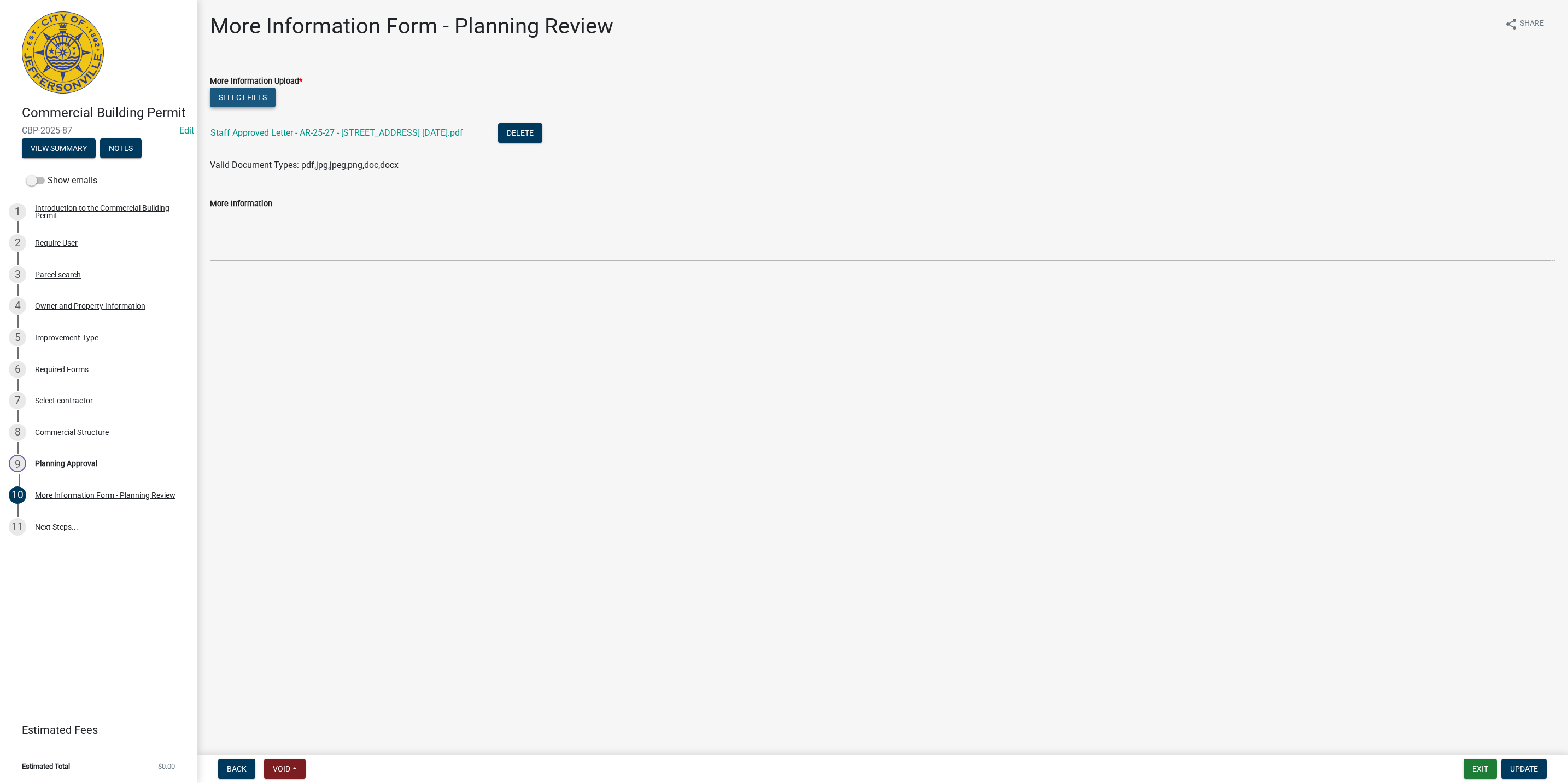
click at [245, 99] on button "Select files" at bounding box center [242, 97] width 66 height 19
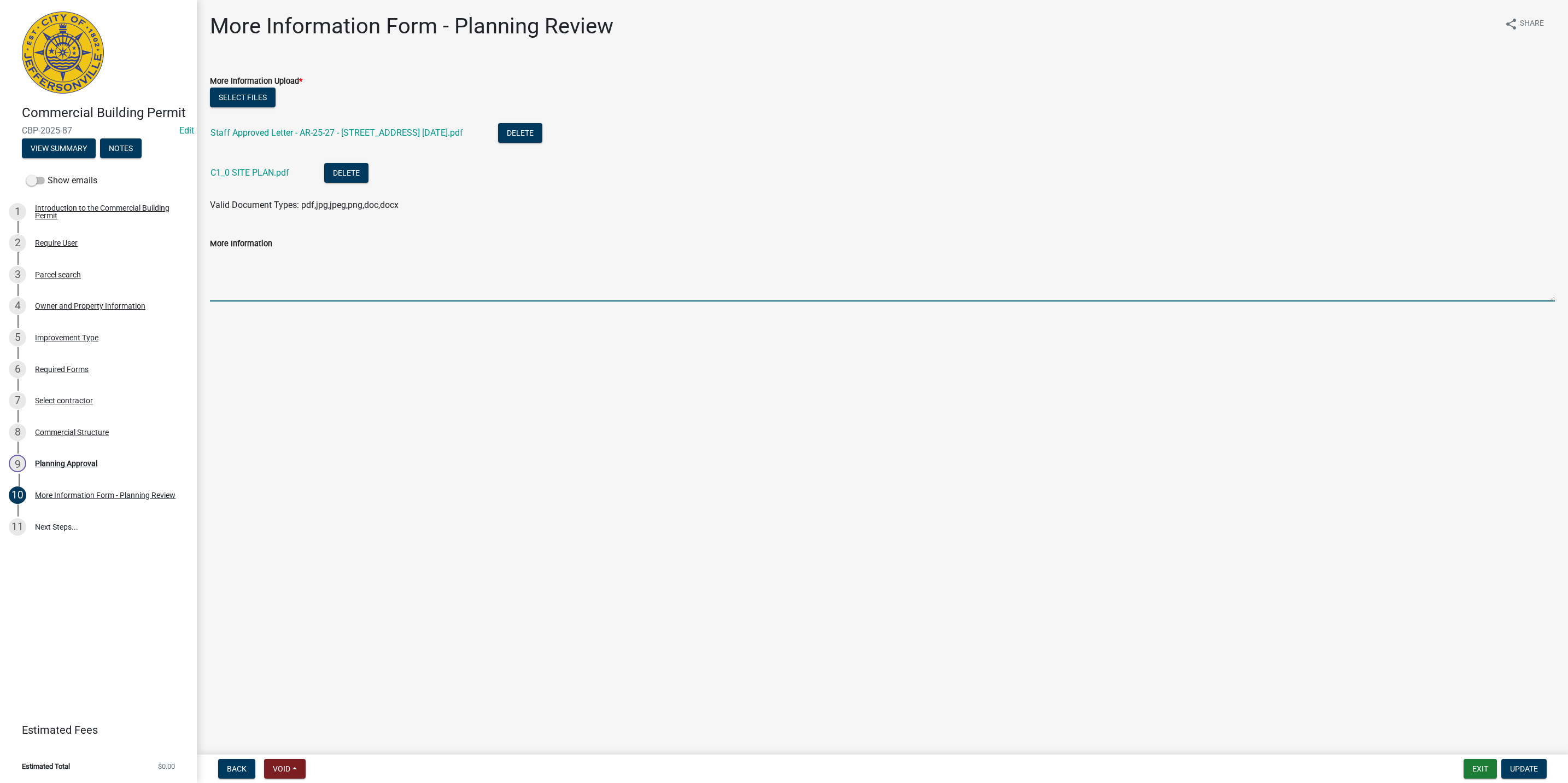
click at [261, 259] on textarea "More Information" at bounding box center [882, 276] width 1345 height 51
click at [277, 261] on textarea "Revised site plan here." at bounding box center [882, 276] width 1345 height 51
type textarea "Revised site plan as approved here."
click at [1522, 765] on span "Update" at bounding box center [1524, 768] width 28 height 9
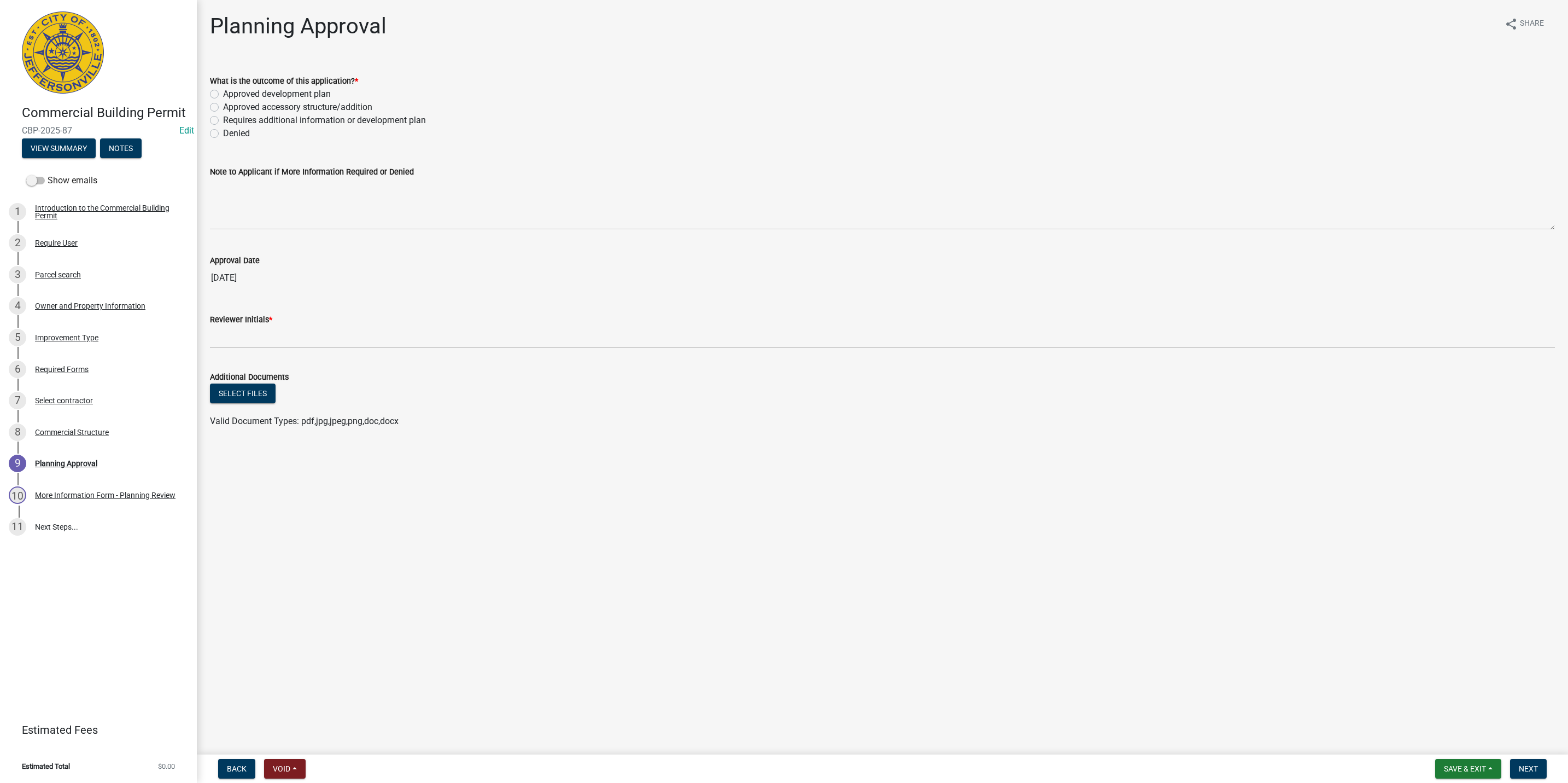
click at [265, 95] on label "Approved development plan" at bounding box center [276, 93] width 107 height 13
click at [230, 94] on input "Approved development plan" at bounding box center [226, 91] width 7 height 7
radio input "true"
click at [250, 205] on textarea "Note to Applicant if More Information Required or Denied" at bounding box center [882, 203] width 1345 height 51
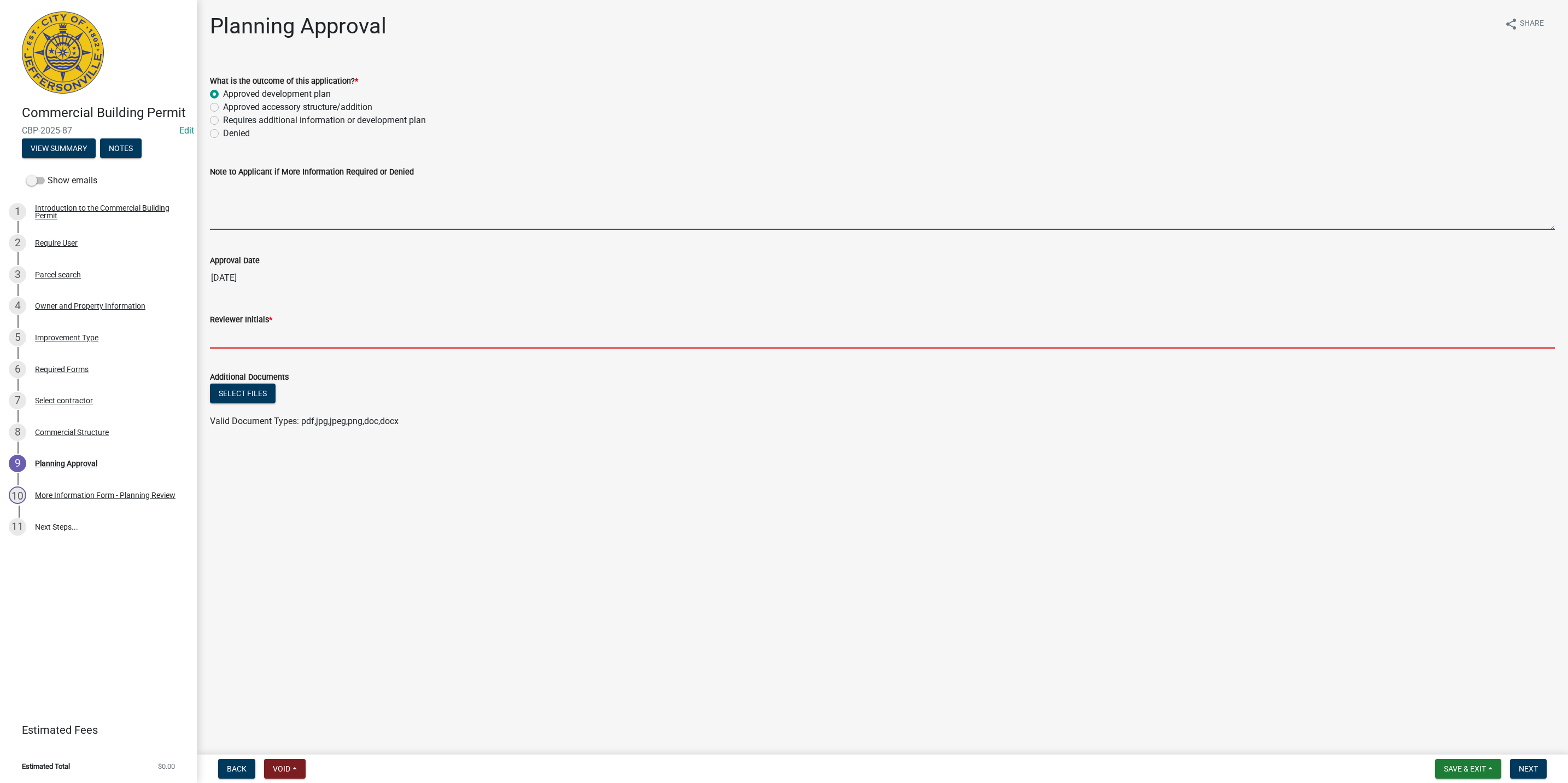
click at [248, 340] on input "Reviewer Initials *" at bounding box center [882, 336] width 1345 height 22
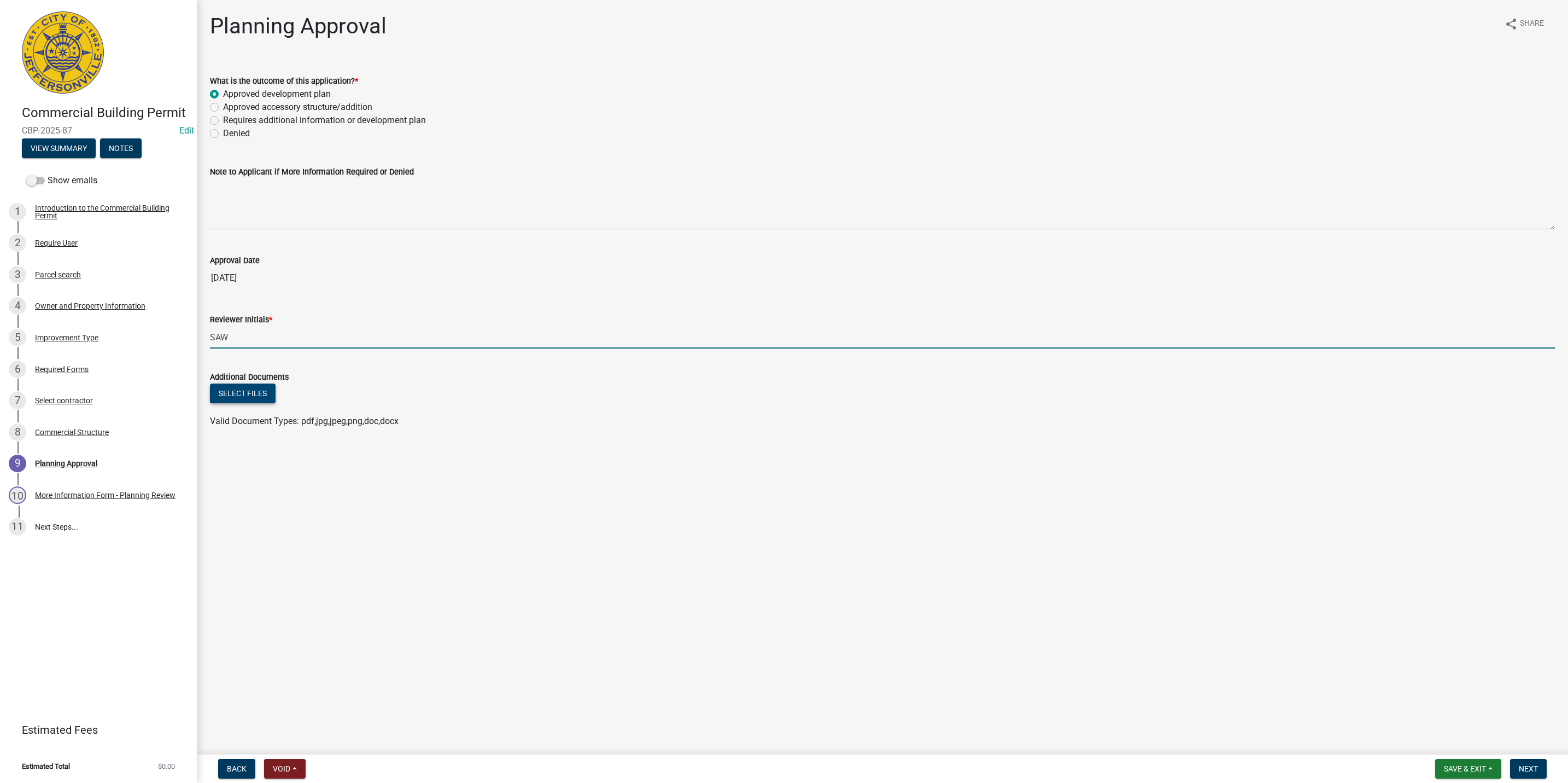
type input "SAW"
click at [232, 390] on button "Select files" at bounding box center [242, 393] width 66 height 19
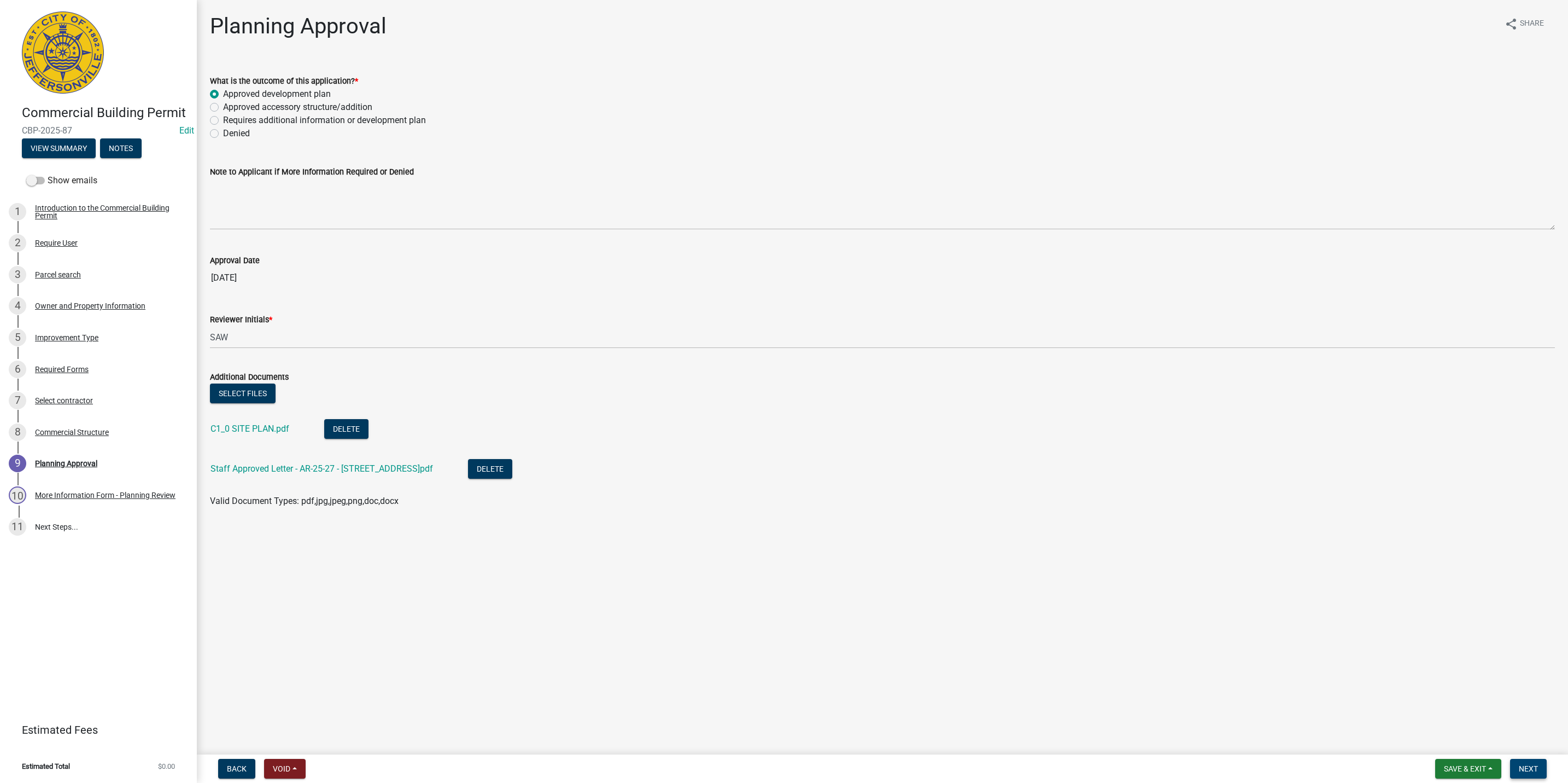
click at [1534, 761] on button "Next" at bounding box center [1528, 768] width 37 height 19
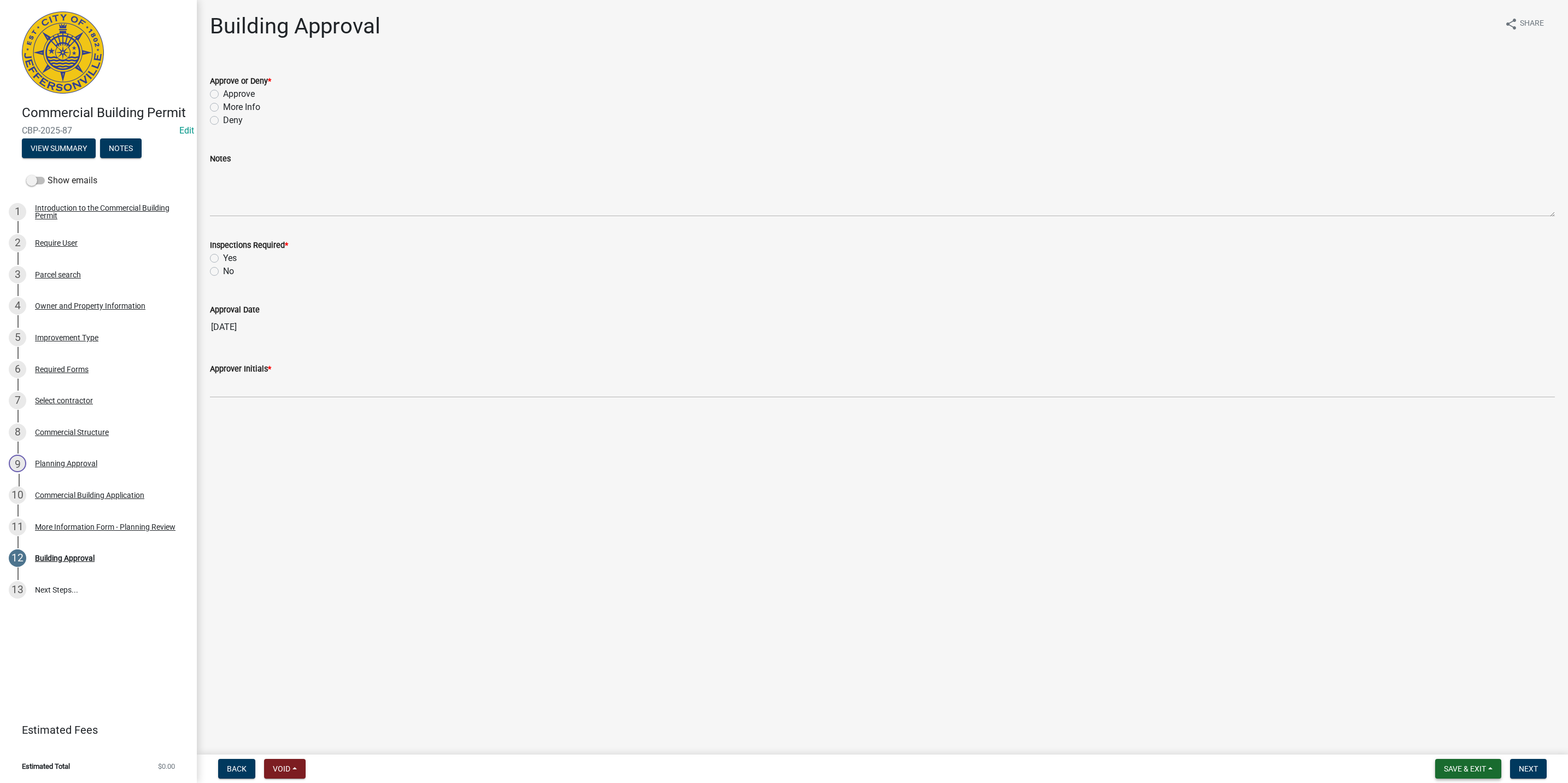
click at [1463, 767] on span "Save & Exit" at bounding box center [1465, 768] width 42 height 9
click at [1454, 745] on button "Save & Exit" at bounding box center [1457, 741] width 87 height 26
